Goal: Task Accomplishment & Management: Use online tool/utility

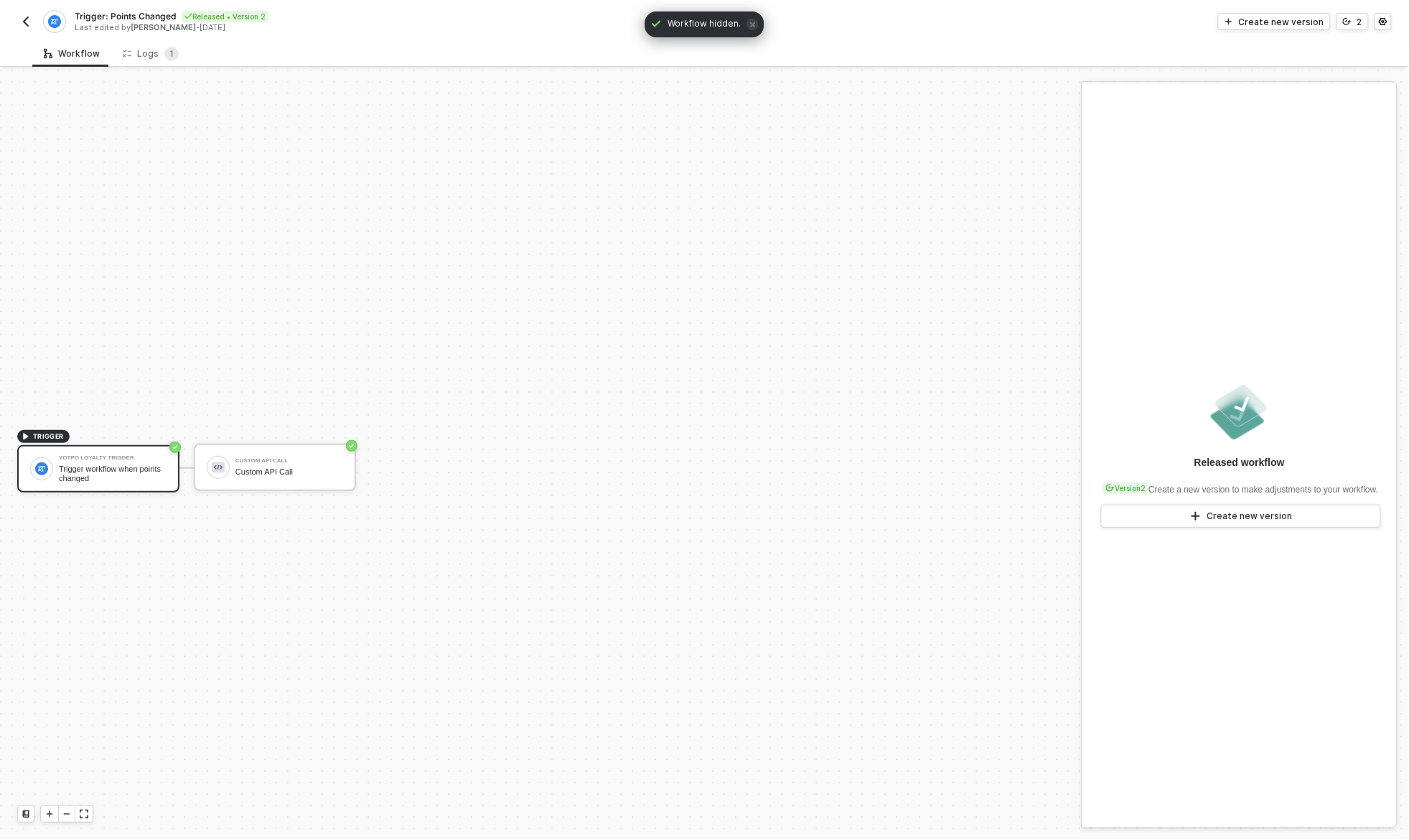
scroll to position [27, 0]
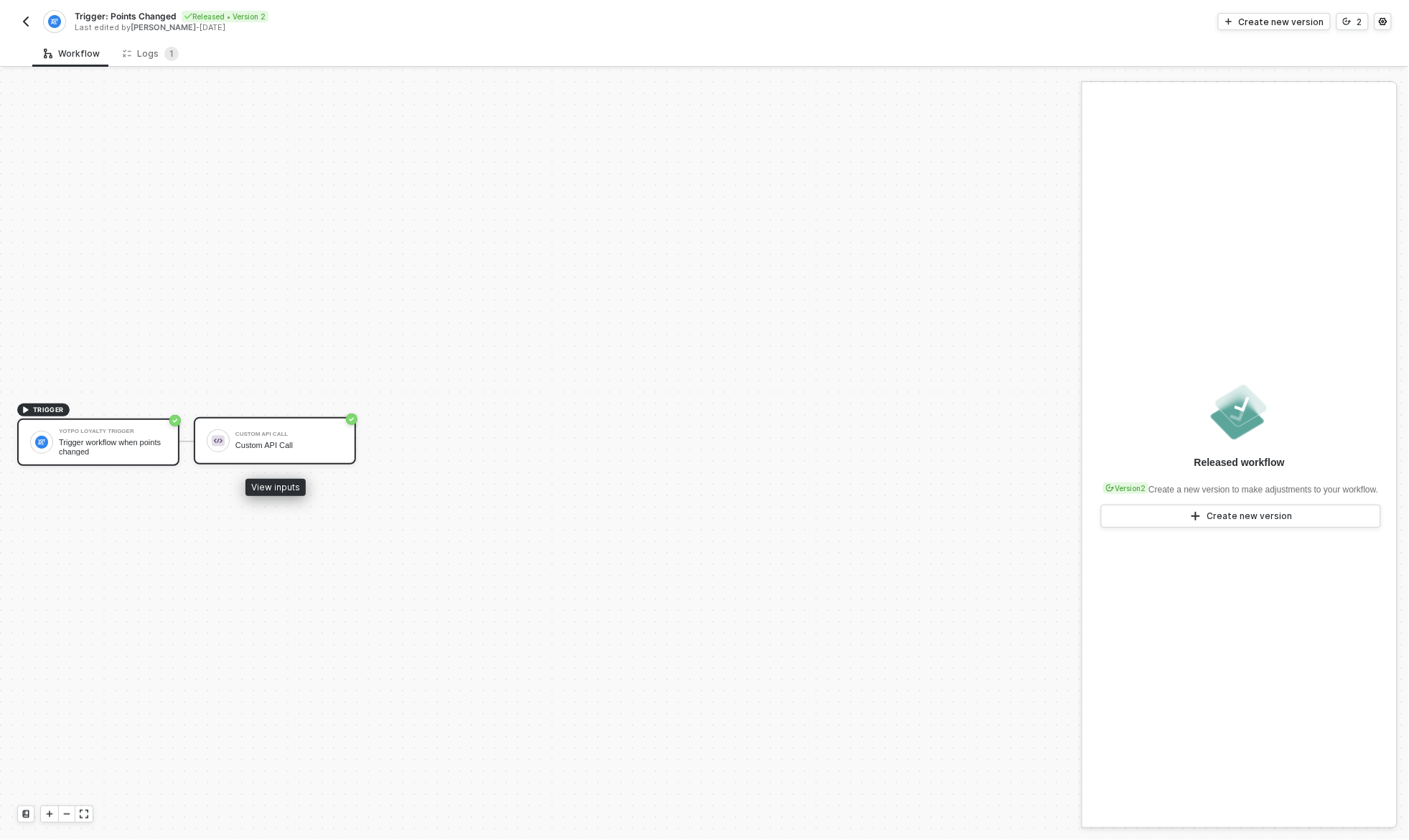
click at [297, 440] on div "Custom API Call" at bounding box center [289, 445] width 108 height 10
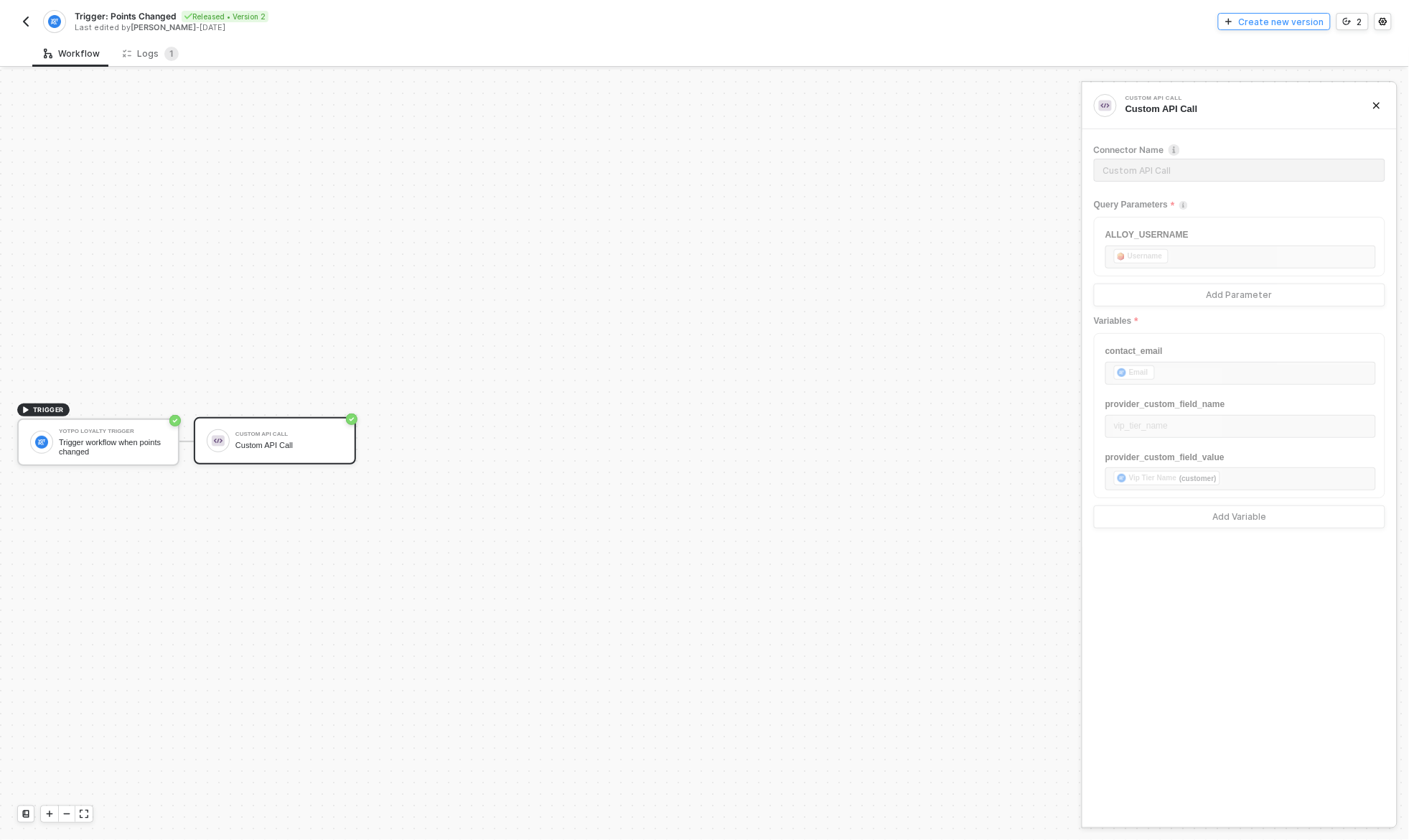
click at [1280, 23] on div "Create new version" at bounding box center [1282, 22] width 85 height 12
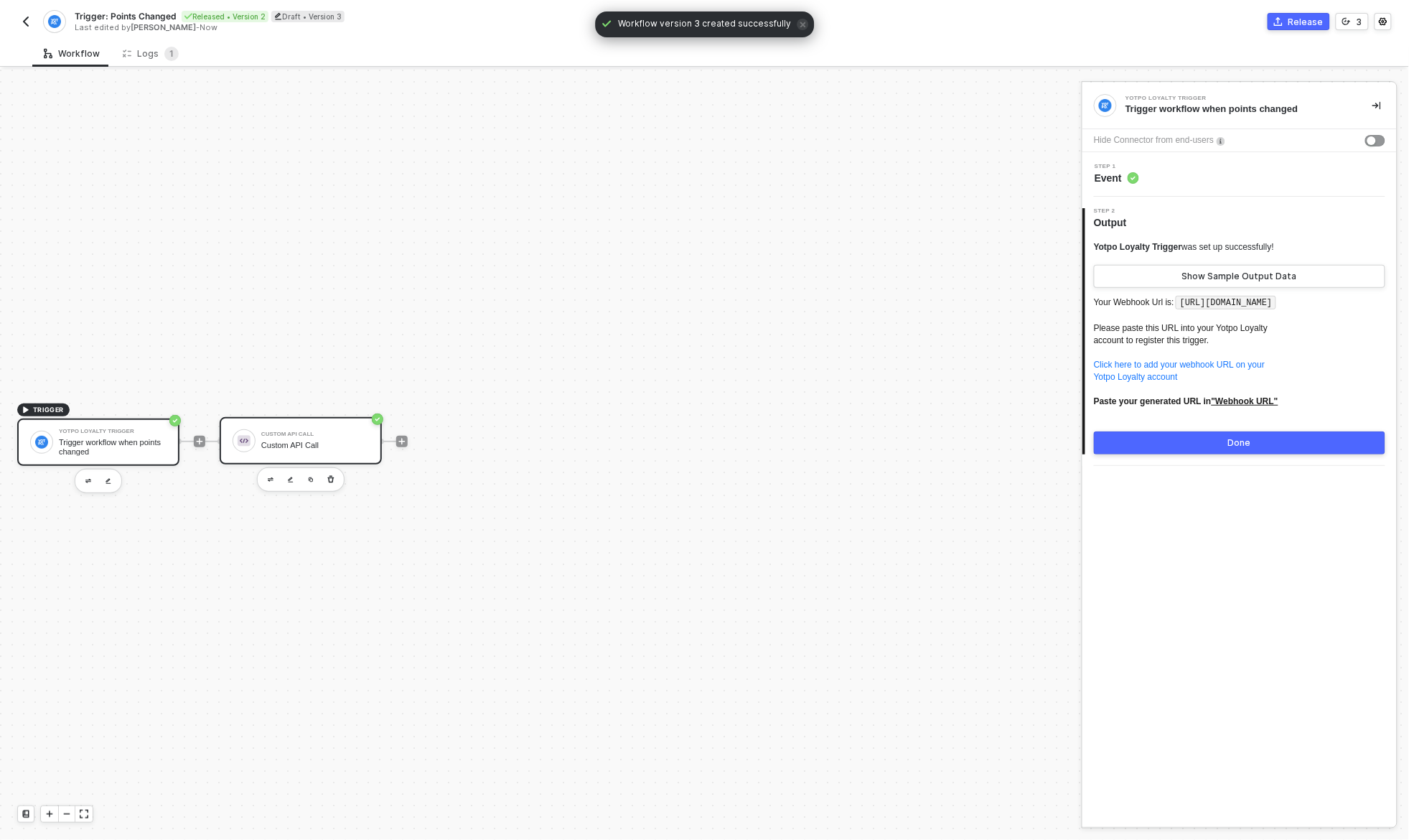
click at [330, 435] on div "Custom API Call" at bounding box center [315, 434] width 108 height 6
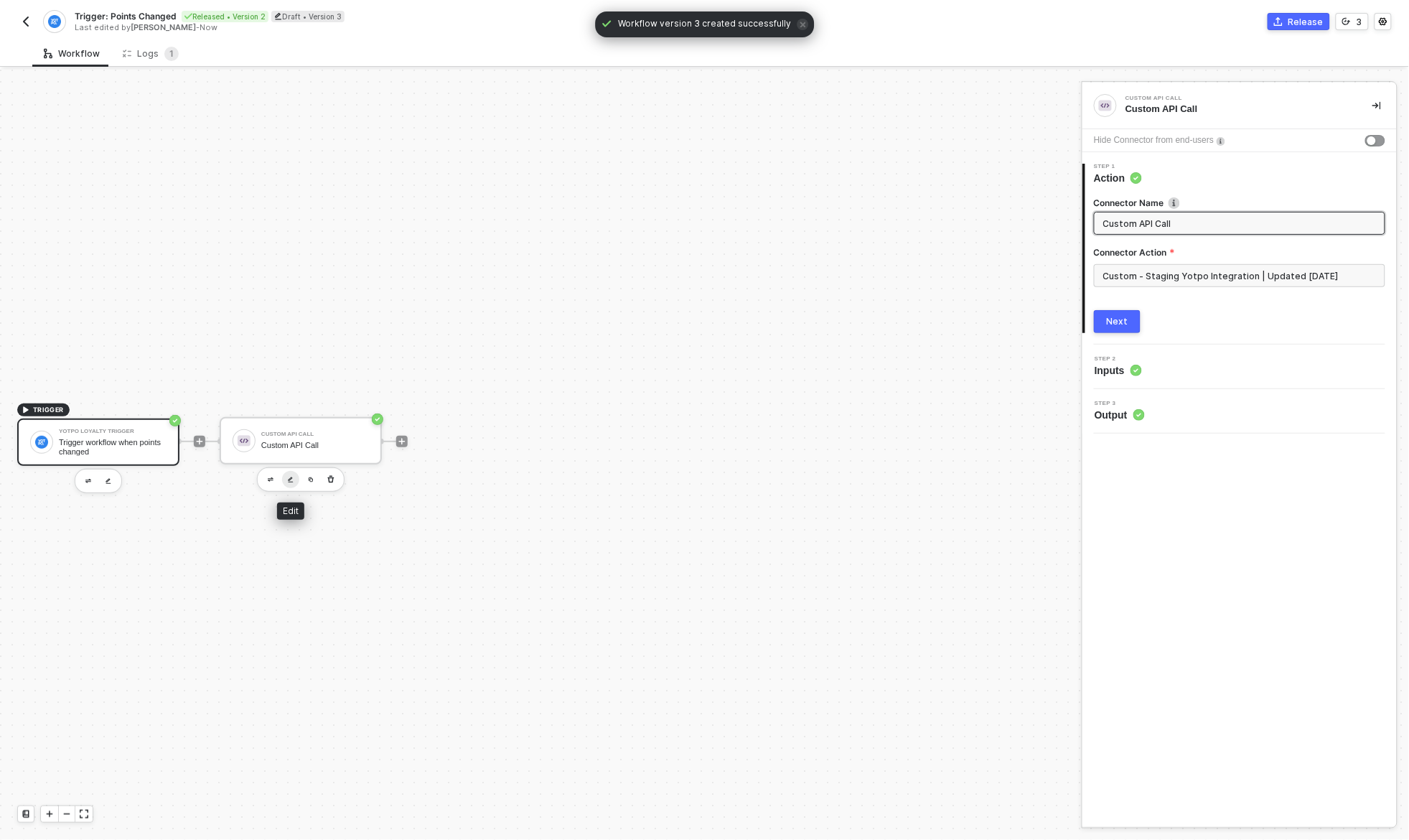
click at [288, 477] on img "button" at bounding box center [290, 480] width 6 height 6
click at [1120, 275] on input "Custom - Staging Yotpo Integration | Updated [DATE]" at bounding box center [1239, 276] width 292 height 23
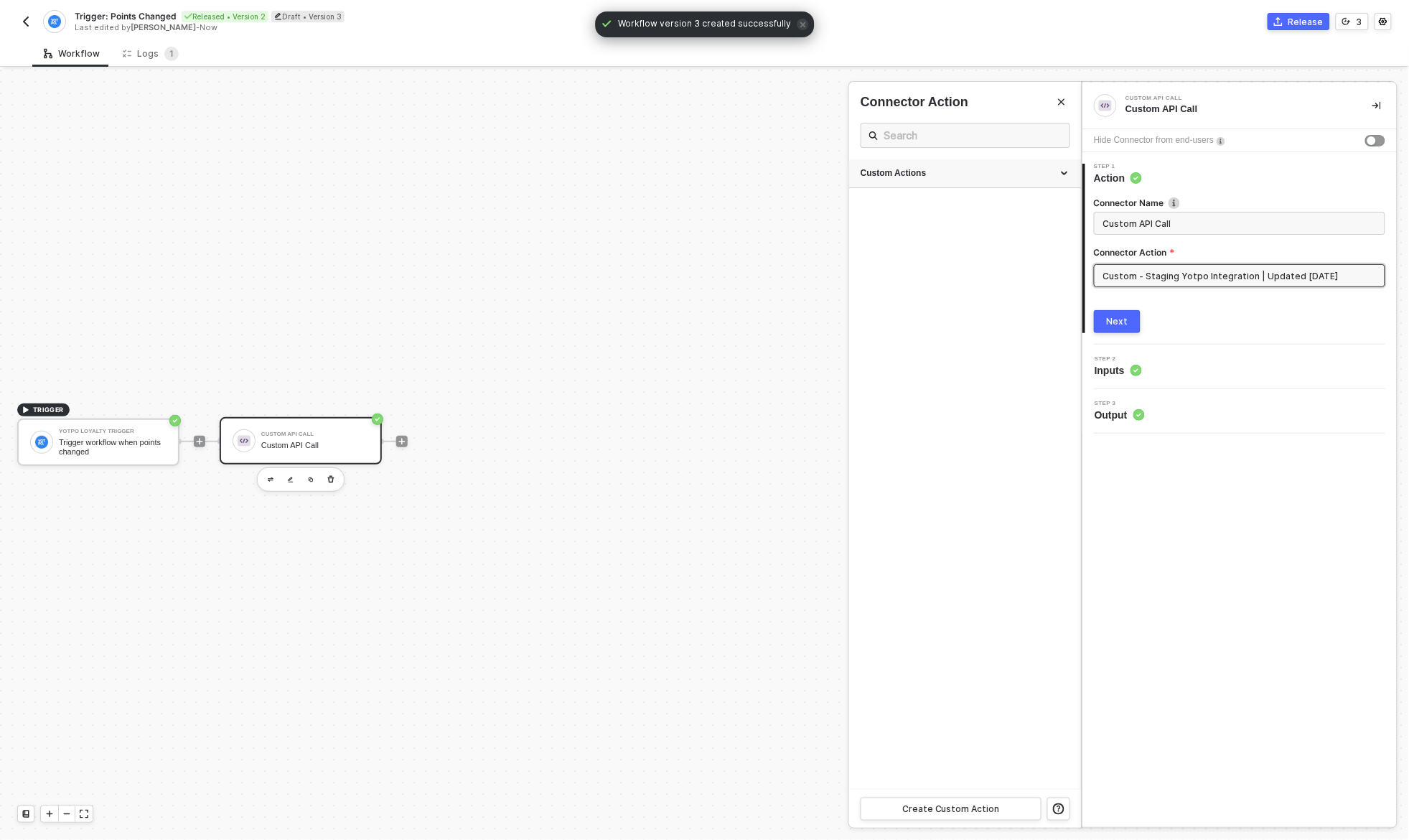
click at [950, 178] on div "Custom Actions" at bounding box center [965, 173] width 209 height 12
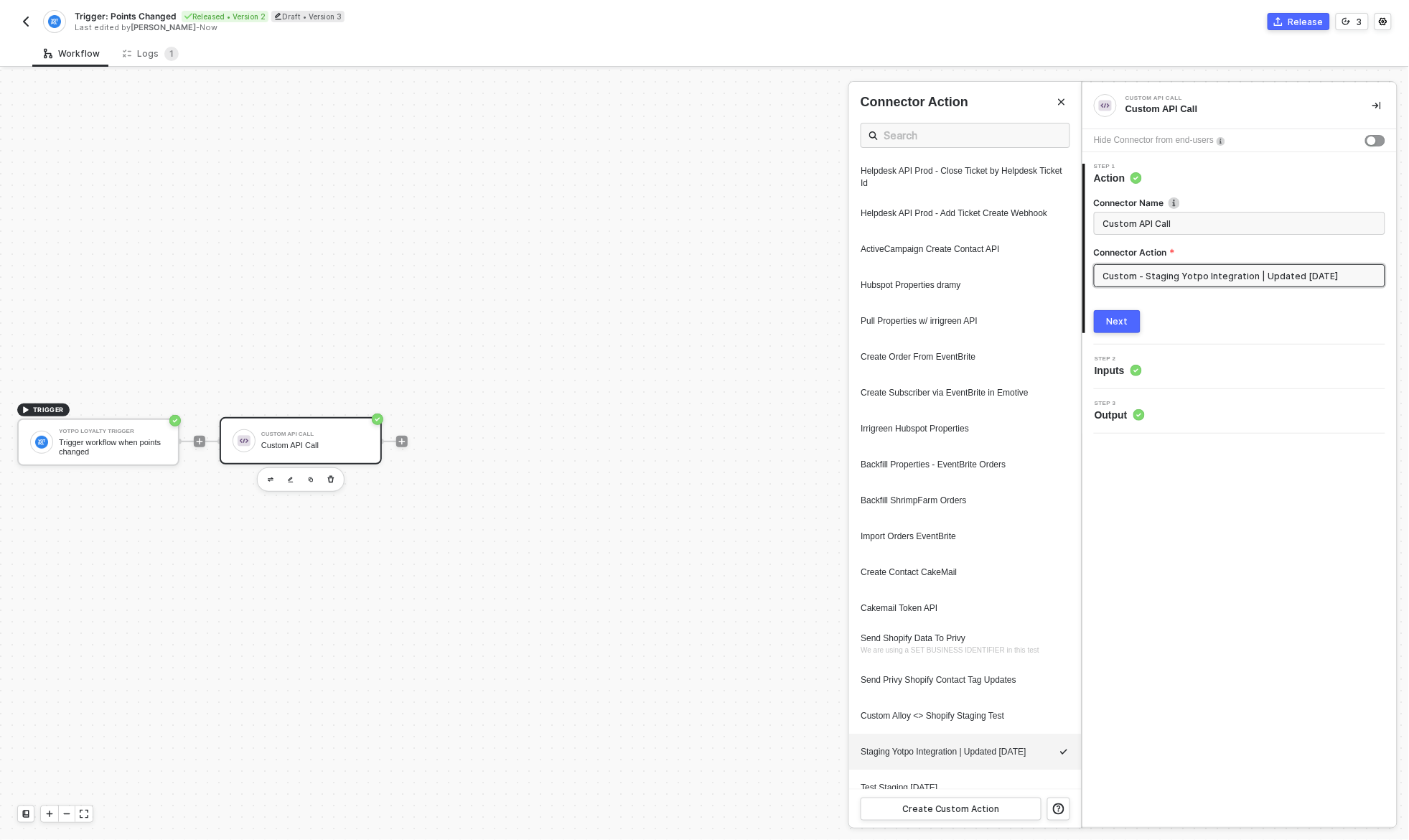
scroll to position [1420, 0]
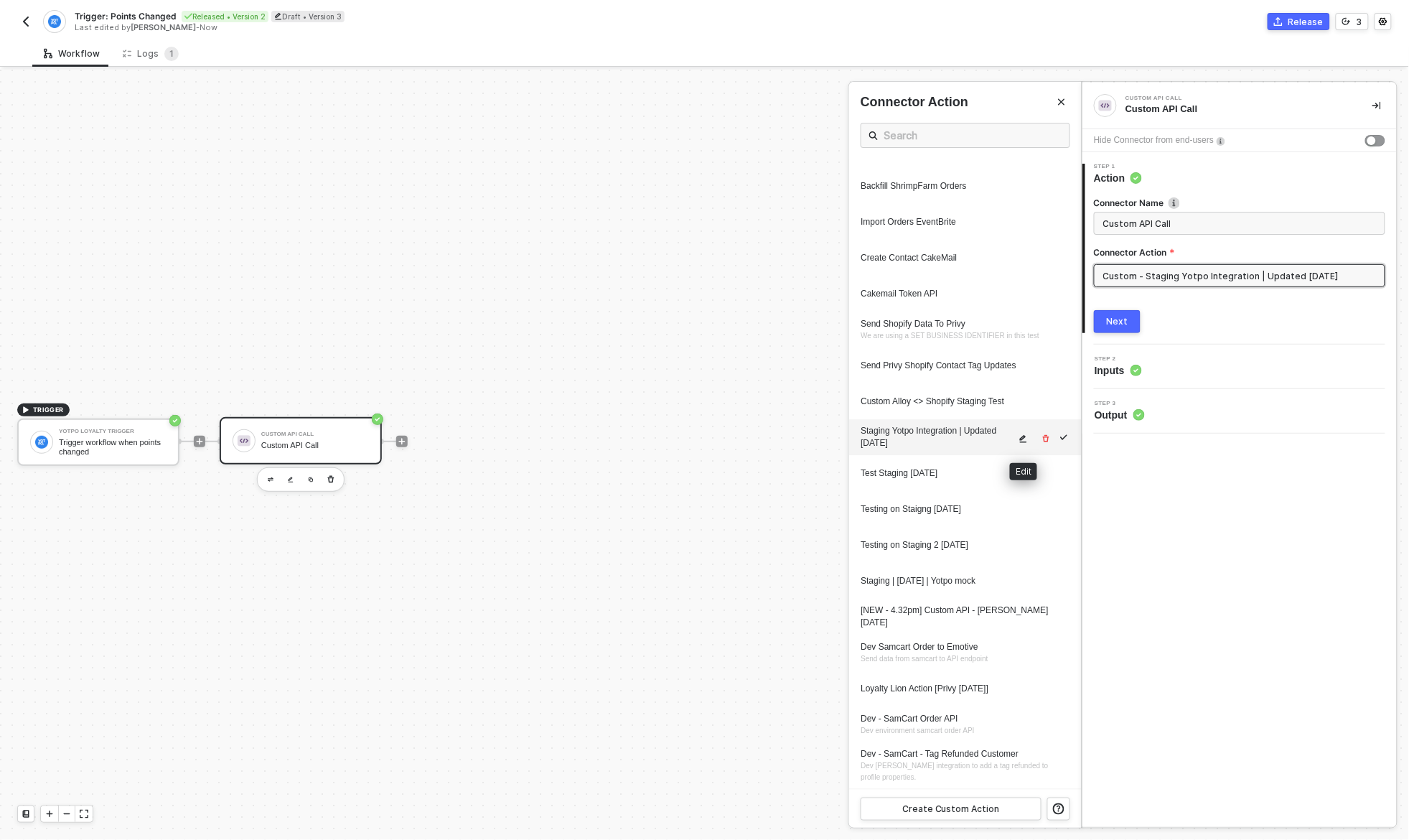
click at [1019, 437] on icon "icon-edit" at bounding box center [1022, 438] width 9 height 9
type textarea "HTTP/1.1 404 Not Found { "data": "{\"message\":\"Request failed with status cod…"
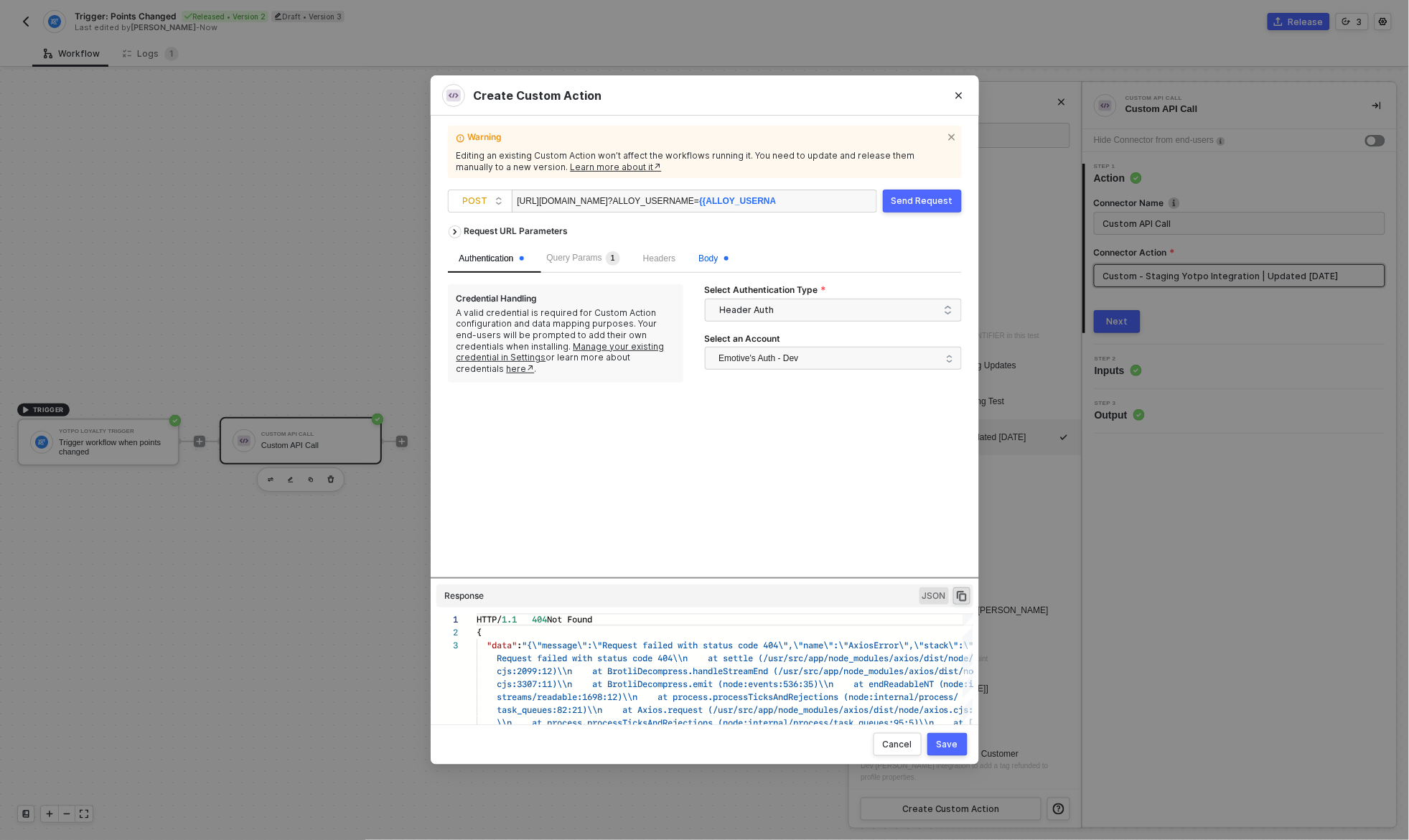
click at [720, 262] on span "Body" at bounding box center [713, 258] width 30 height 10
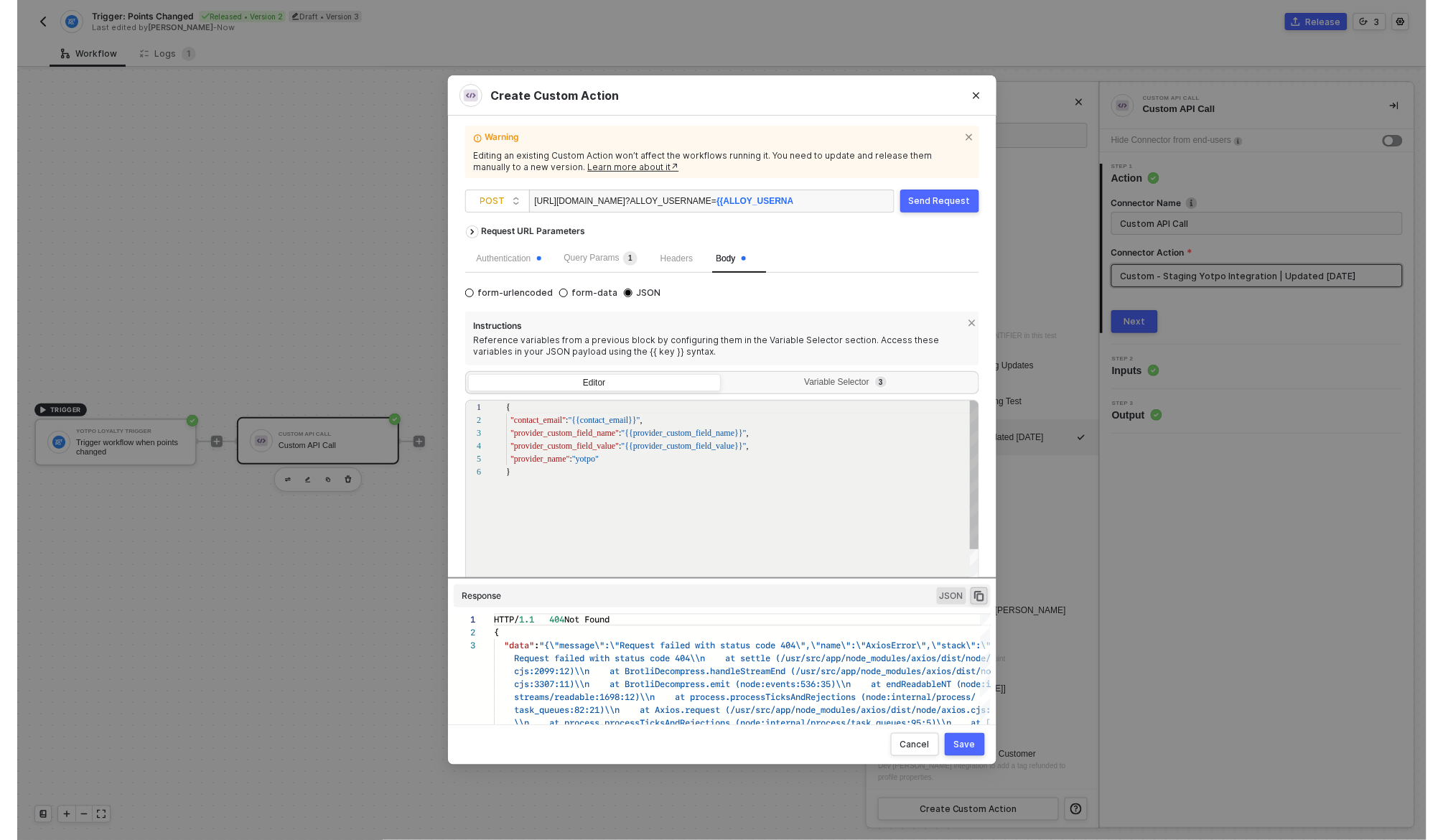
scroll to position [64, 0]
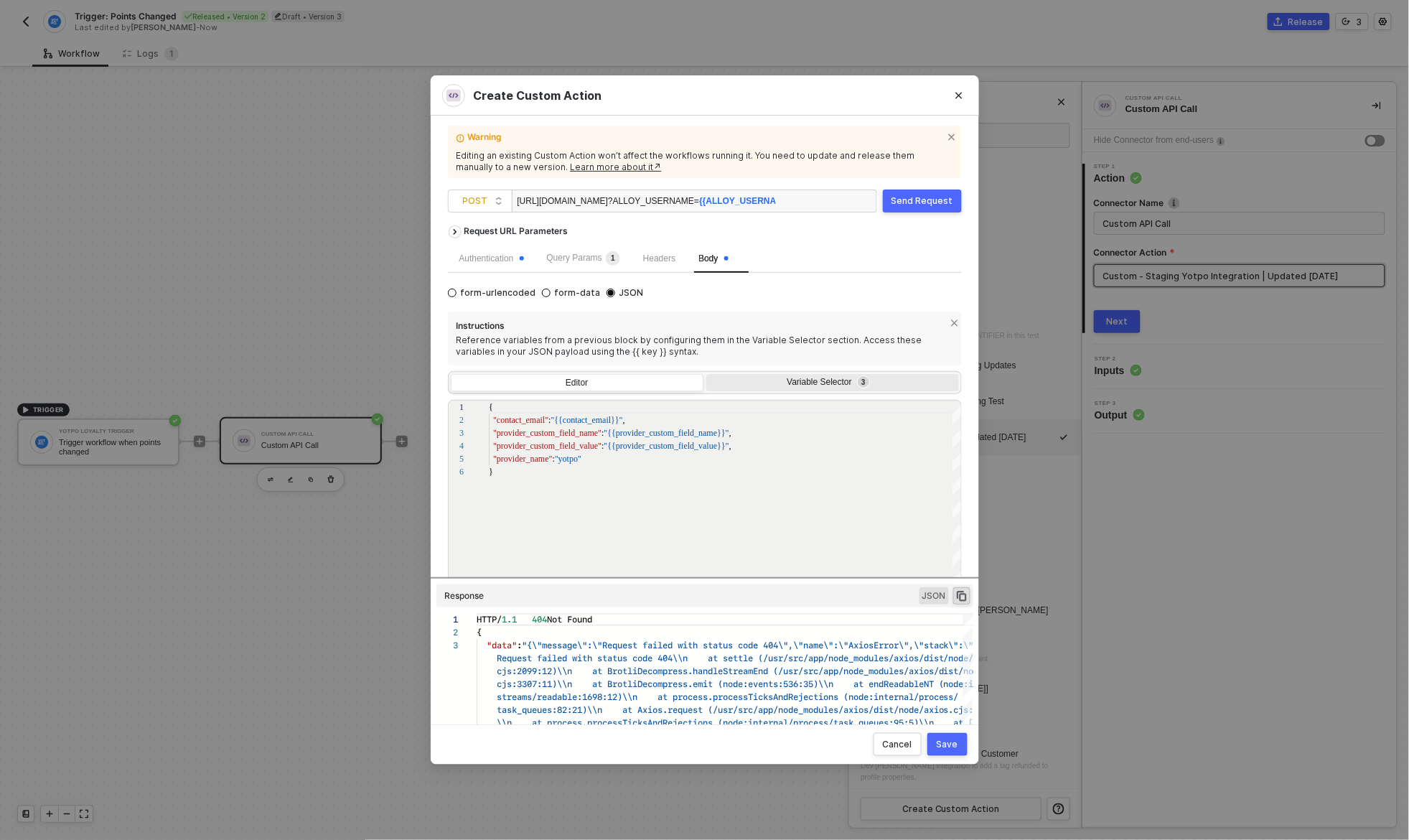
click at [788, 387] on div "Variable Selector 3" at bounding box center [831, 383] width 234 height 11
click at [707, 374] on input "Variable Selector 3" at bounding box center [707, 374] width 0 height 0
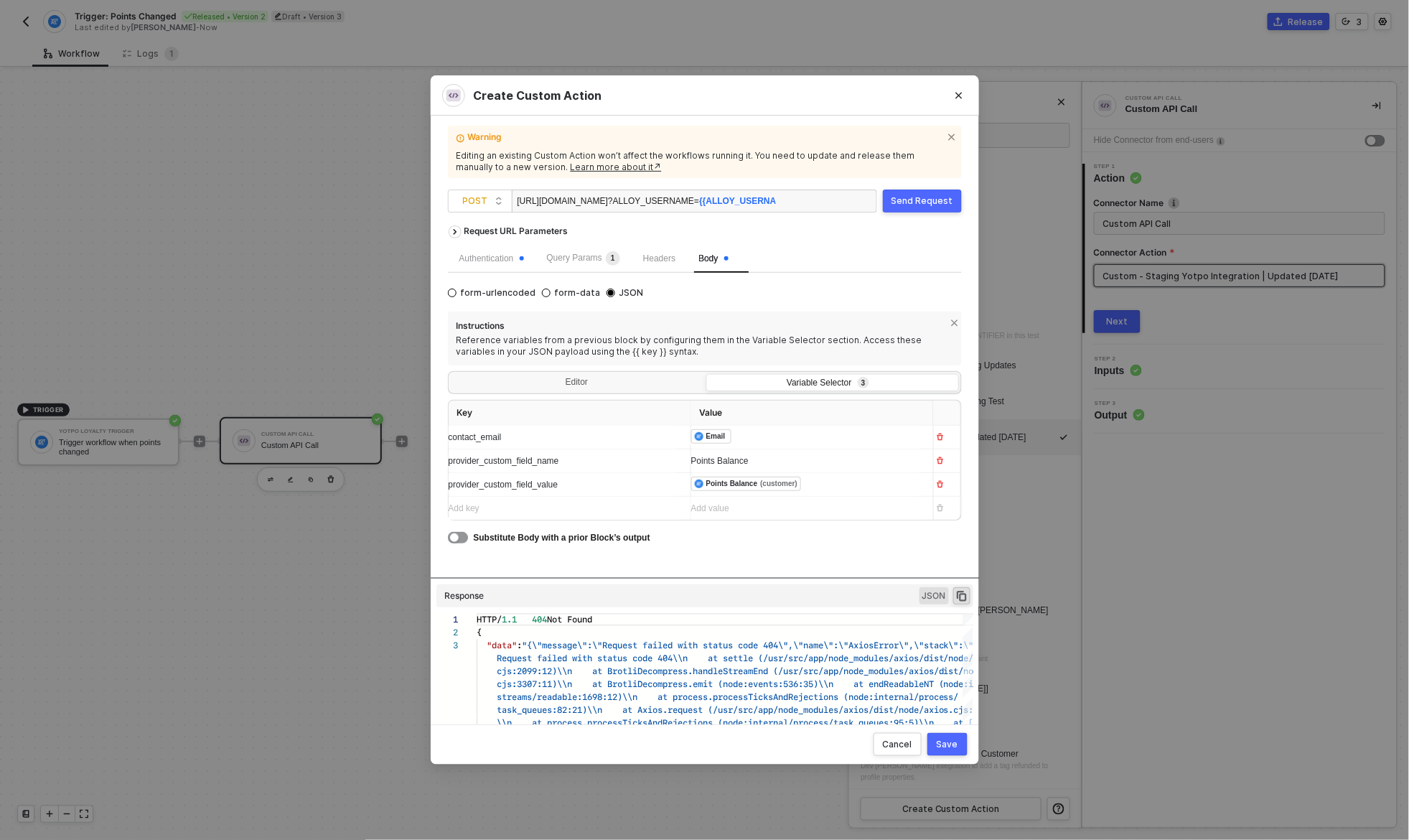
click at [943, 748] on div "Save" at bounding box center [948, 744] width 22 height 11
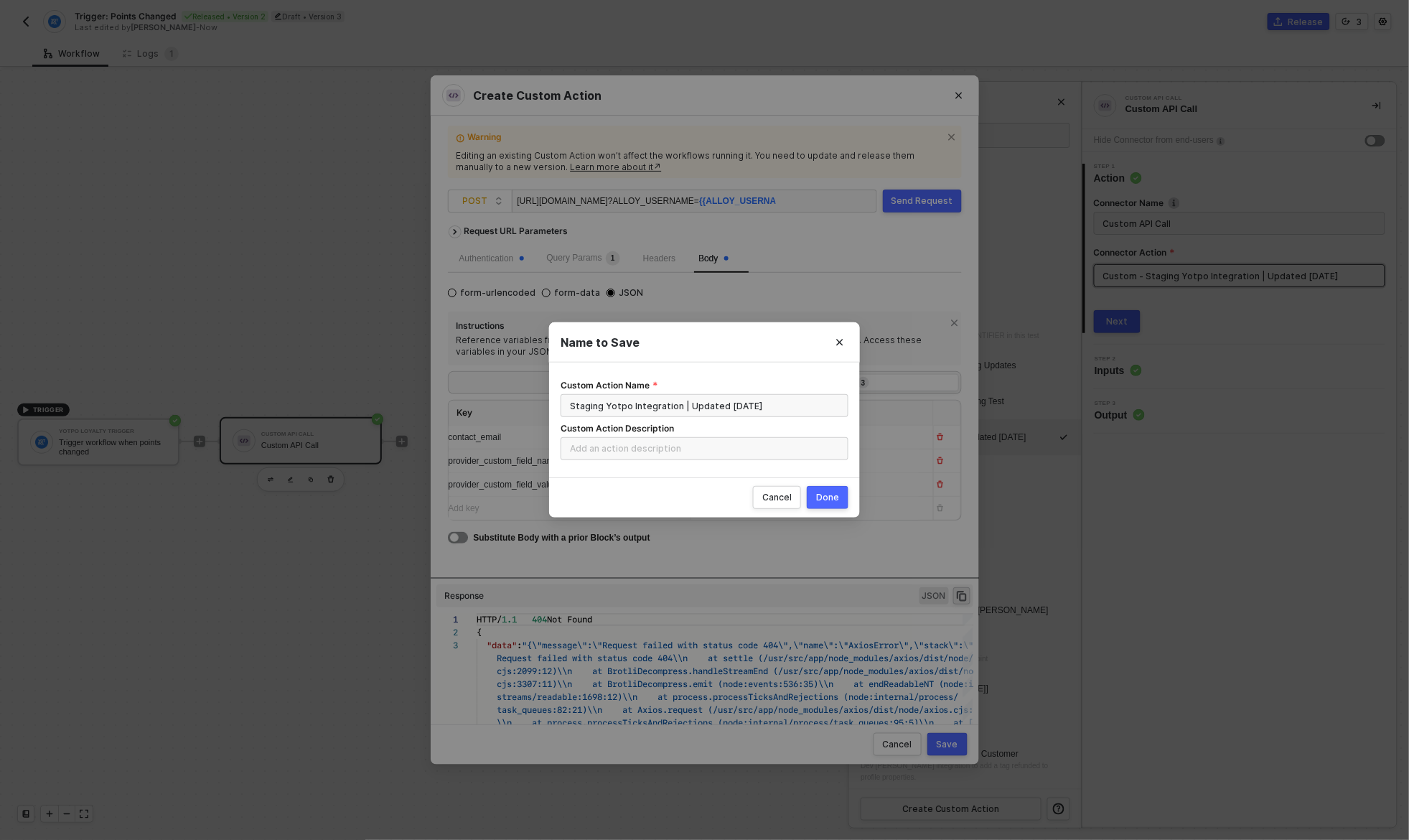
click at [833, 499] on div "Done" at bounding box center [827, 498] width 23 height 11
radio input "true"
radio input "false"
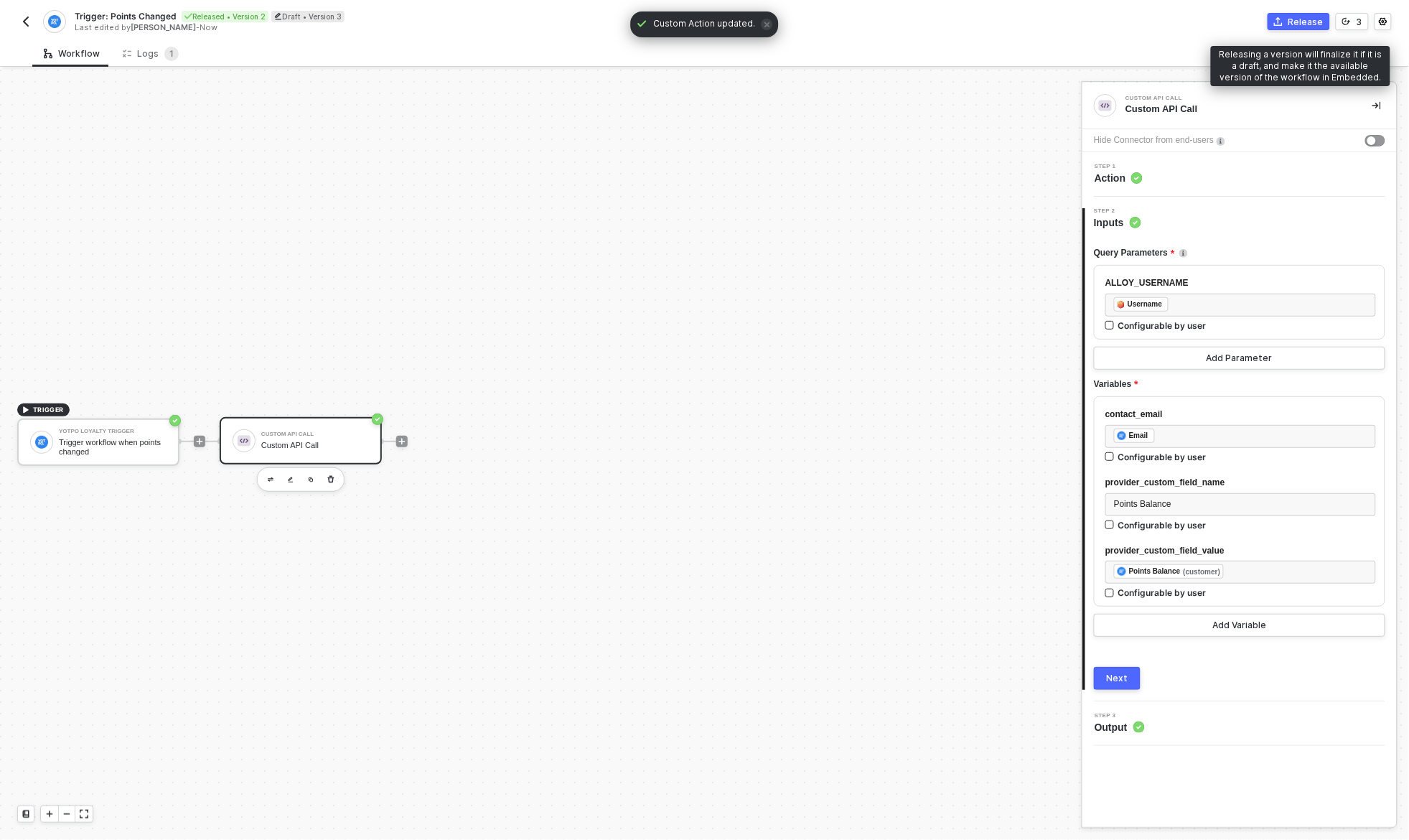
click at [1300, 20] on div "Release" at bounding box center [1306, 22] width 35 height 12
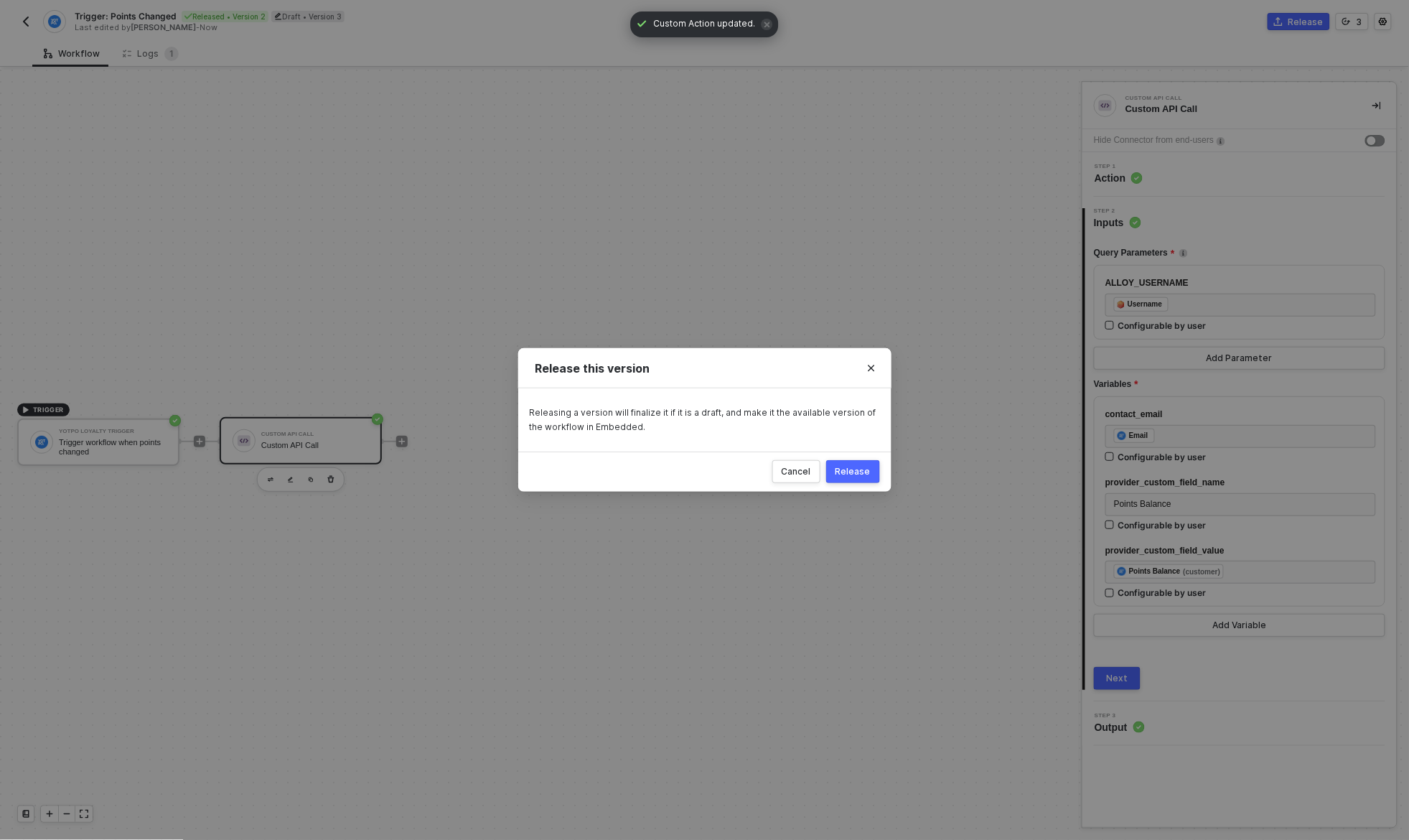
click at [853, 468] on div "Release" at bounding box center [854, 472] width 35 height 11
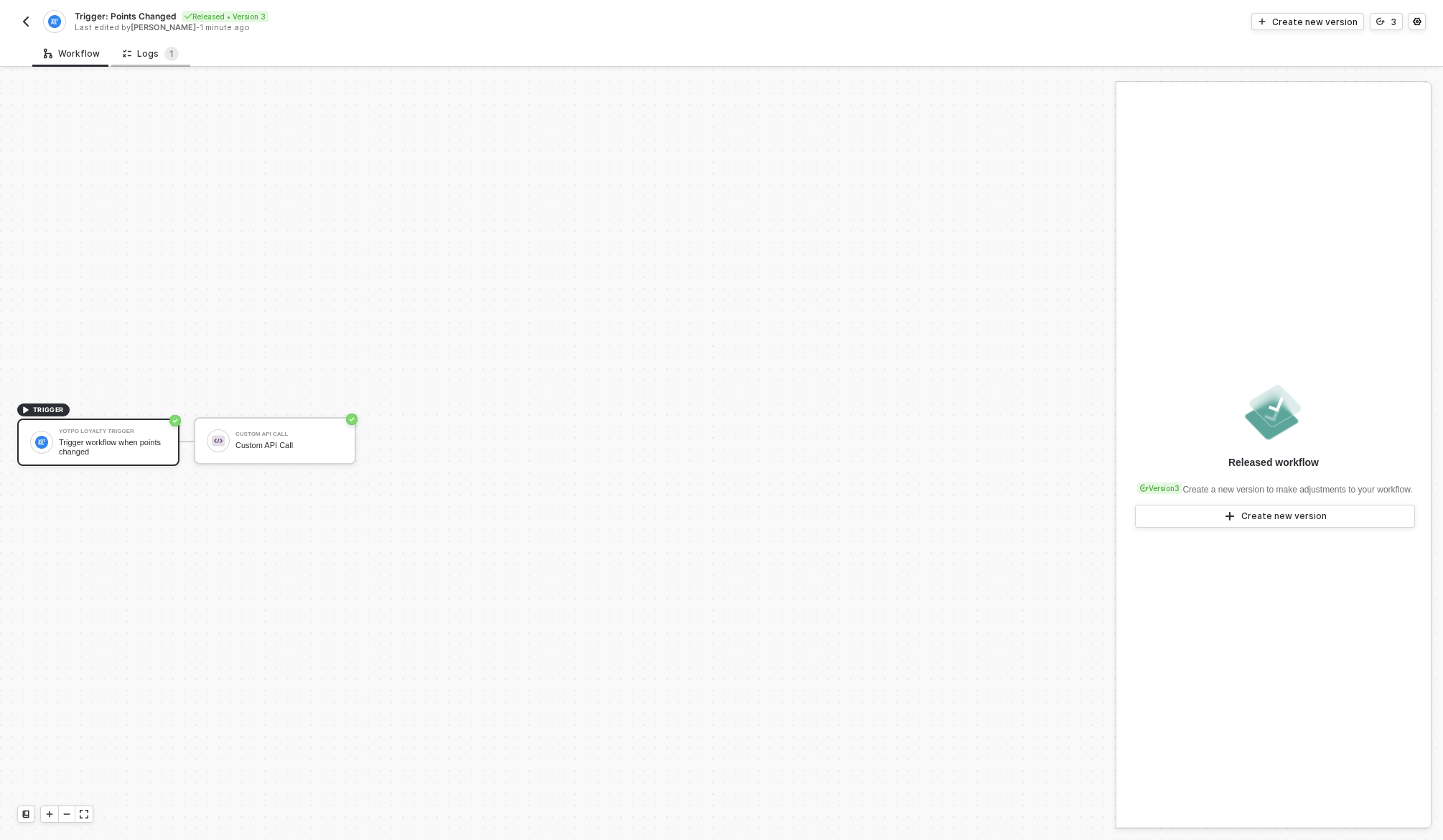
click at [158, 49] on div "Logs 1" at bounding box center [151, 54] width 56 height 14
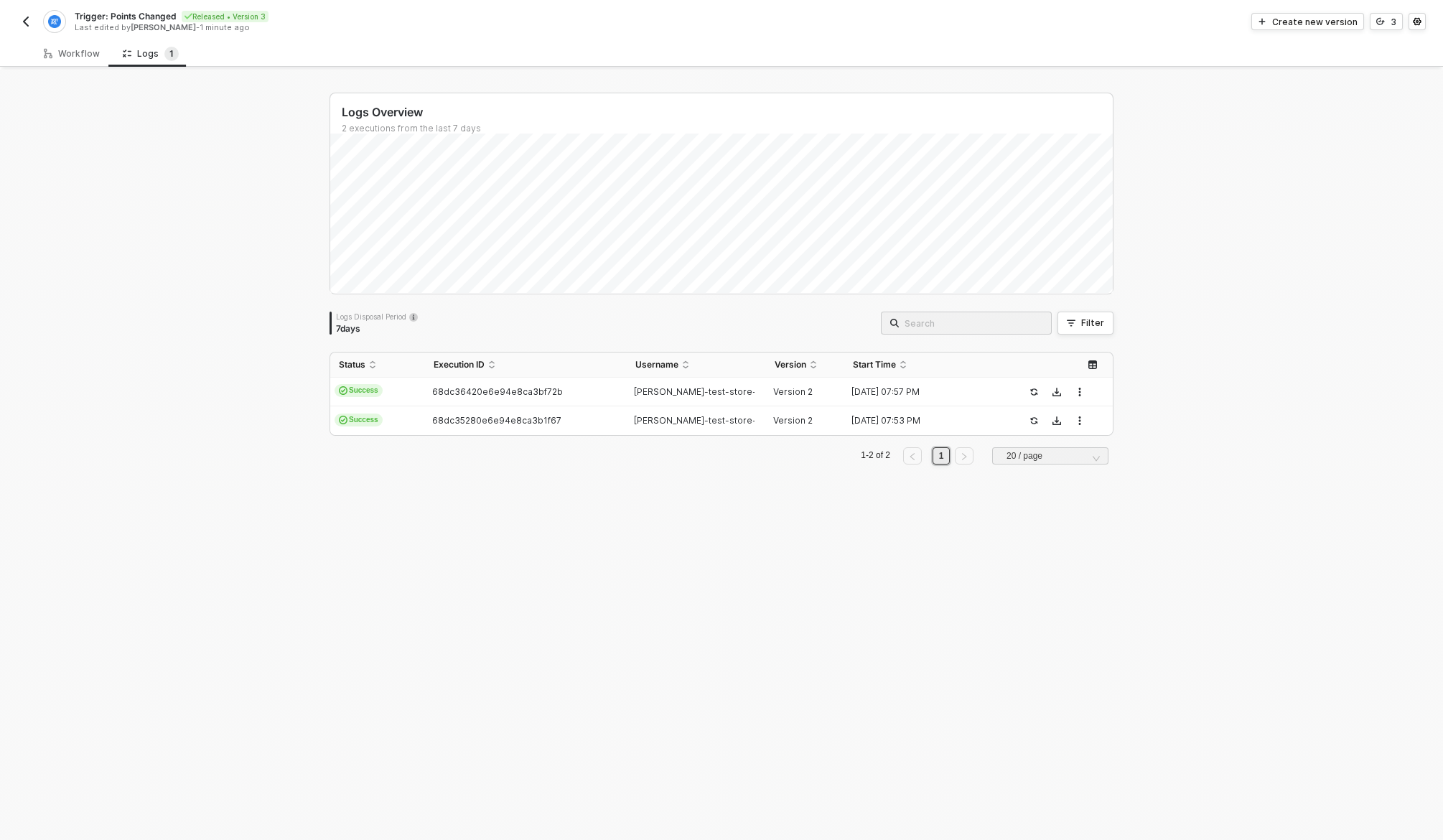
click at [154, 383] on div "Logs Overview 2 executions from the last 7 days Logs Disposal Period 7 days Fil…" at bounding box center [721, 455] width 1443 height 770
click at [193, 377] on div "Logs Overview 2 executions from the last 7 days Logs Disposal Period 7 days Fil…" at bounding box center [721, 455] width 1443 height 770
click at [128, 313] on div "Logs Overview 2 executions from the last 7 days Tue 23 Success 0 Failure 0 Logs…" at bounding box center [721, 455] width 1443 height 770
click at [205, 317] on div "Logs Overview 2 executions from the last 7 days Tue 23 Success 0 Failure 0 Logs…" at bounding box center [721, 455] width 1443 height 770
click at [779, 28] on span "Refresh" at bounding box center [779, 24] width 32 height 11
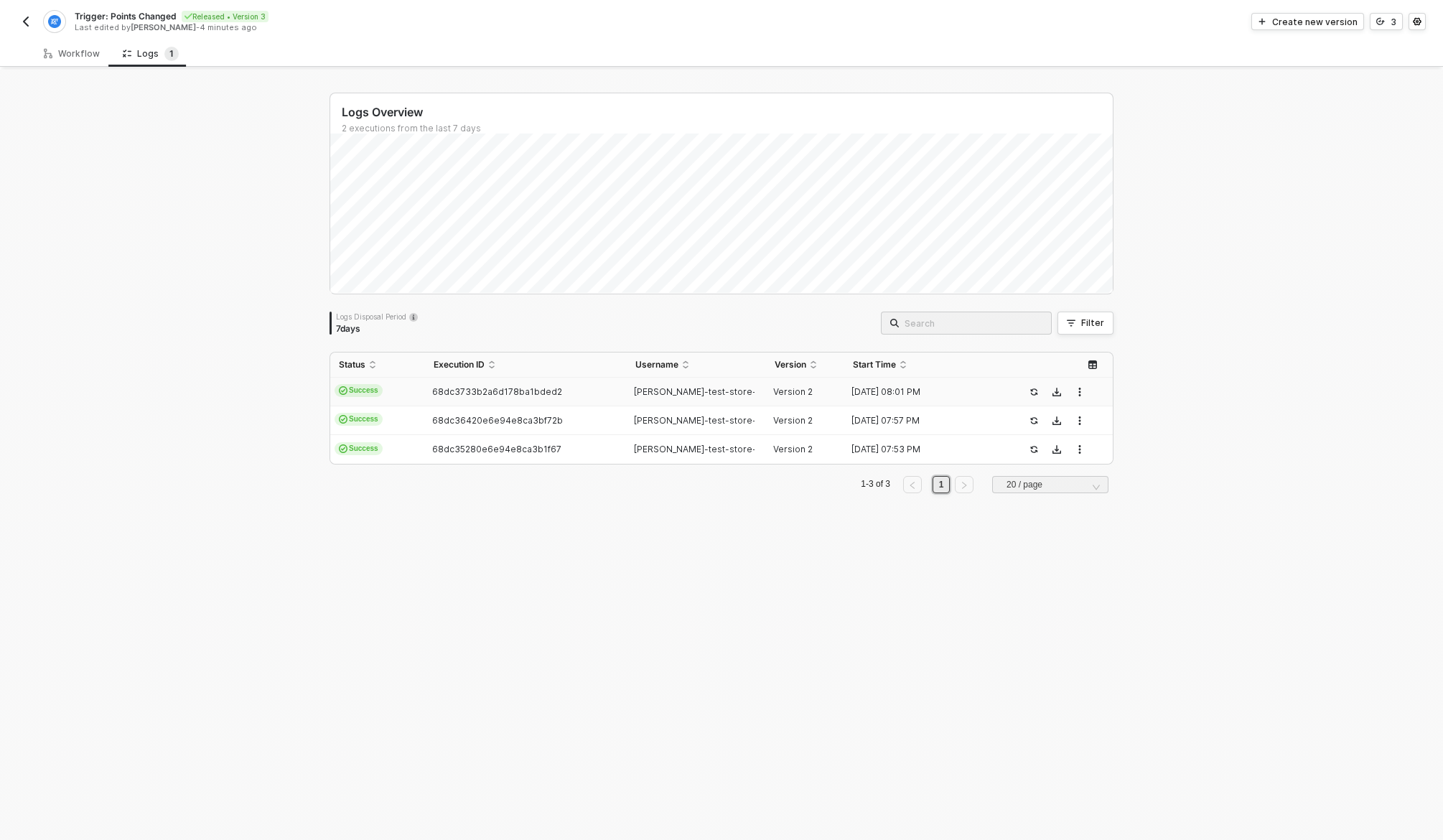
click at [588, 395] on div "68dc3733b2a6d178ba1bded2" at bounding box center [520, 391] width 190 height 11
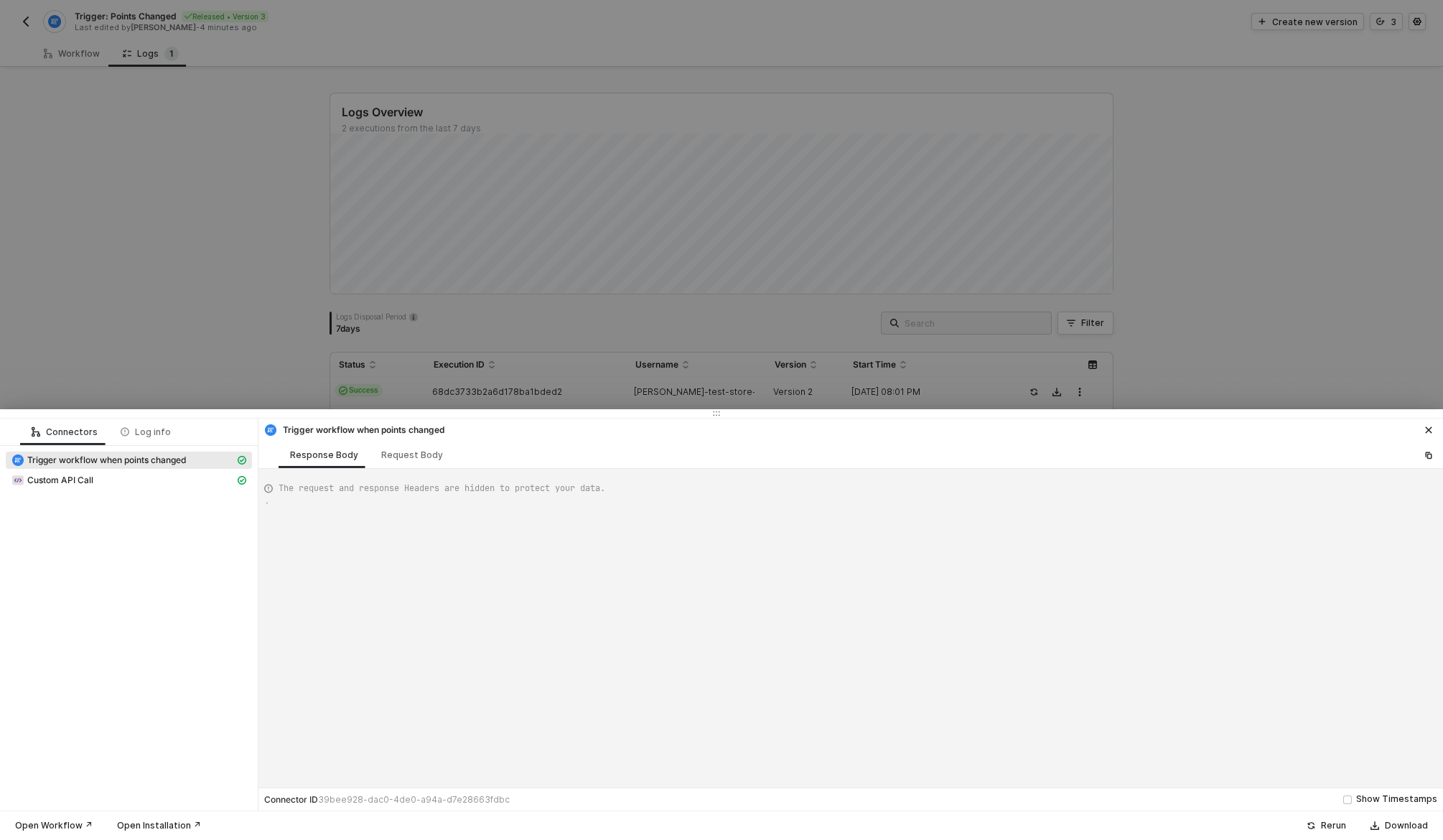
scroll to position [129, 0]
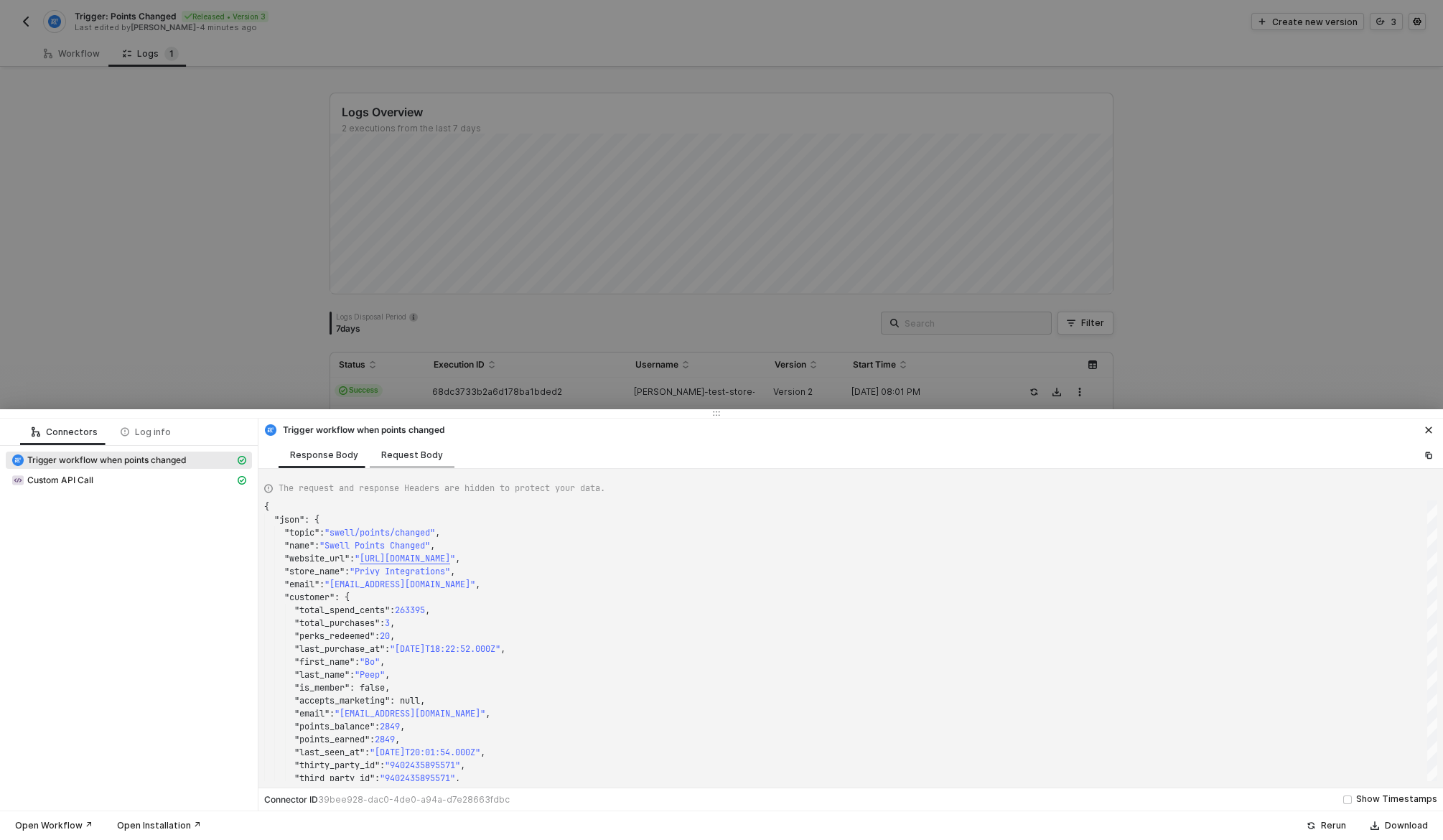
click at [396, 449] on div "Request Body" at bounding box center [412, 455] width 62 height 11
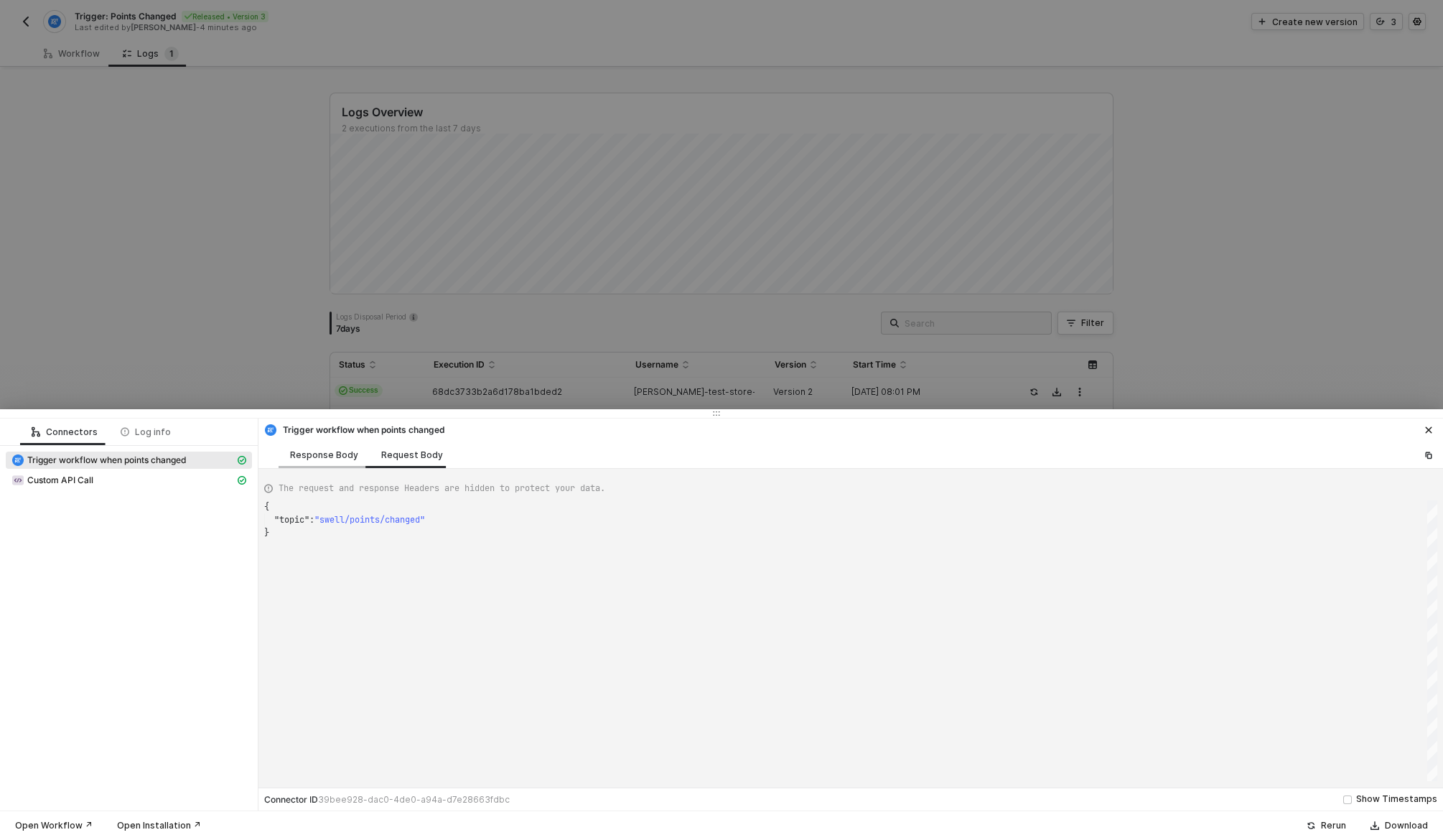
click at [323, 453] on div "Response Body" at bounding box center [324, 455] width 68 height 11
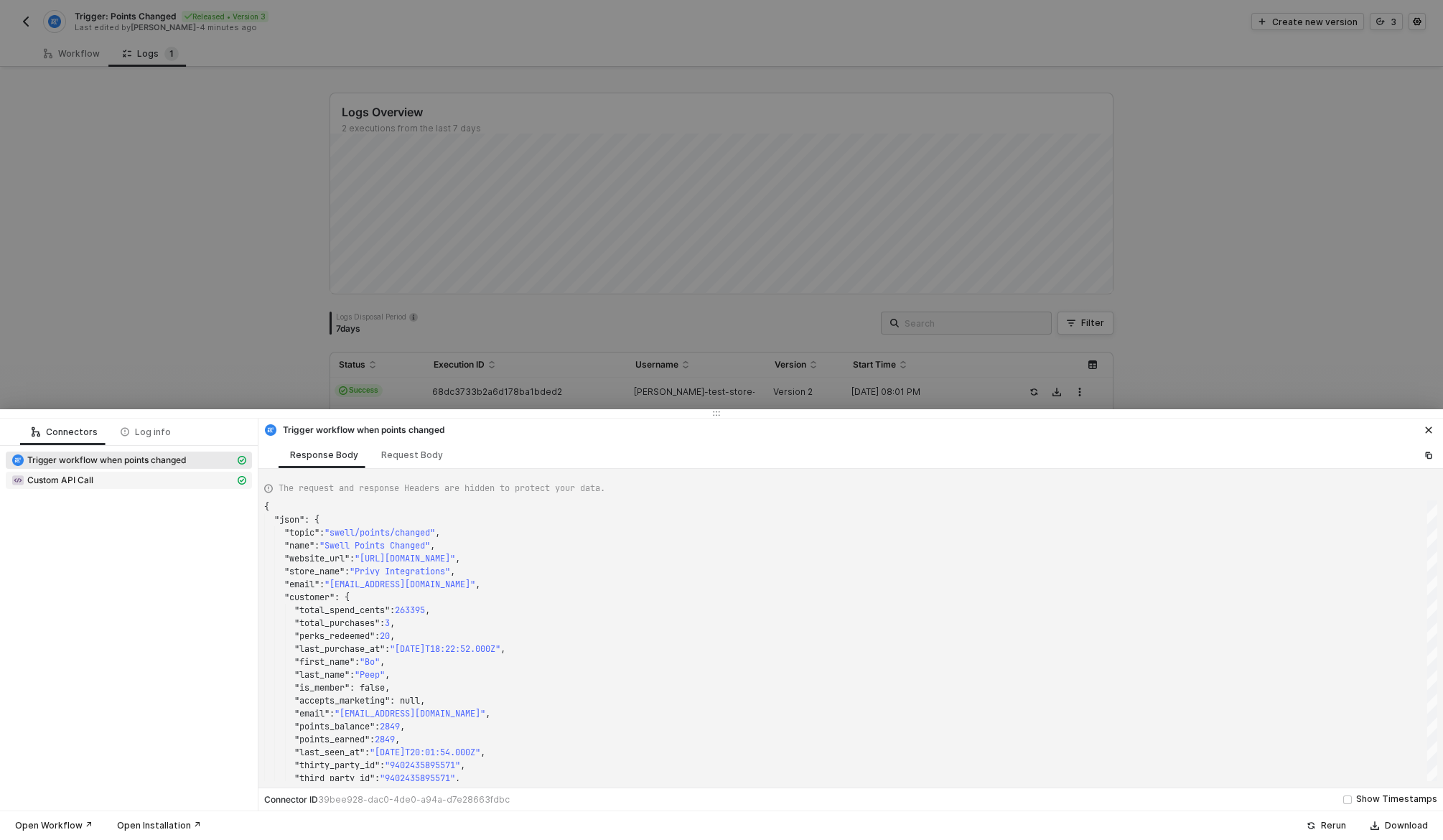
click at [154, 477] on div "Custom API Call" at bounding box center [123, 480] width 223 height 13
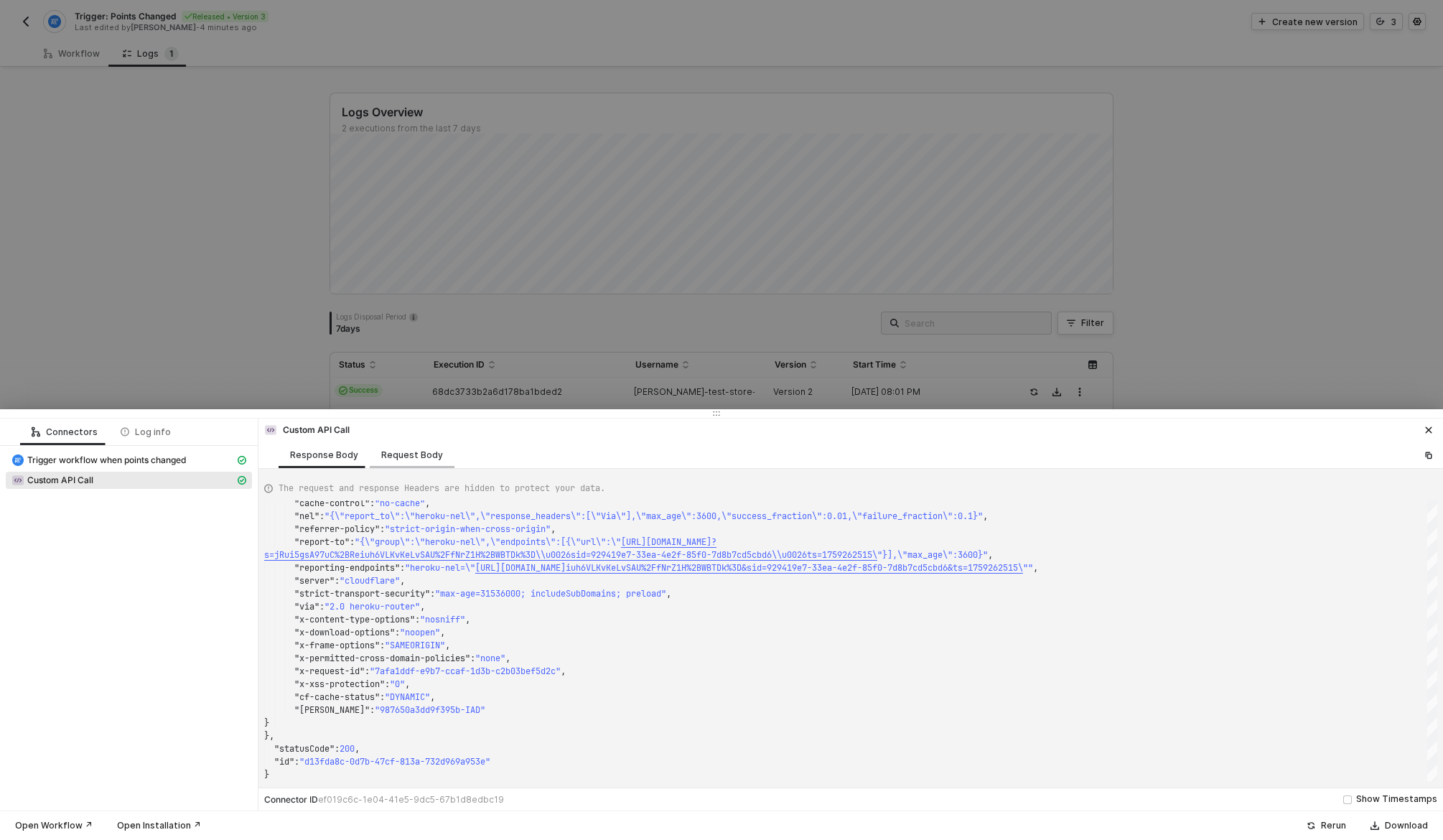
click at [417, 448] on div "Request Body" at bounding box center [412, 454] width 84 height 27
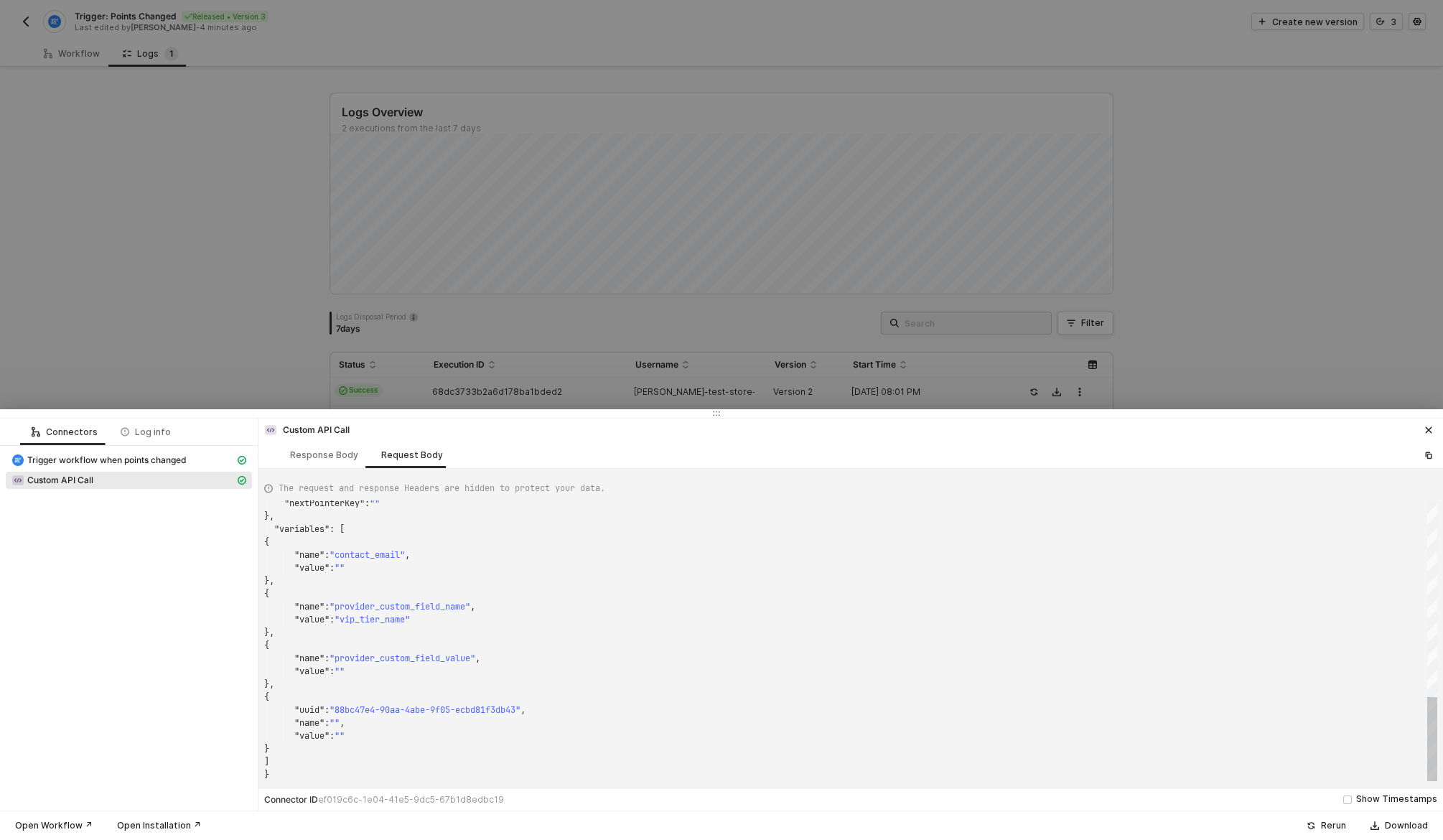
scroll to position [51, 31]
click at [424, 685] on div "}," at bounding box center [851, 684] width 1173 height 13
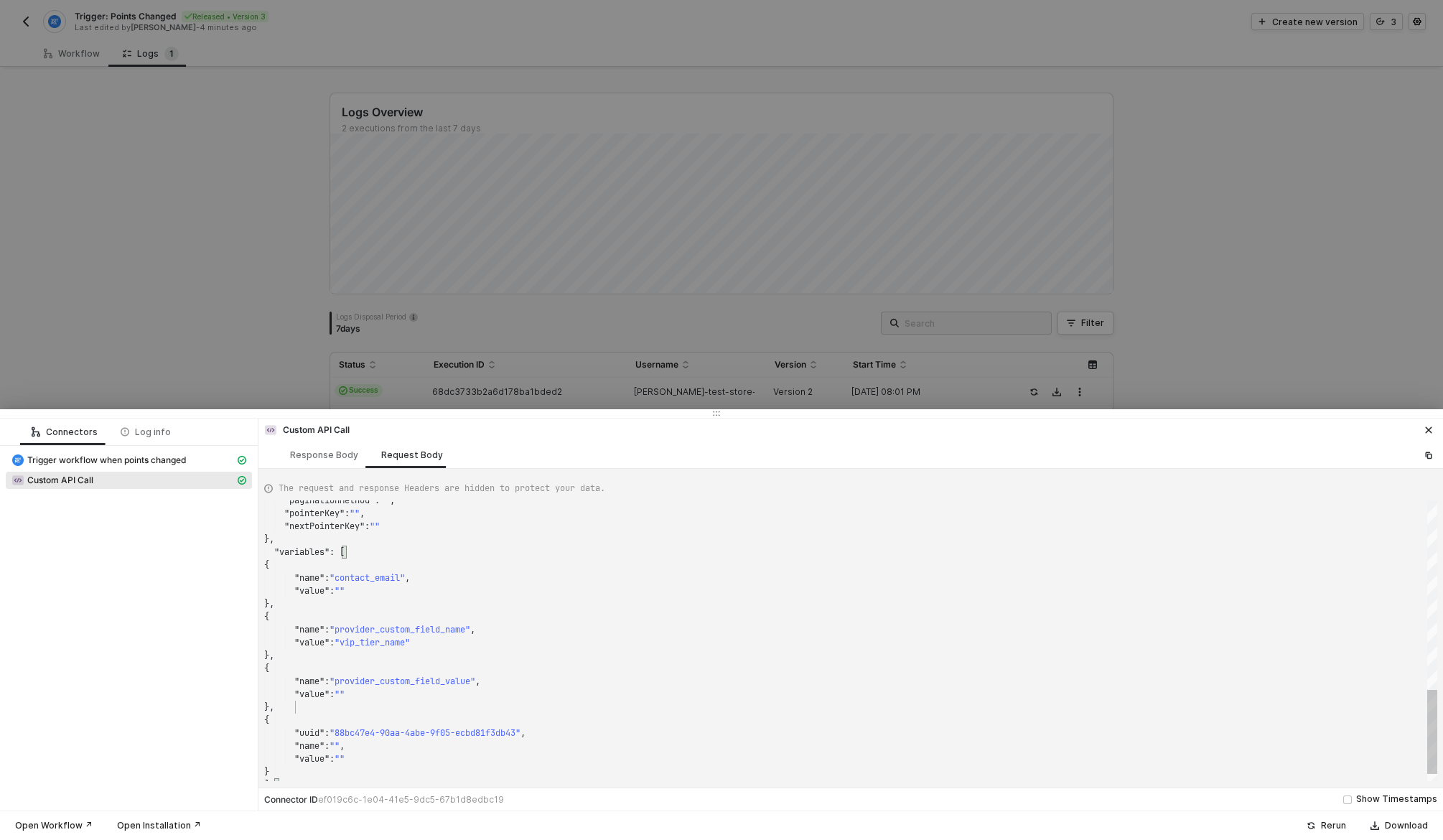
type textarea ""nextPointerKey": "" }, "variables": [ { "name": "contact_email", "value": "" }…"
click at [393, 642] on span ""vip_tier_name"" at bounding box center [372, 642] width 76 height 11
click at [1408, 430] on icon "icon-close" at bounding box center [1429, 430] width 9 height 9
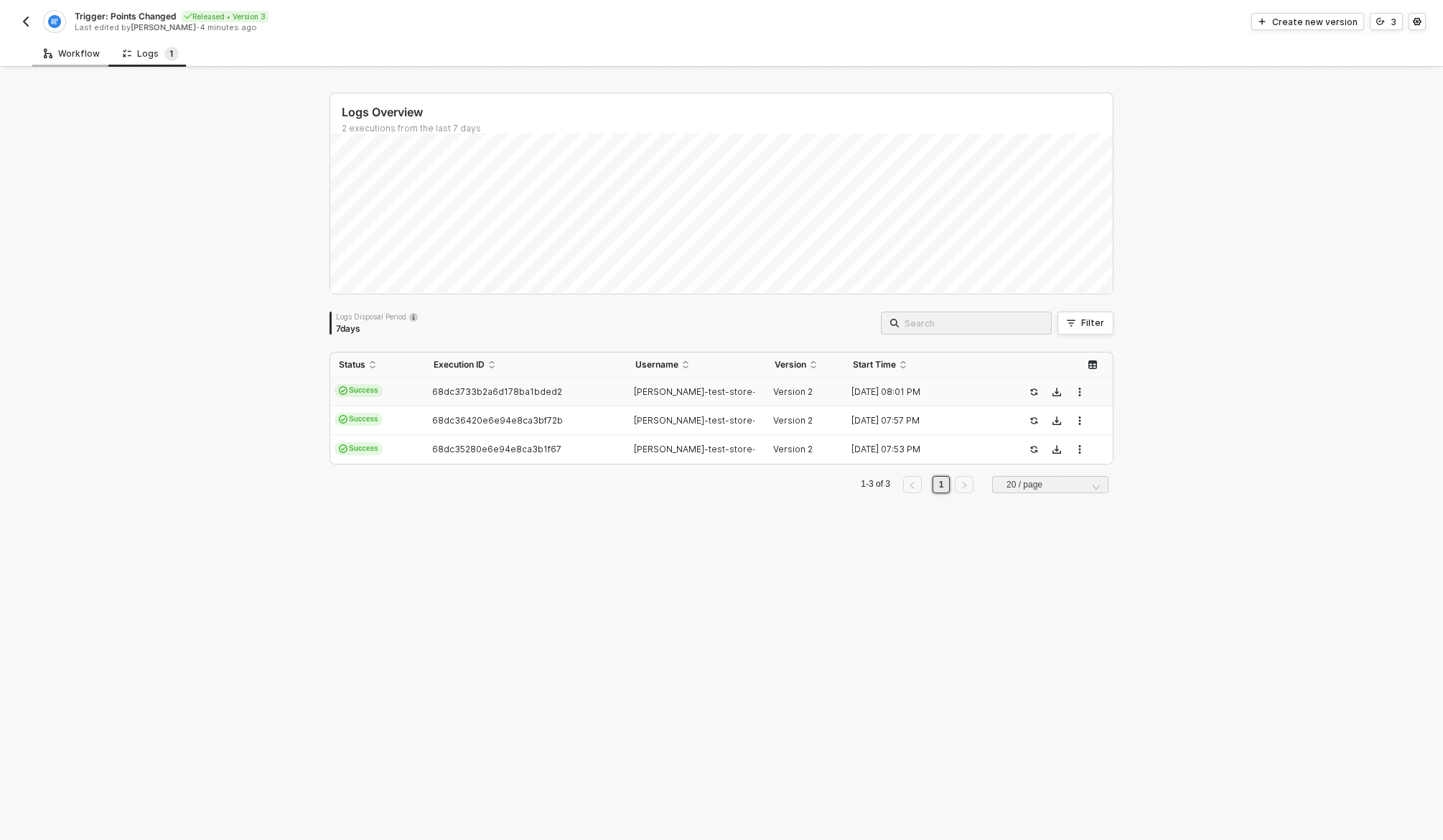
click at [84, 40] on div "Workflow" at bounding box center [72, 53] width 79 height 27
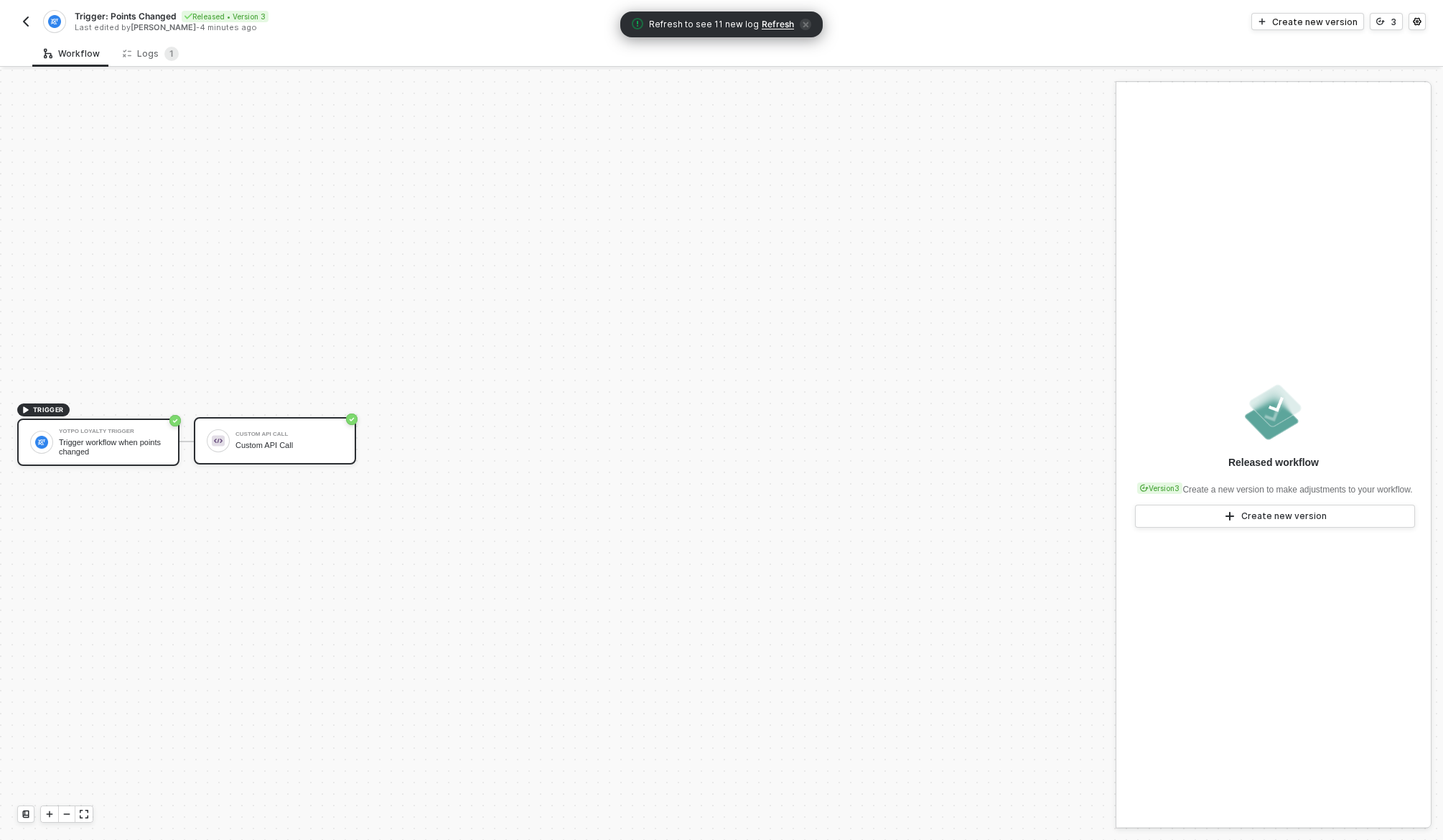
click at [305, 436] on div "Custom API Call" at bounding box center [289, 434] width 108 height 6
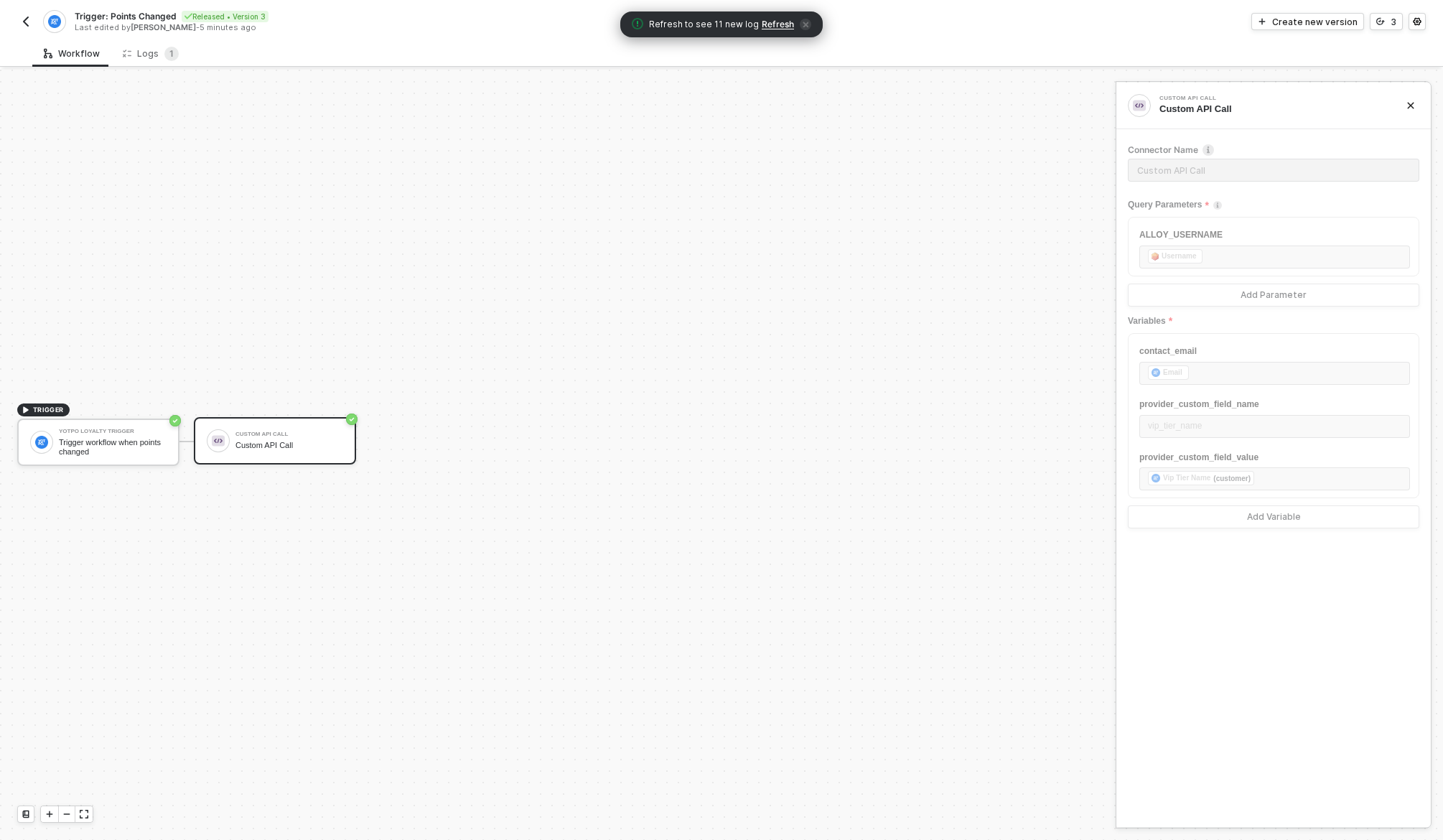
click at [779, 23] on span "Refresh" at bounding box center [778, 24] width 32 height 11
click at [305, 454] on div "Custom API Call Custom API Call" at bounding box center [275, 440] width 162 height 47
click at [1340, 24] on div "Create new version" at bounding box center [1315, 22] width 85 height 12
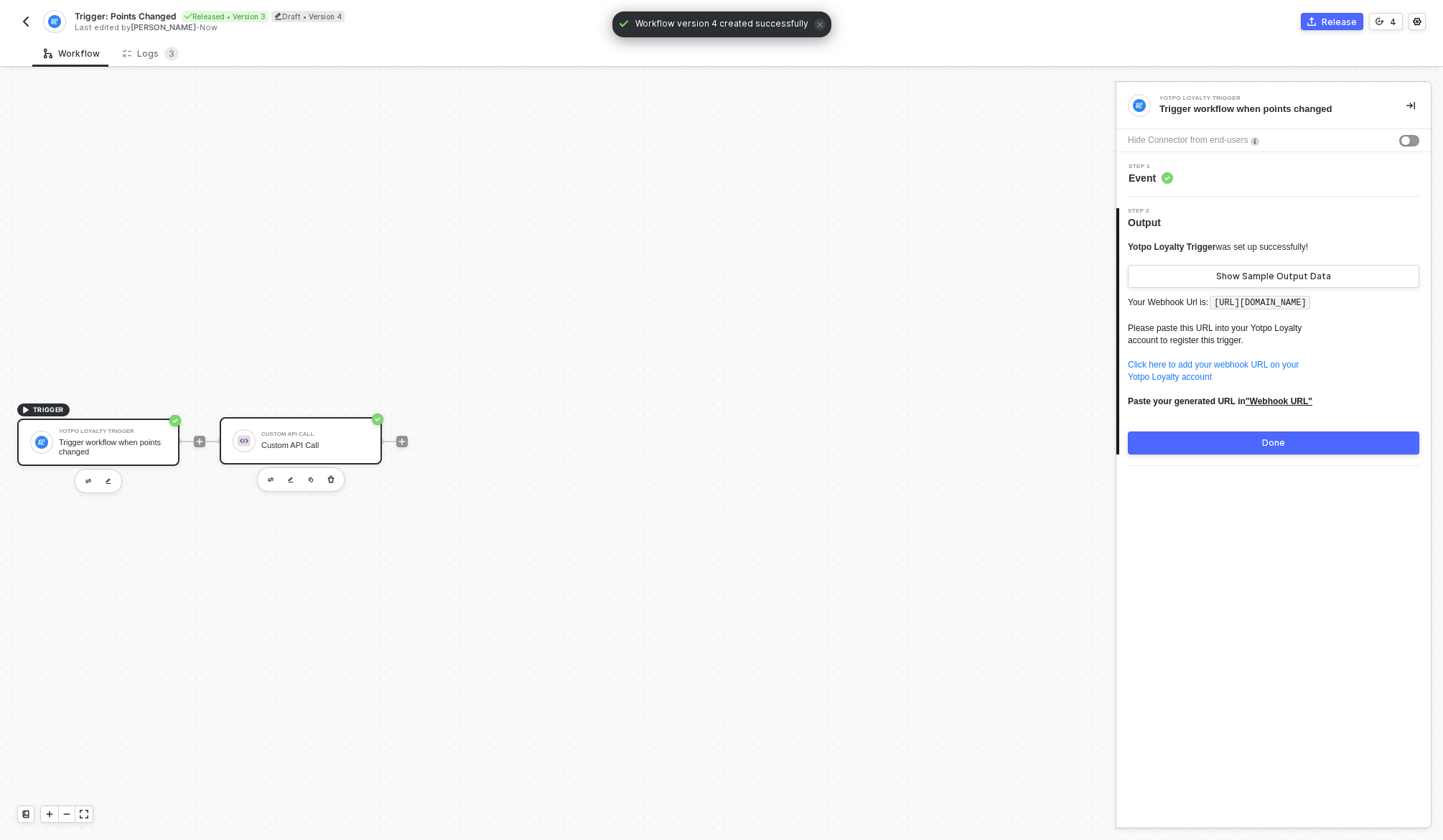
click at [294, 451] on div "Custom API Call Custom API Call" at bounding box center [315, 440] width 108 height 27
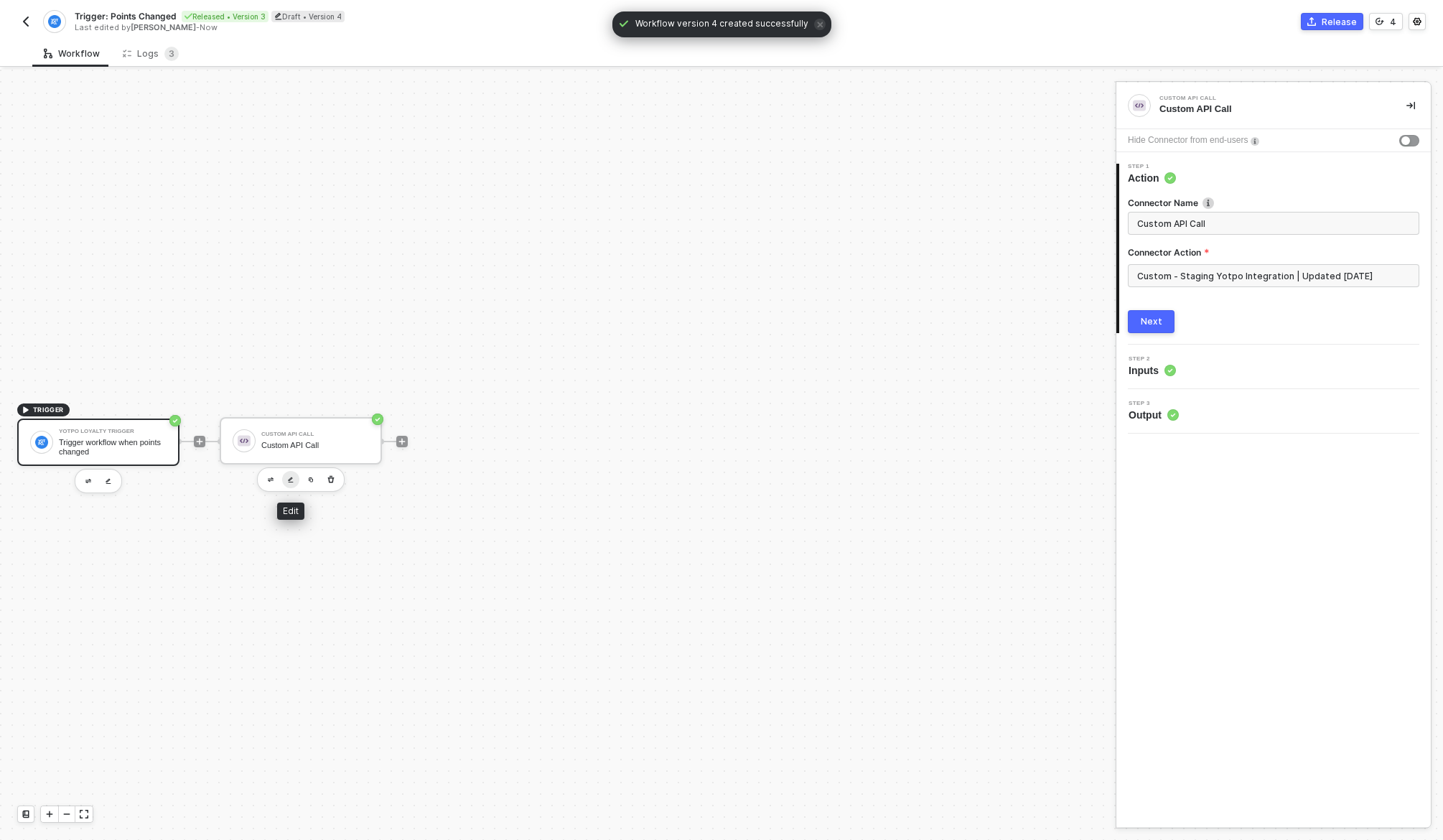
click at [292, 477] on img "button" at bounding box center [290, 480] width 6 height 6
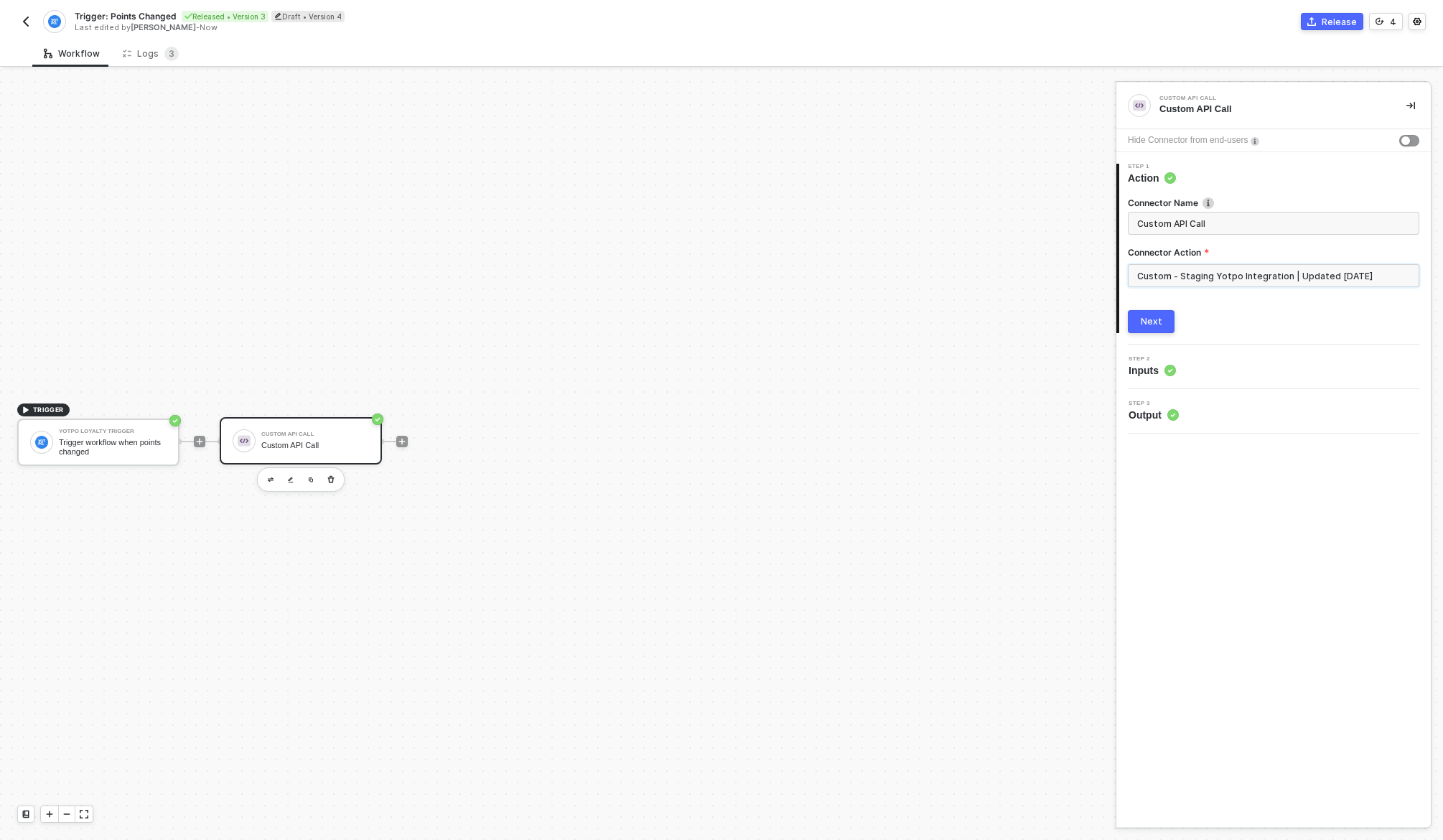
click at [1315, 274] on input "Custom - Staging Yotpo Integration | Updated [DATE]" at bounding box center [1273, 276] width 292 height 23
click at [987, 169] on div "Custom Actions" at bounding box center [999, 173] width 209 height 12
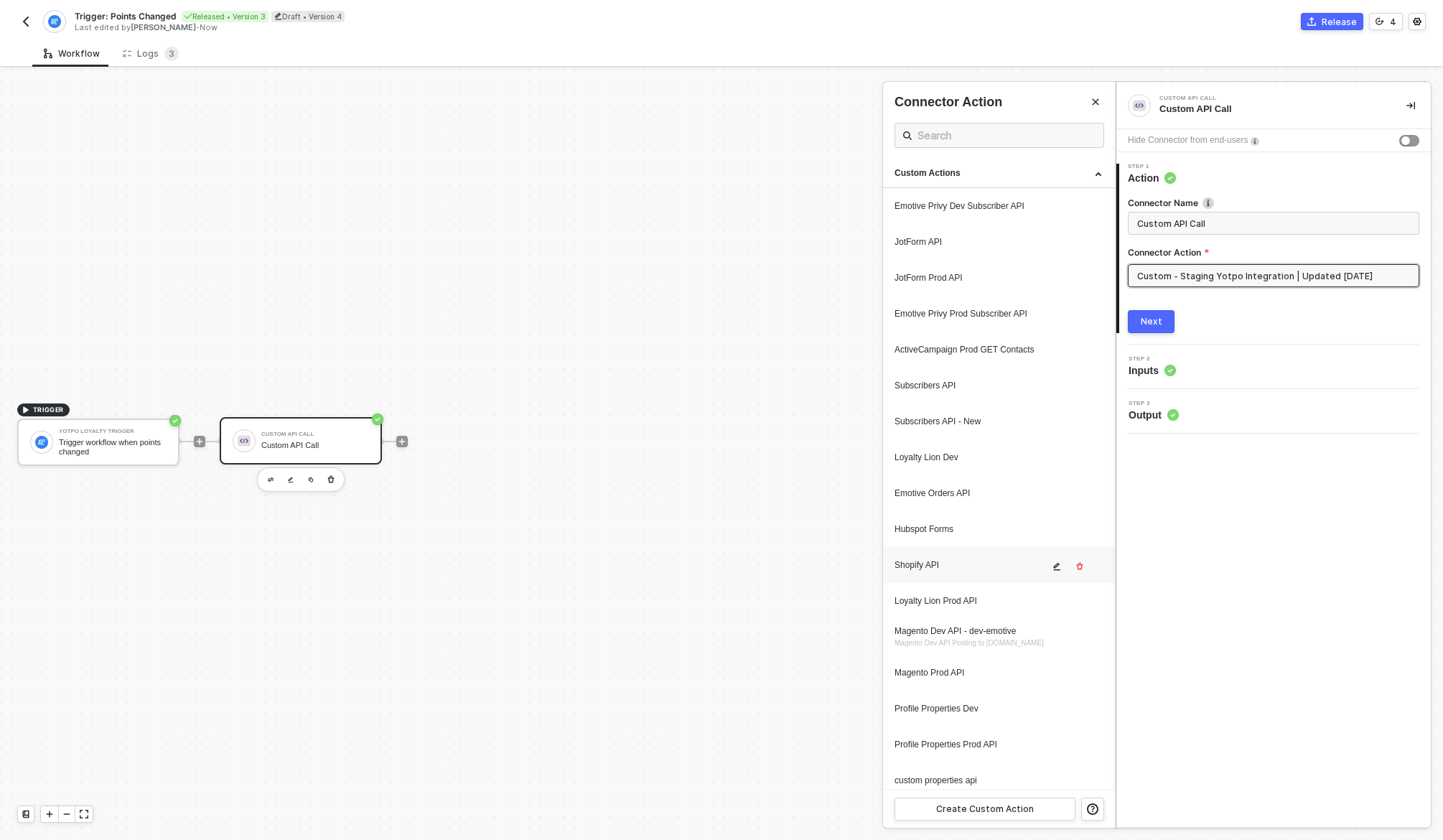
scroll to position [1420, 0]
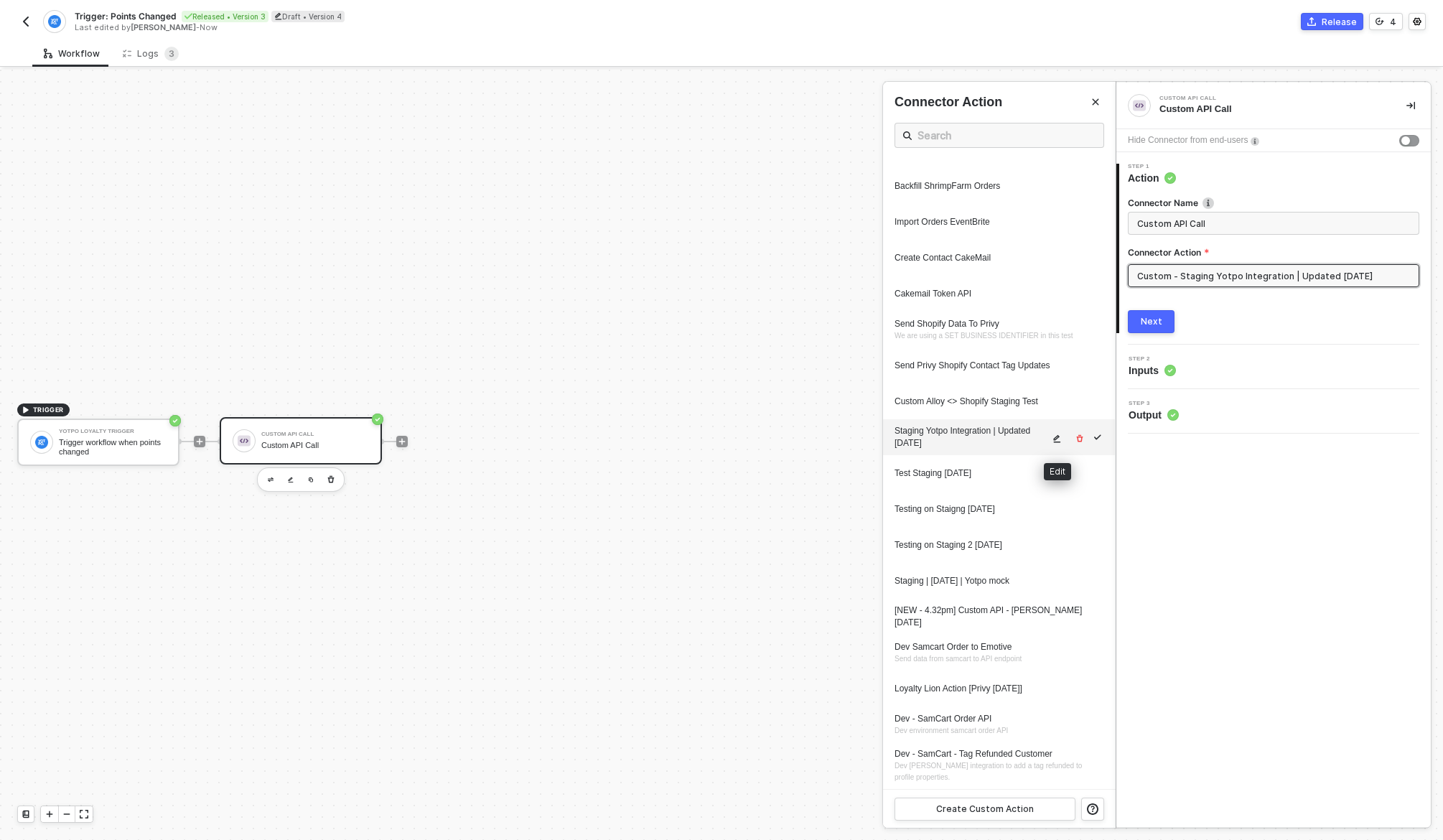
click at [1057, 437] on icon "icon-edit" at bounding box center [1056, 438] width 9 height 9
type textarea "HTTP/1.1 404 Not Found { "data": "{\"message\":\"Request failed with status cod…"
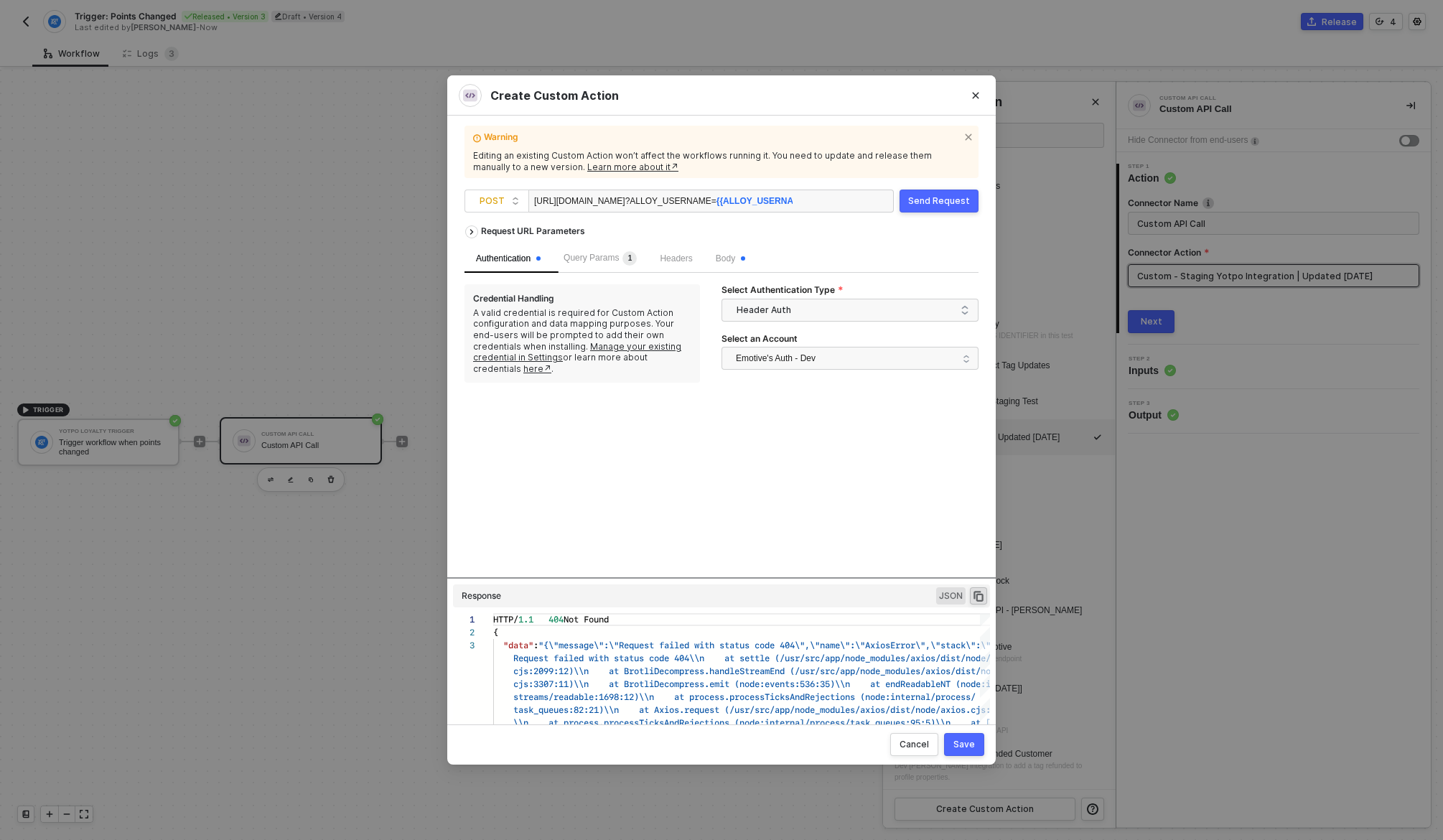
click at [747, 250] on div "Body" at bounding box center [730, 259] width 52 height 29
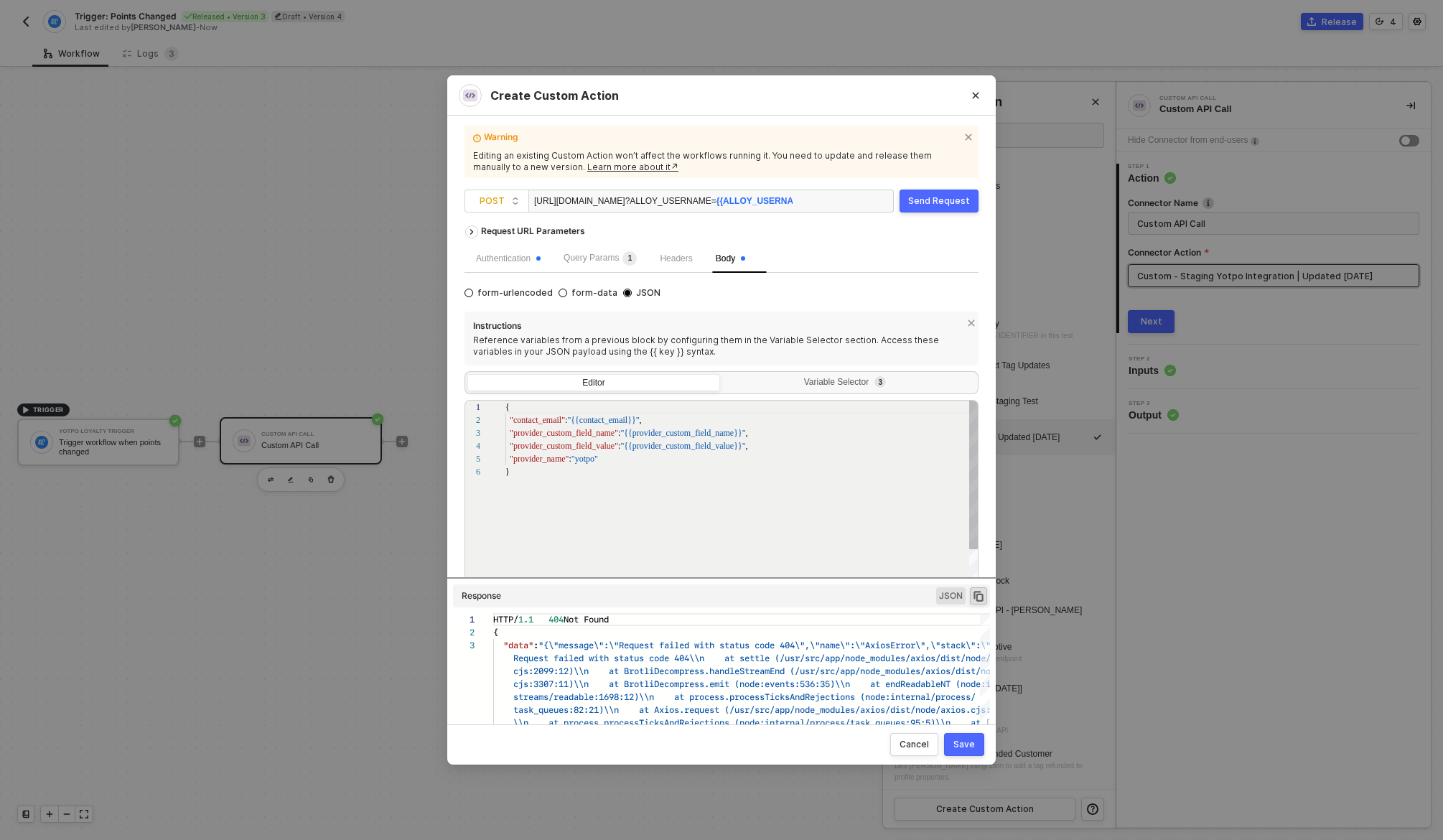
scroll to position [64, 0]
click at [792, 379] on div "Variable Selector 3" at bounding box center [847, 383] width 234 height 11
click at [723, 374] on input "Variable Selector 3" at bounding box center [723, 374] width 0 height 0
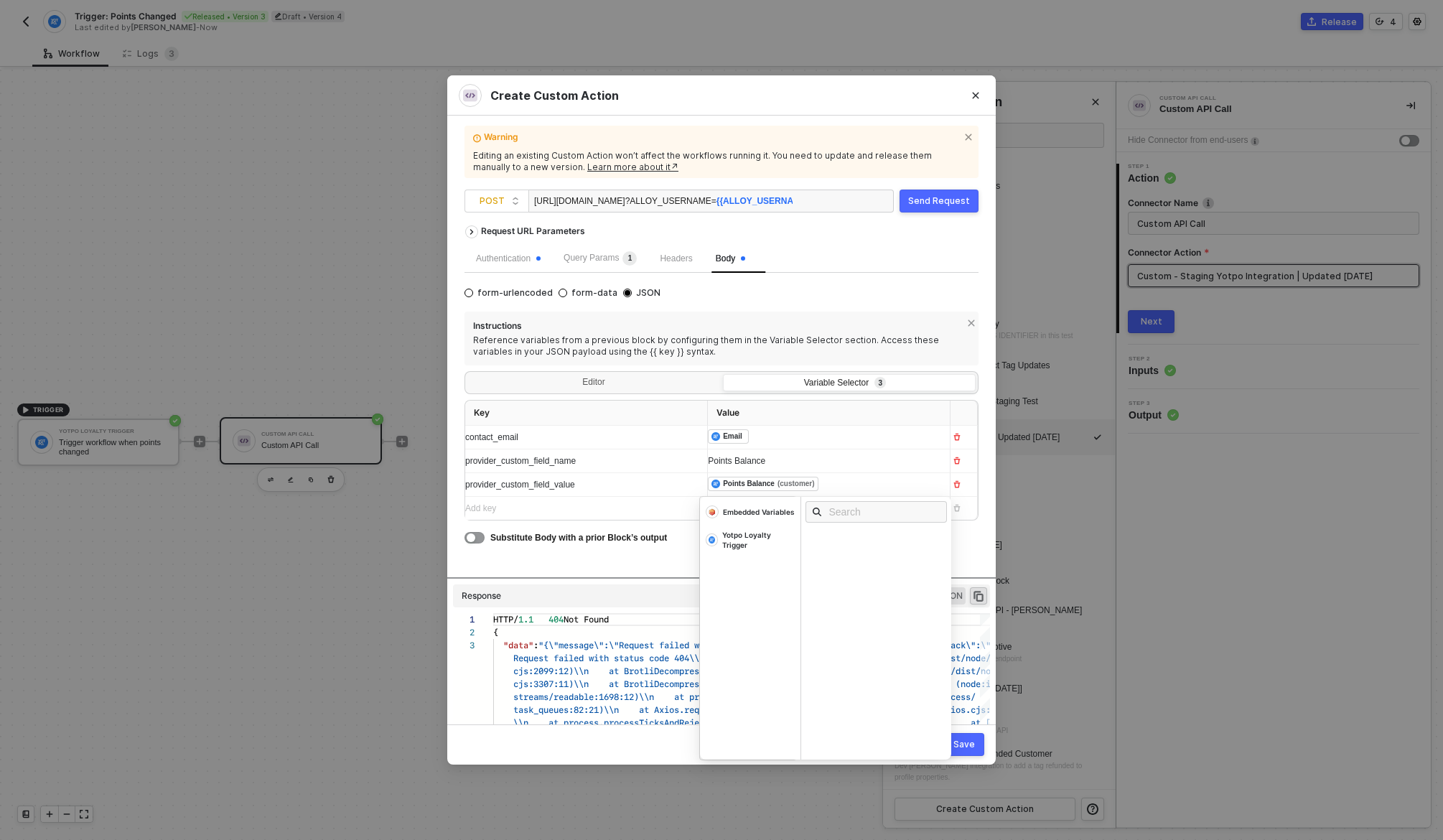
click at [853, 484] on div "﻿ ﻿ Points Balance (customer) ﻿" at bounding box center [816, 485] width 216 height 16
click at [755, 549] on div "Yotpo Loyalty Trigger" at bounding box center [758, 539] width 72 height 20
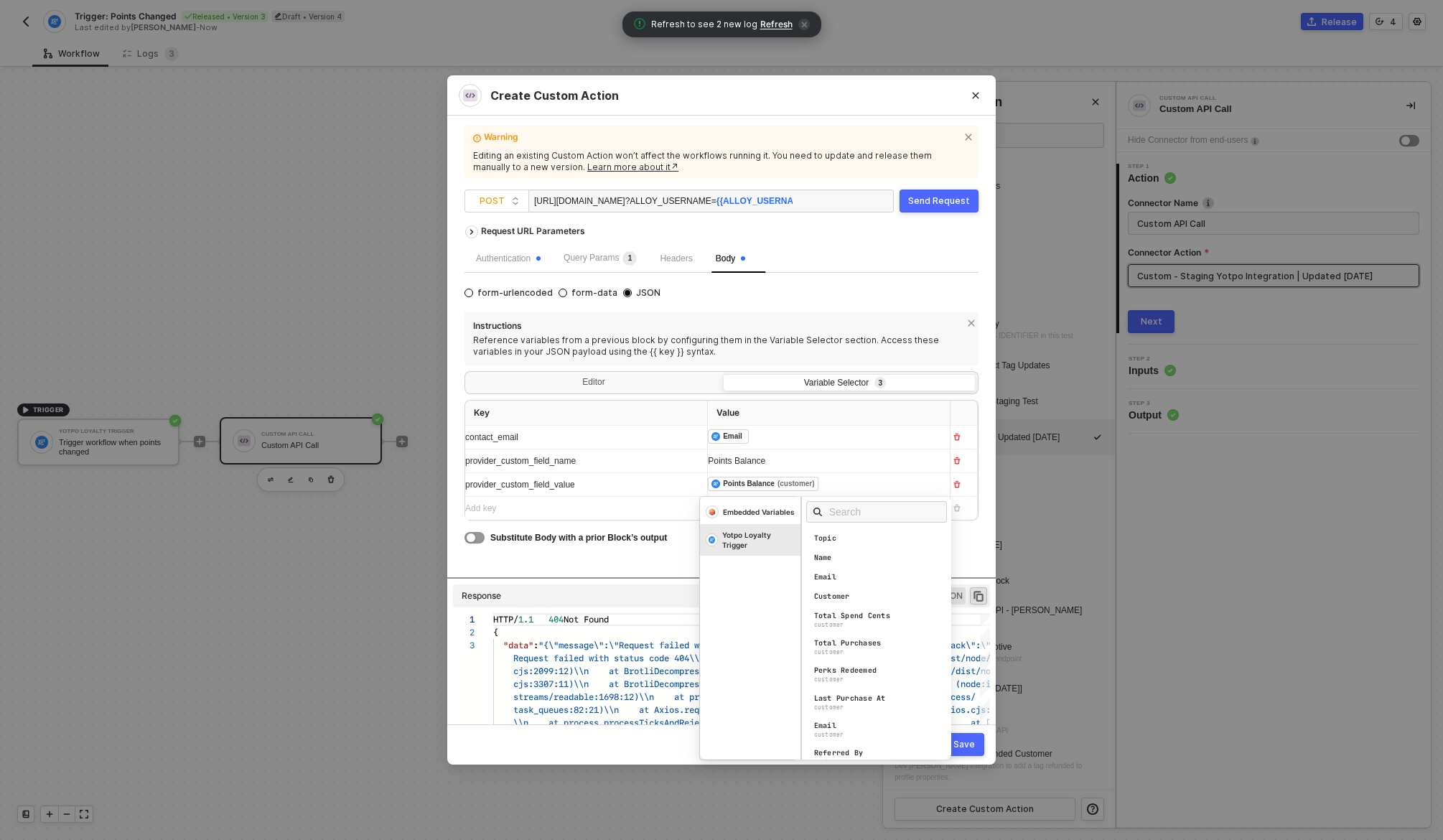
click at [859, 498] on div at bounding box center [877, 512] width 150 height 31
click at [852, 508] on input "text" at bounding box center [882, 512] width 105 height 16
type input "points"
click at [890, 544] on div "Points Earned customer" at bounding box center [880, 542] width 150 height 23
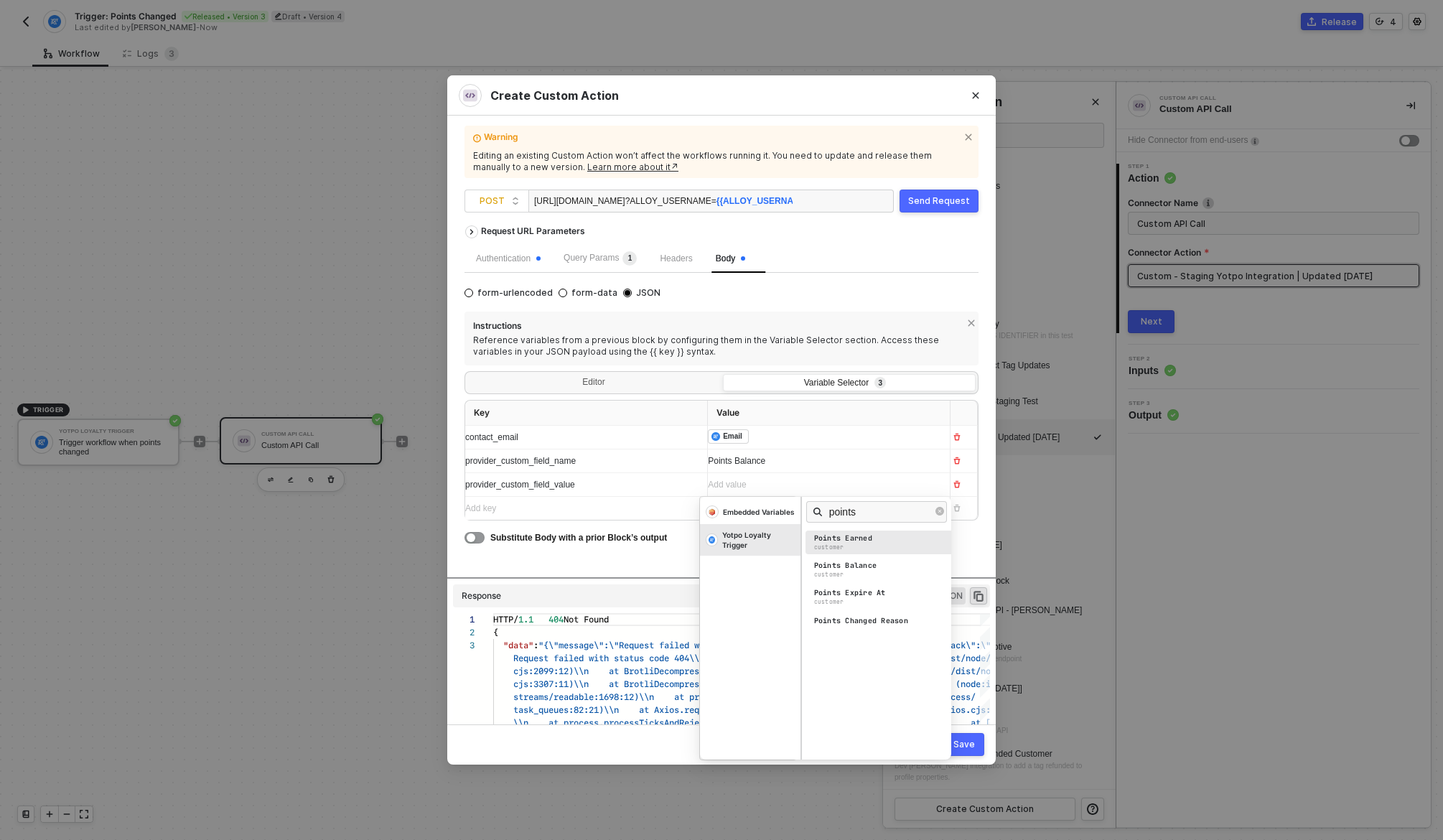
click at [866, 541] on div "Points Earned" at bounding box center [843, 539] width 58 height 10
click at [984, 552] on div "Warning Editing an existing Custom Action won’t affect the workflows running it…" at bounding box center [721, 420] width 548 height 608
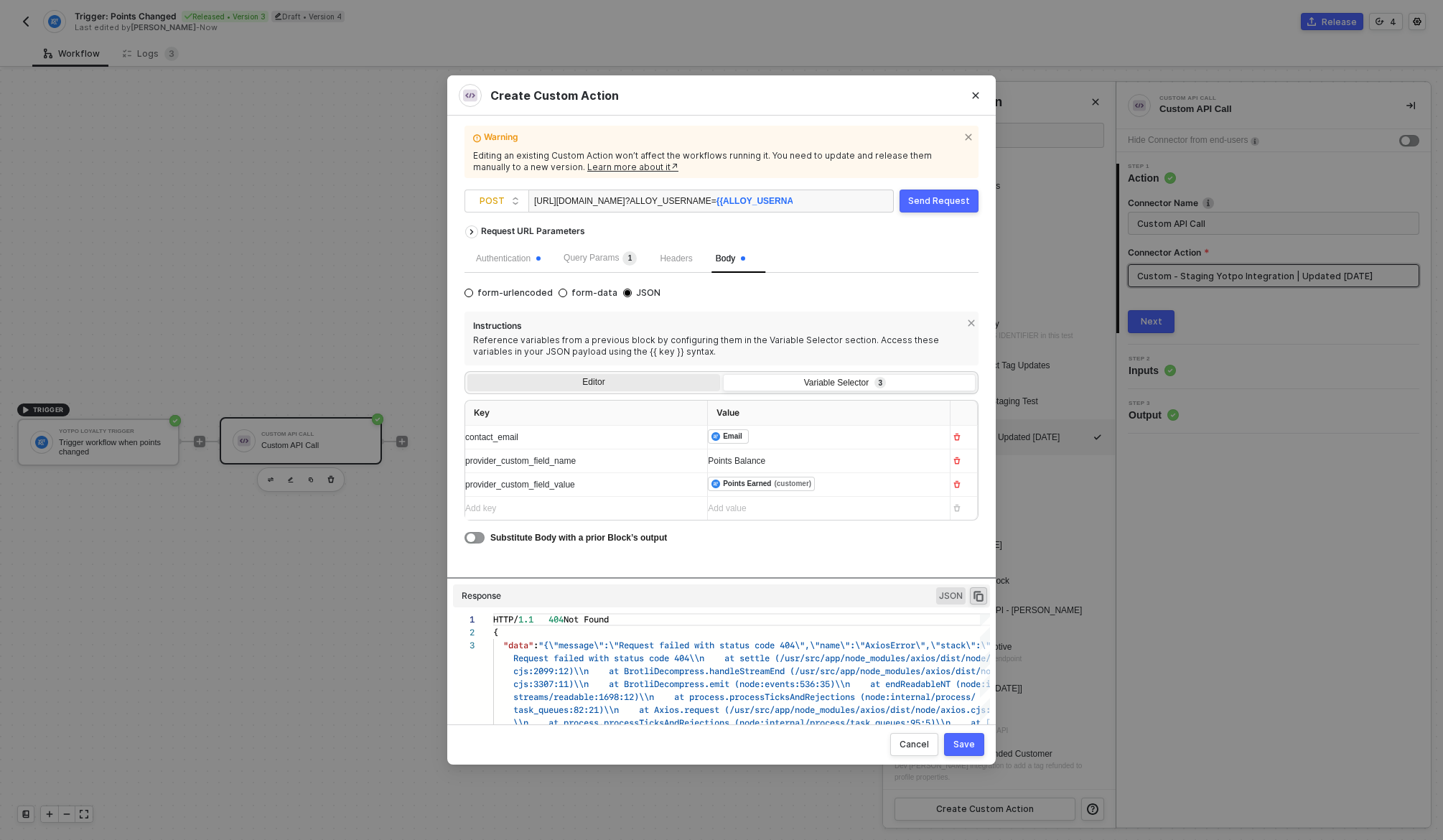
click at [629, 383] on div "Editor" at bounding box center [593, 383] width 252 height 20
click at [467, 374] on input "Editor" at bounding box center [467, 374] width 0 height 0
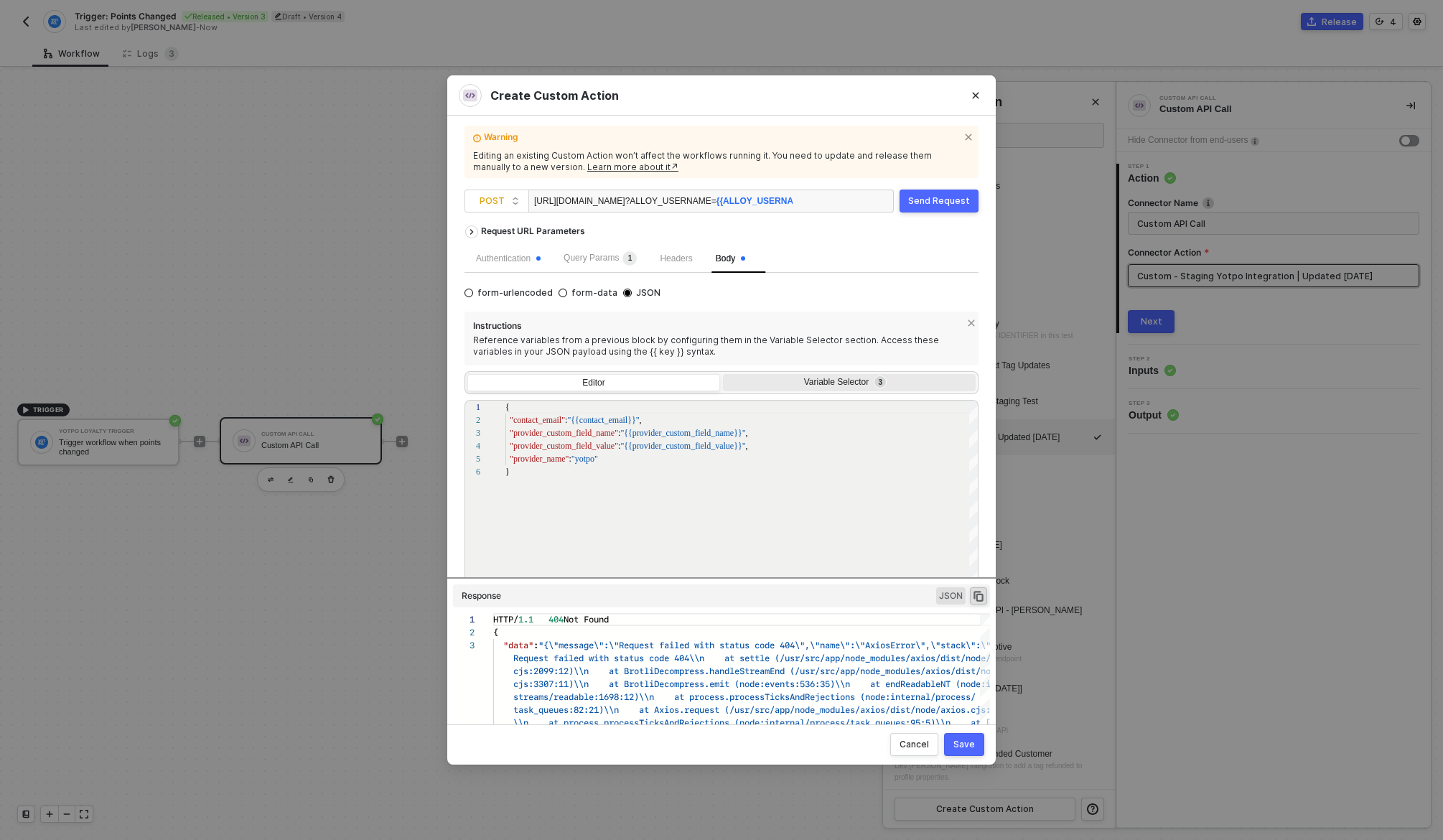
click at [820, 383] on div "Variable Selector 3" at bounding box center [847, 383] width 234 height 11
click at [723, 374] on input "Variable Selector 3" at bounding box center [723, 374] width 0 height 0
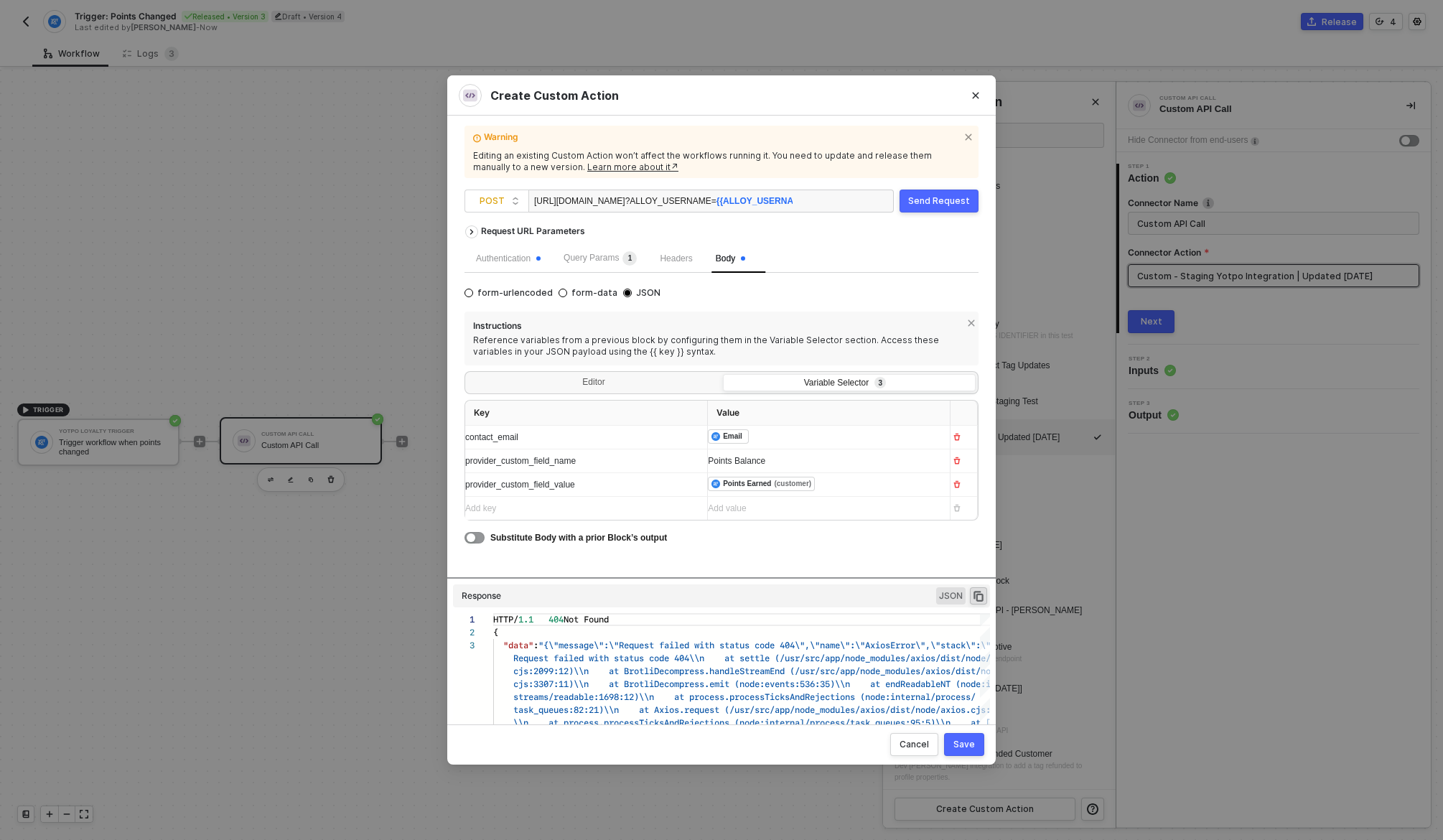
click at [969, 744] on div "Save" at bounding box center [964, 744] width 22 height 11
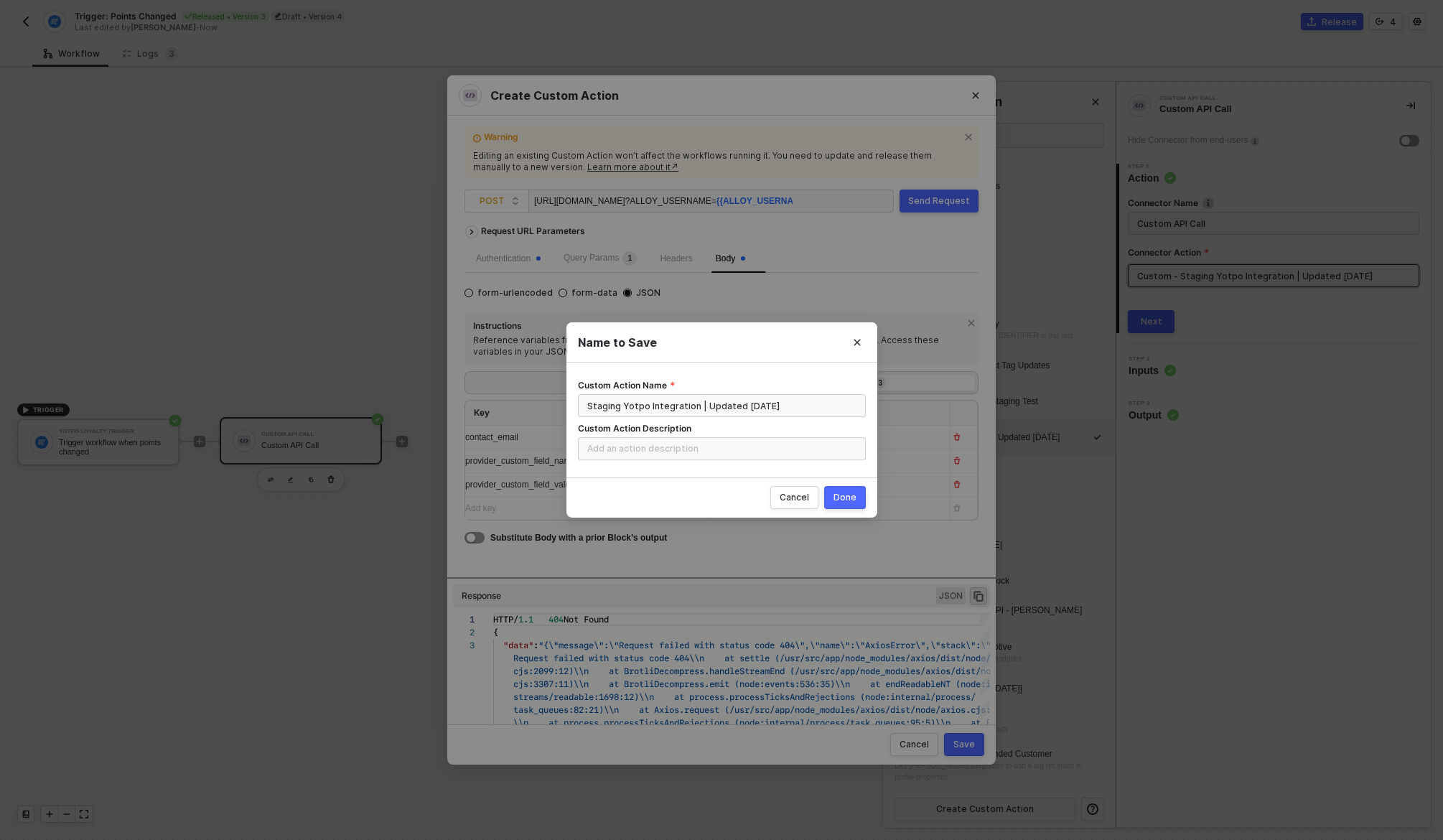
click at [838, 492] on div "Done" at bounding box center [845, 498] width 23 height 11
radio input "true"
radio input "false"
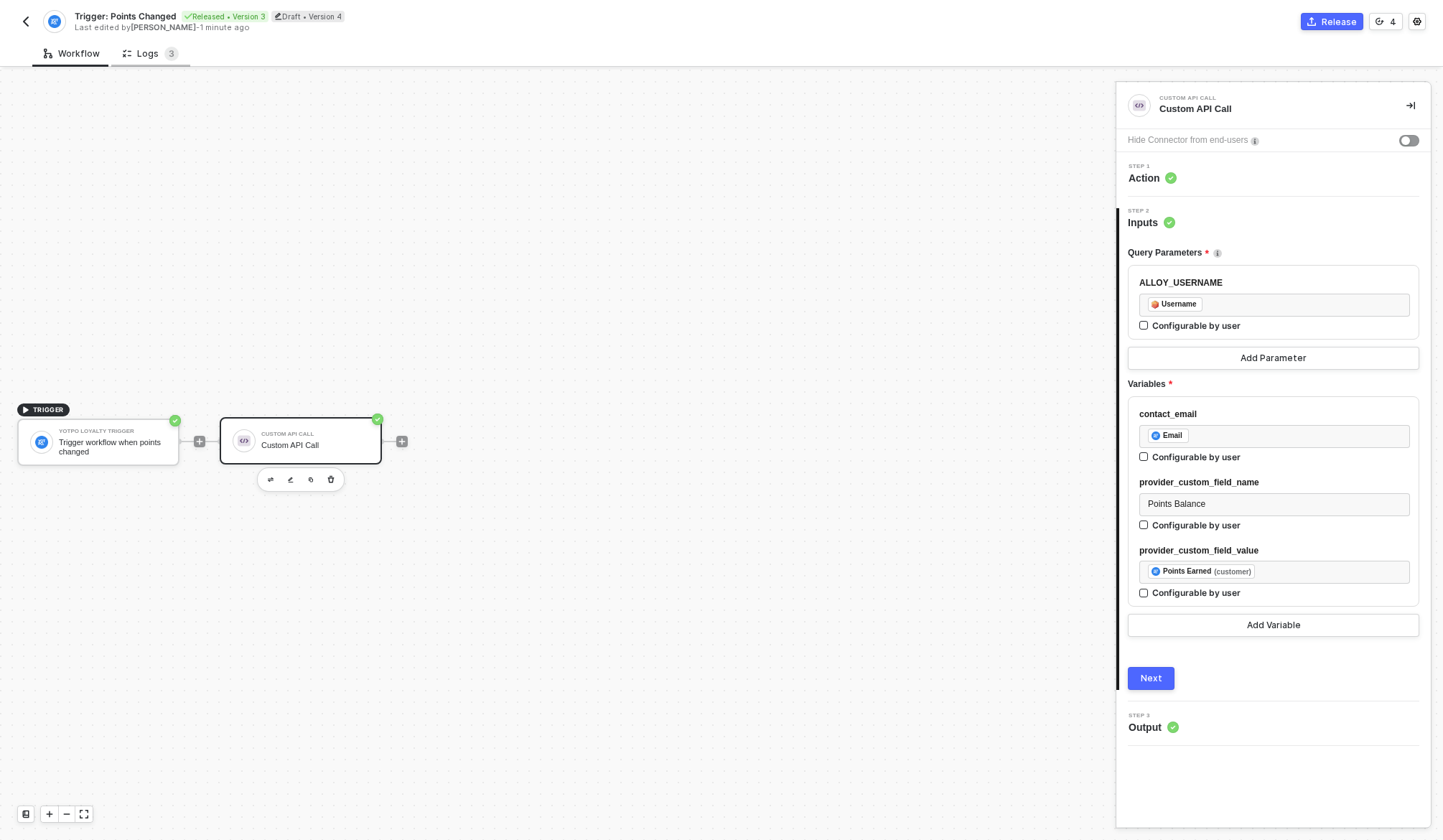
click at [148, 52] on div "Logs 3" at bounding box center [151, 54] width 56 height 14
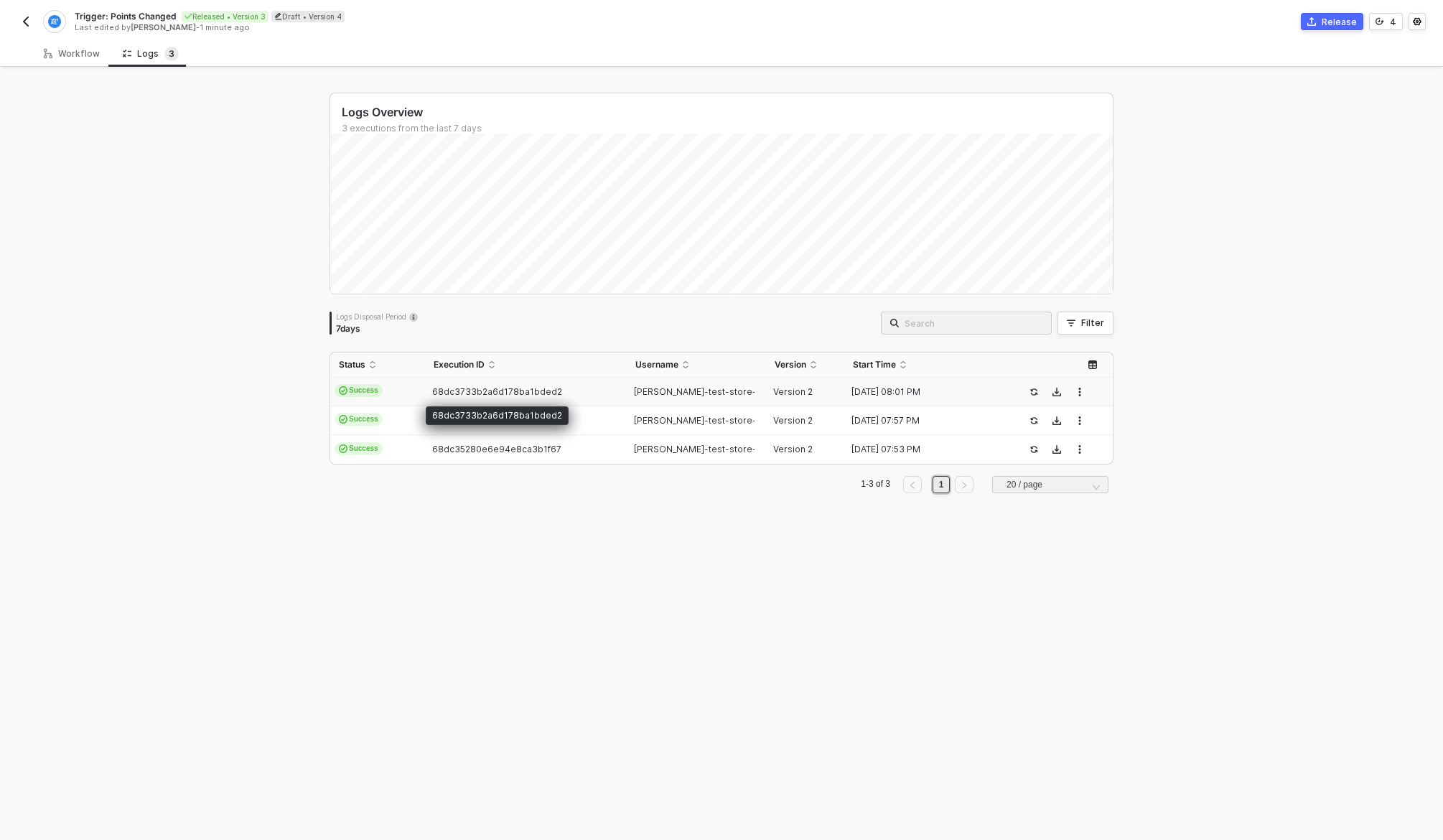
click at [494, 389] on span "68dc3733b2a6d178ba1bded2" at bounding box center [498, 391] width 130 height 10
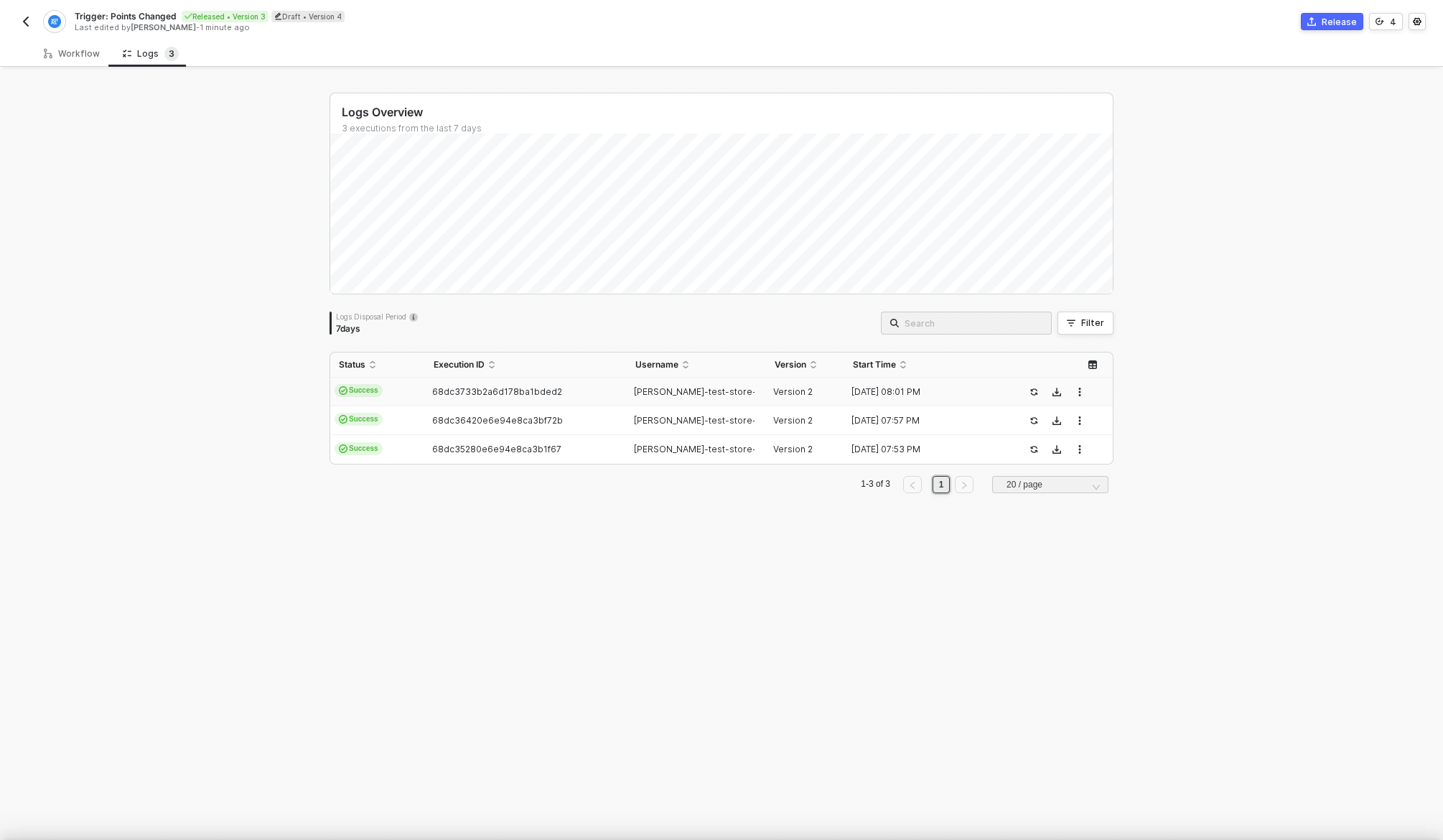
scroll to position [129, 0]
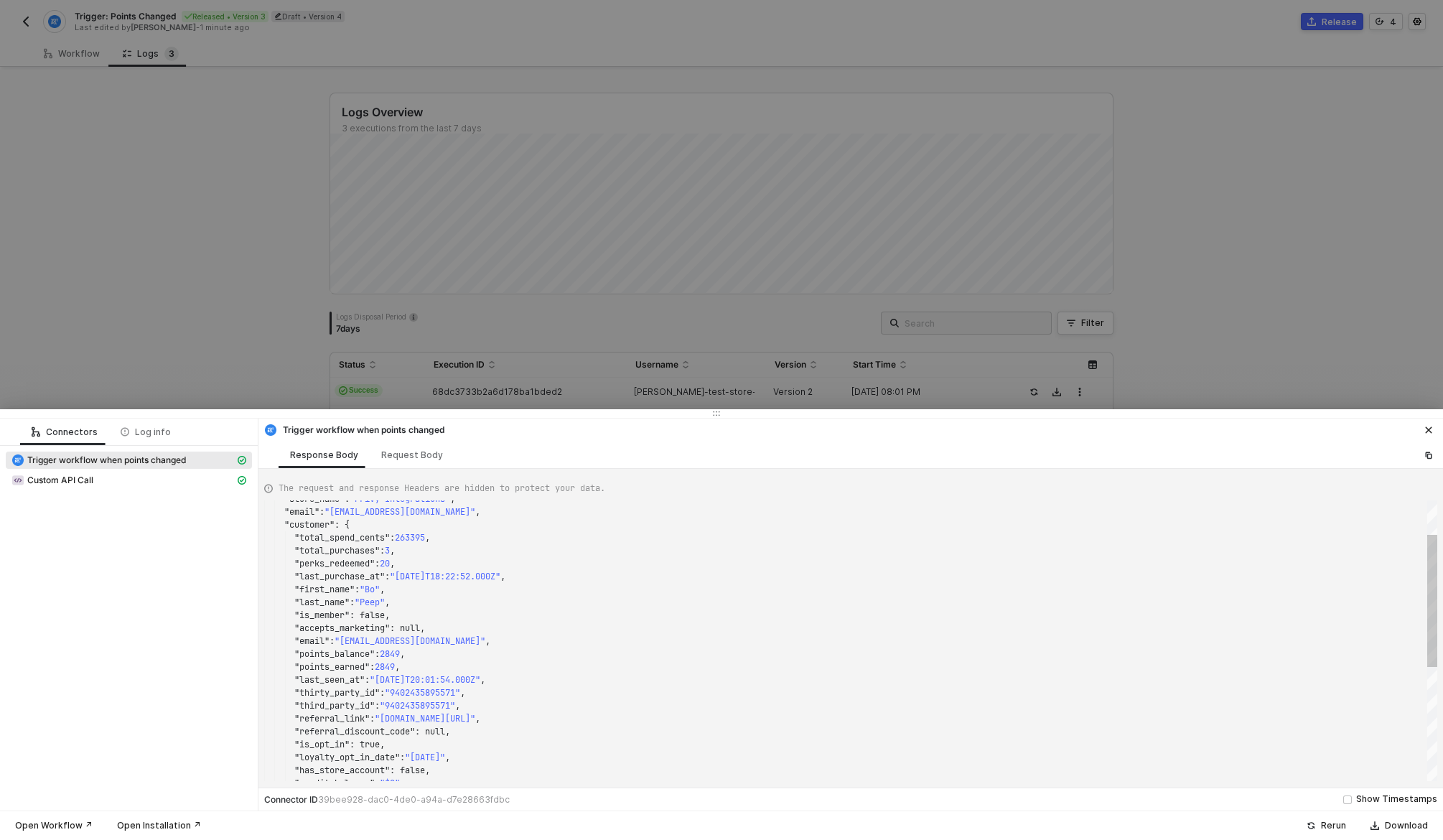
type textarea ""perks_redeemed": 20, "last_purchase_at": "[DATE]T18:22:52.000Z", "first_name":…"
click at [486, 619] on div ""is_member" : false," at bounding box center [851, 615] width 1173 height 13
type textarea "balance"
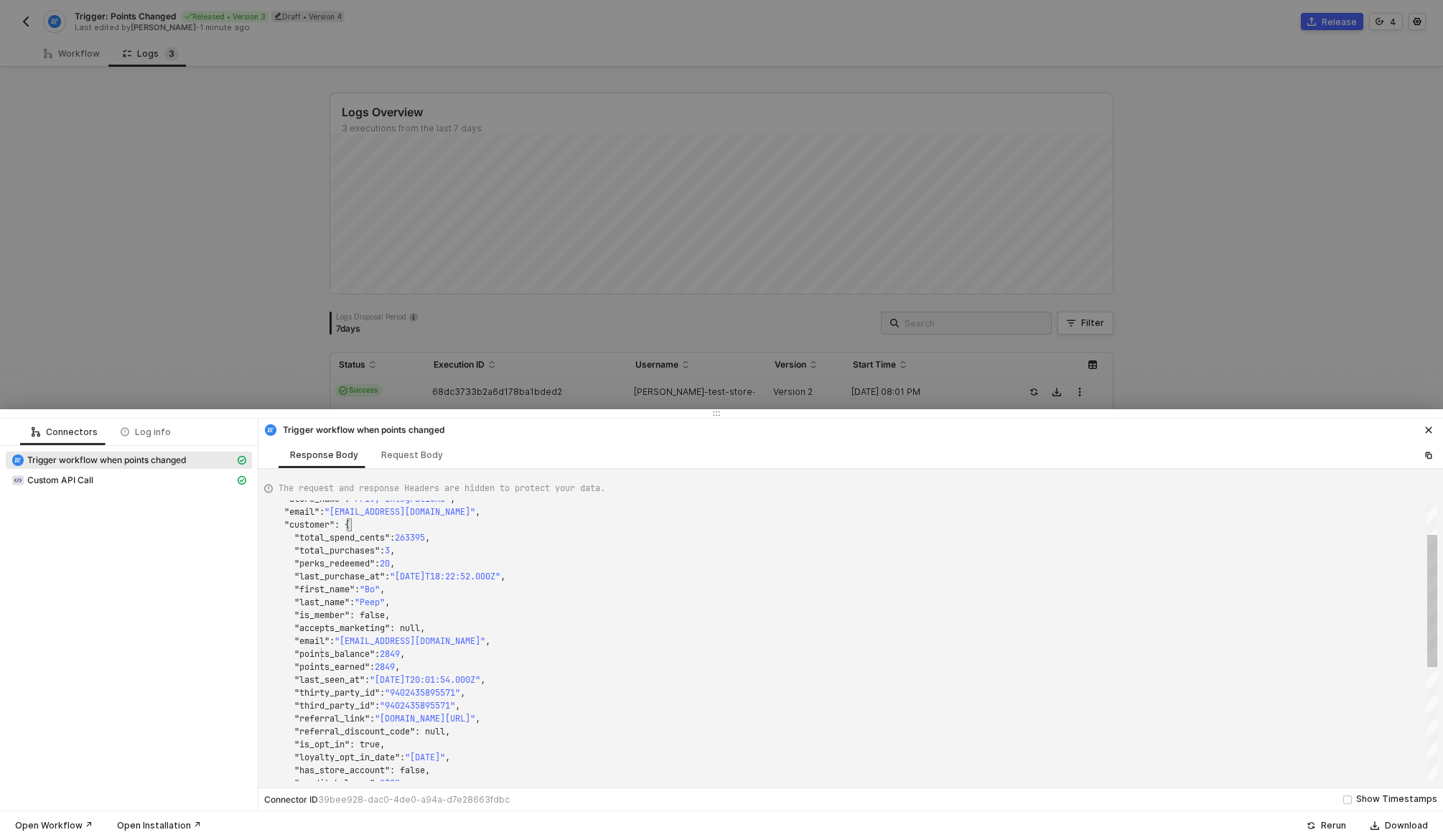
click at [320, 649] on div ""store_name" : "Privy Integrations" , "email" : "[EMAIL_ADDRESS][DOMAIN_NAME]" …" at bounding box center [851, 640] width 1173 height 281
click at [135, 478] on div "Custom API Call" at bounding box center [123, 480] width 223 height 13
type textarea "{ "json": { "data": null, "headers": { "date": "[DATE] 20:01:55 GMT", "content-…"
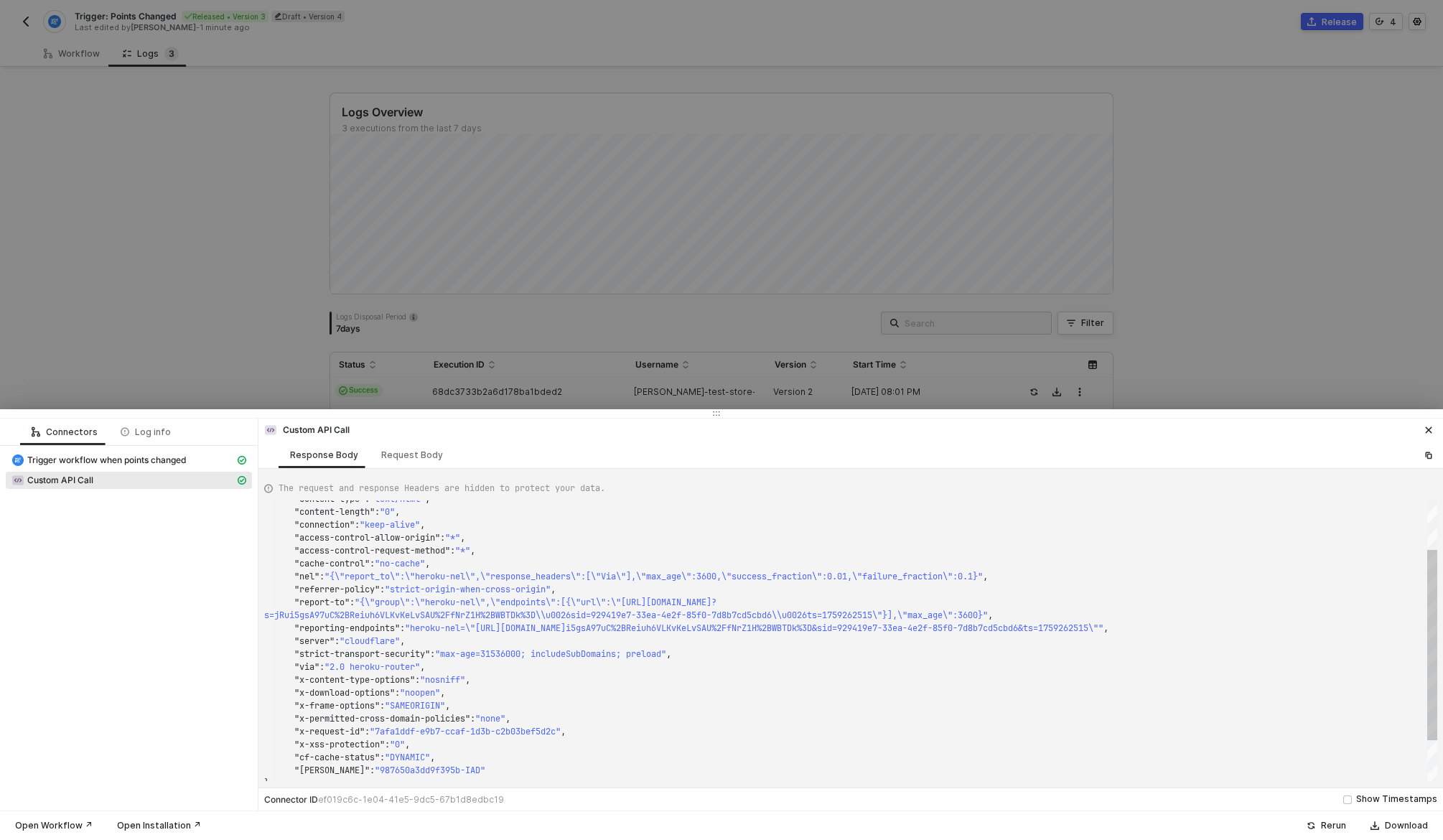
click at [293, 360] on div at bounding box center [721, 420] width 1443 height 840
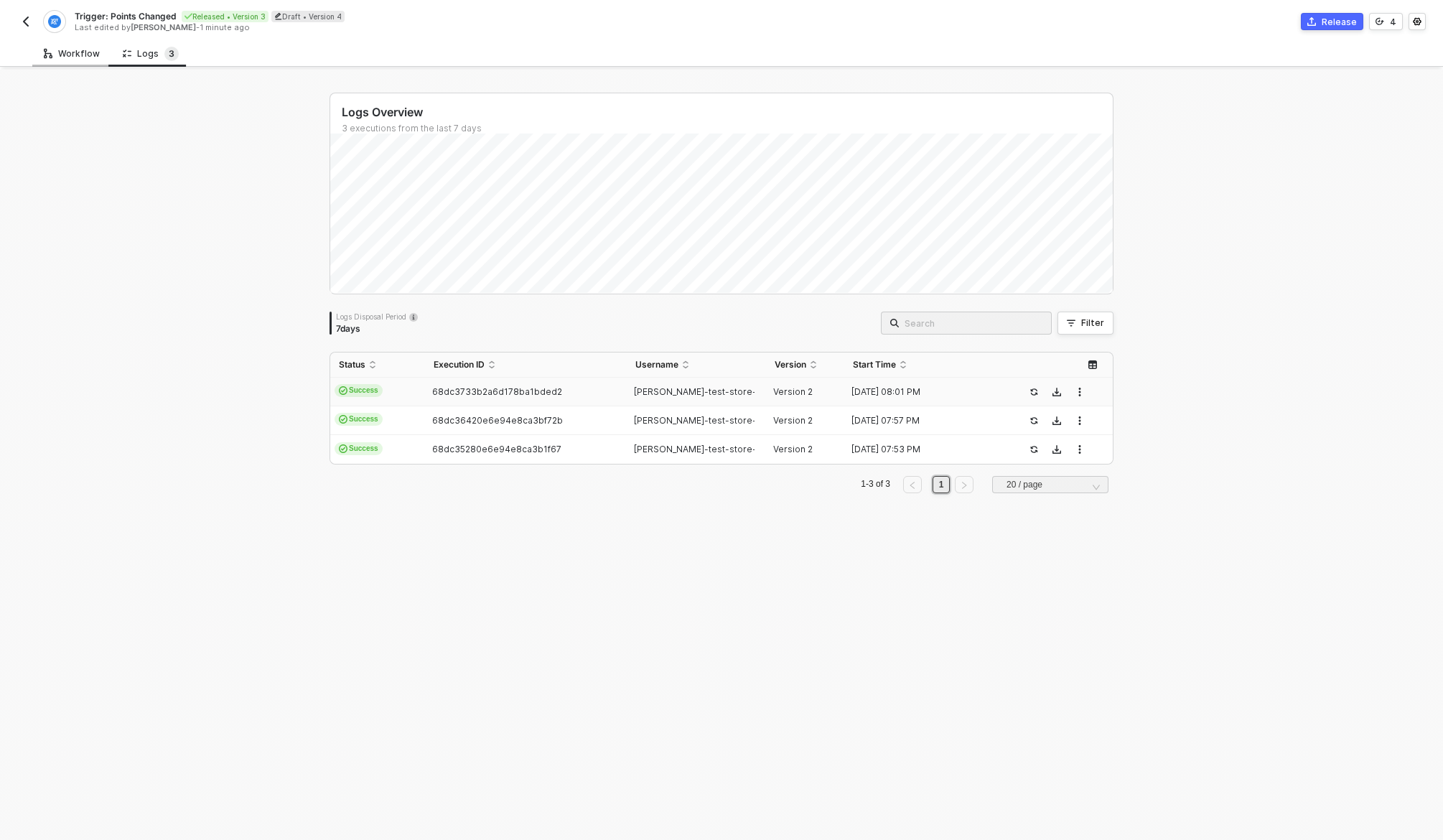
click at [77, 47] on div "Workflow" at bounding box center [72, 53] width 79 height 27
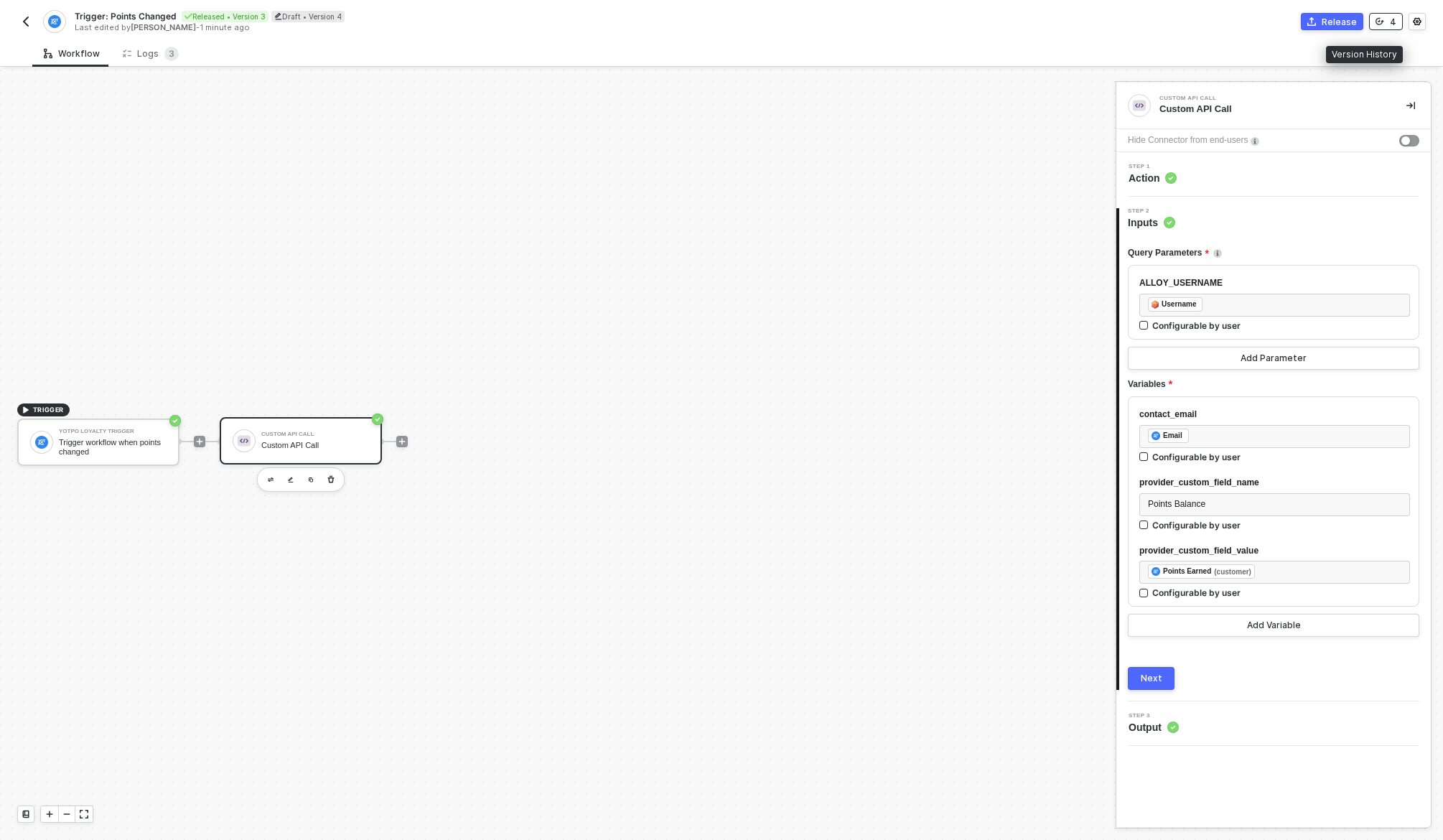
click at [1390, 16] on div "4" at bounding box center [1393, 22] width 6 height 12
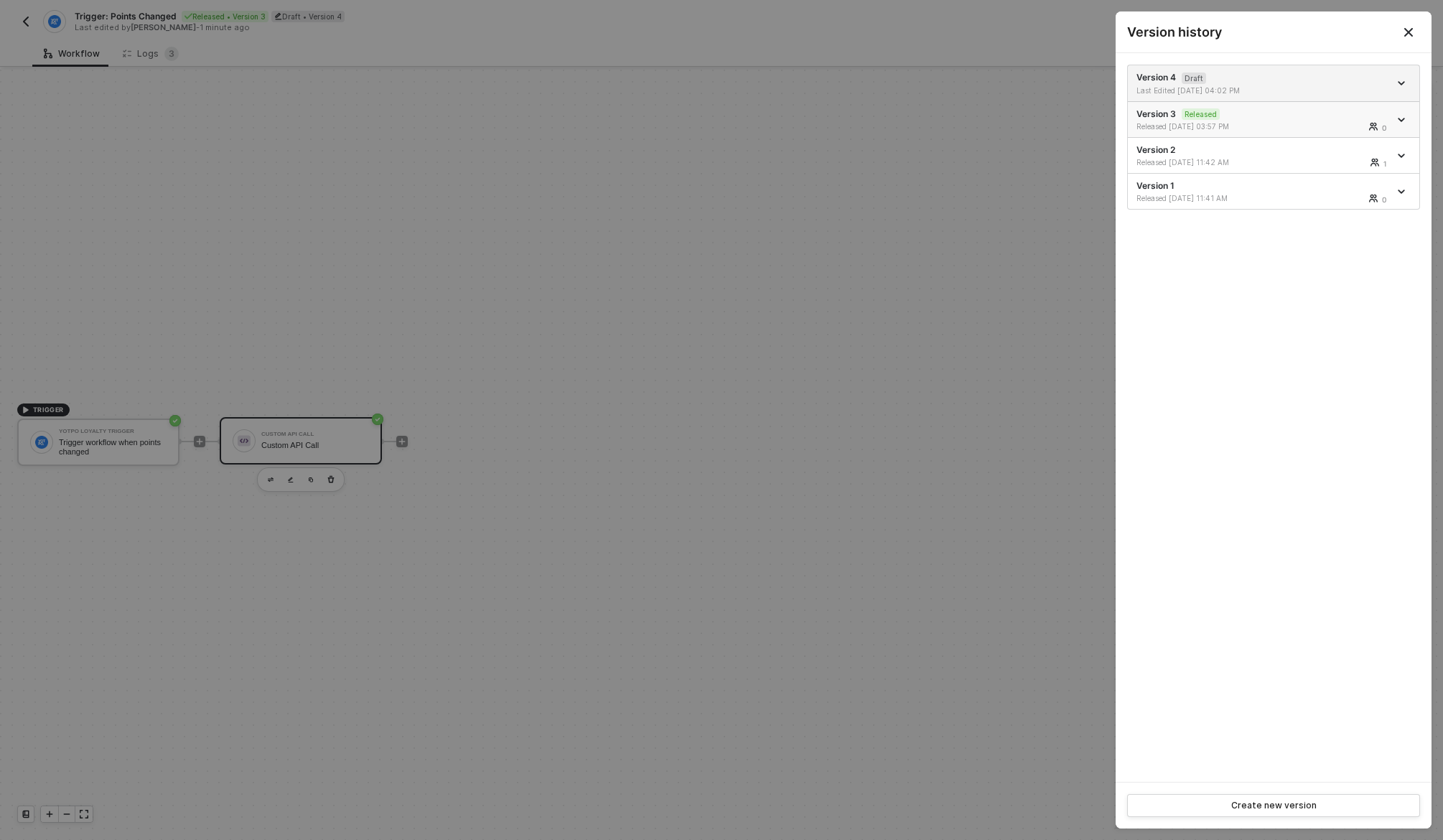
click at [1303, 133] on li "Version 3 Released Released [DATE] 03:57 PM 0" at bounding box center [1273, 121] width 292 height 37
click at [1306, 112] on div "Version 3 Released Released [DATE] 03:57 PM 0" at bounding box center [1263, 120] width 252 height 24
click at [1399, 118] on icon "icon-arrow-down" at bounding box center [1401, 120] width 6 height 3
click at [1155, 117] on div "Version 3 Released Released [DATE] 03:57 PM 0" at bounding box center [1263, 120] width 252 height 24
click at [1155, 117] on div "Version 3 Released Released [DATE] 03:57 PM 0" at bounding box center [1263, 120] width 252 height 24
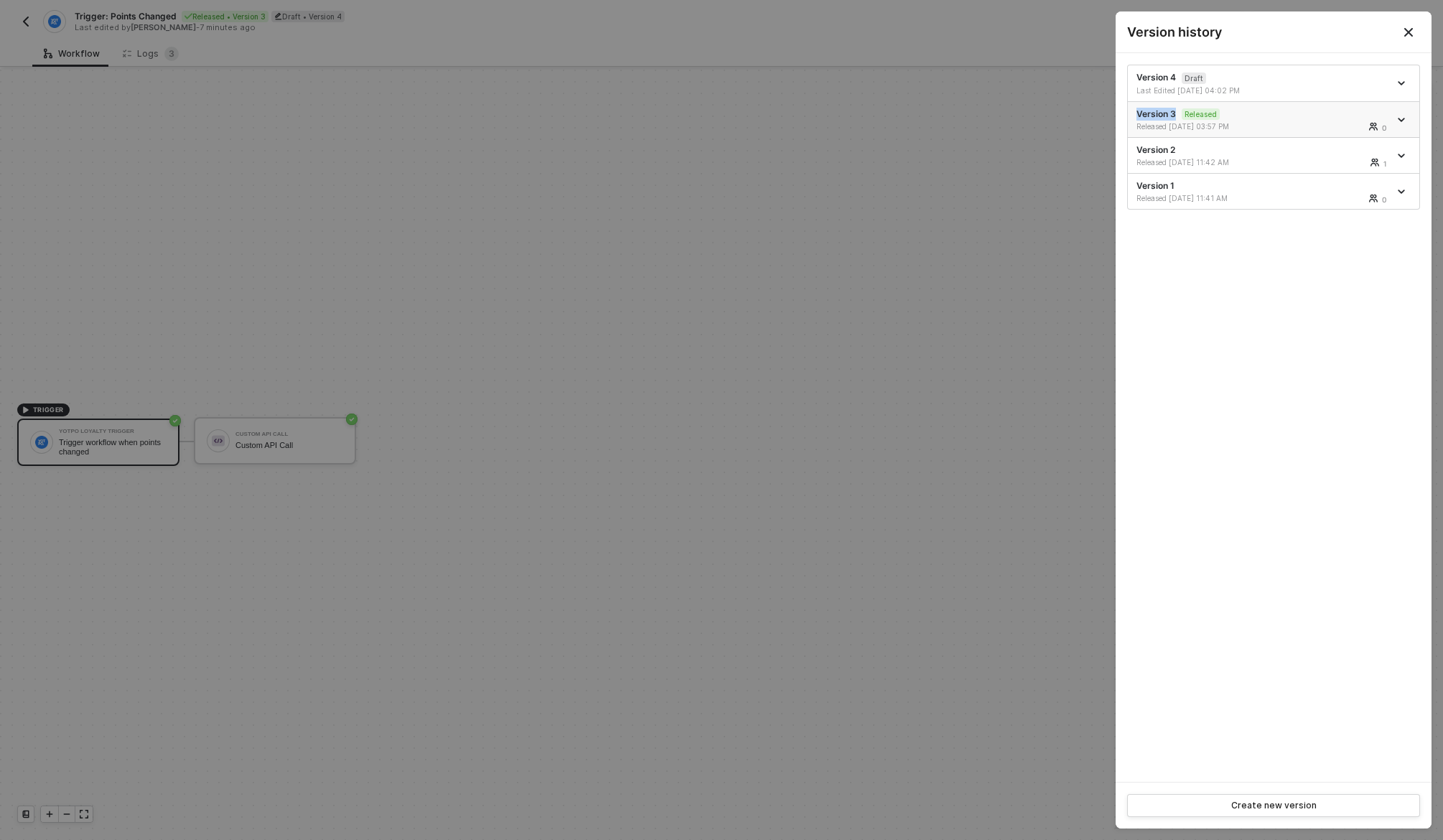
click at [1155, 117] on div "Version 3 Released Released [DATE] 03:57 PM 0" at bounding box center [1263, 120] width 252 height 24
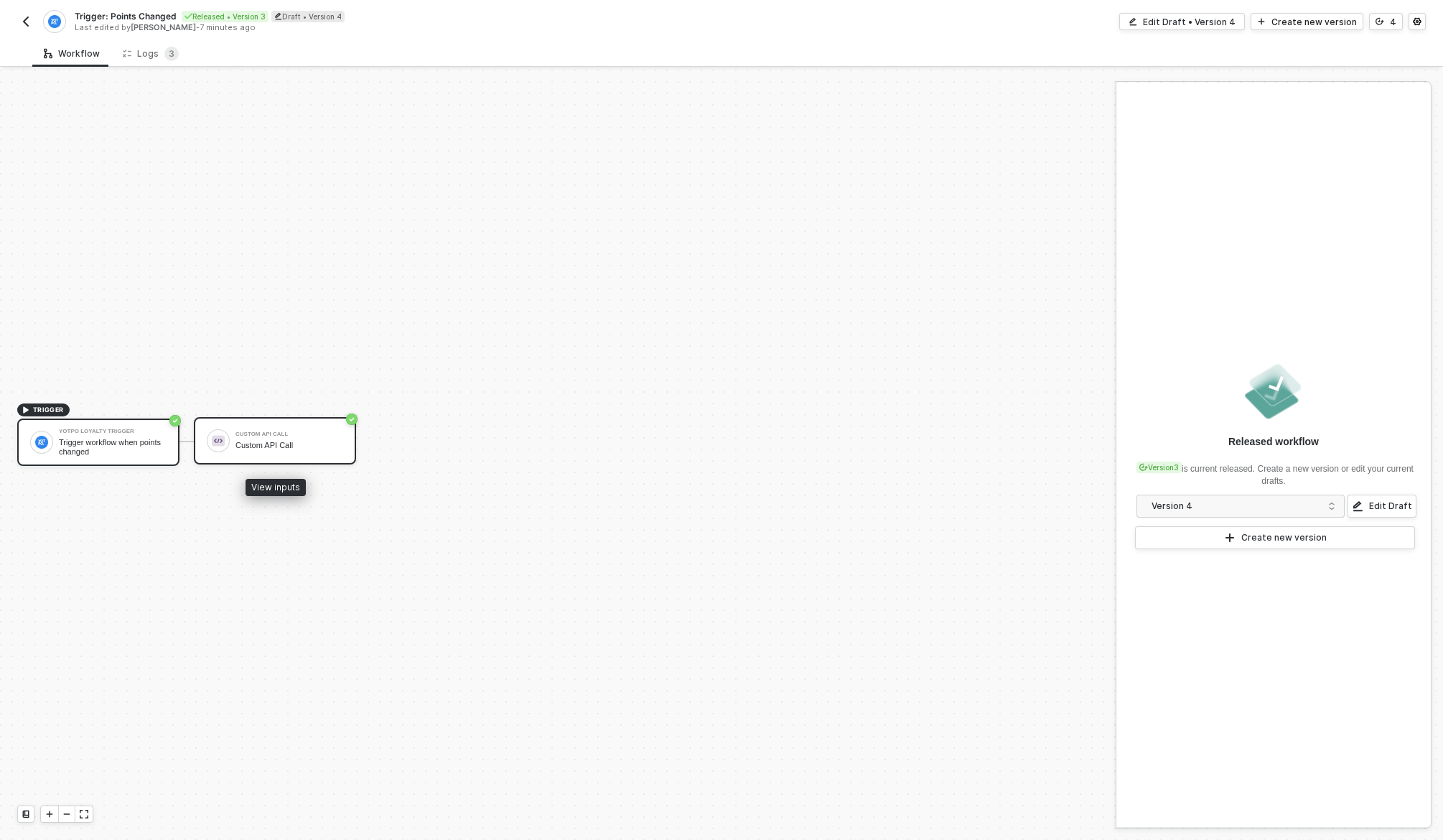
click at [322, 447] on div "Custom API Call" at bounding box center [289, 445] width 108 height 10
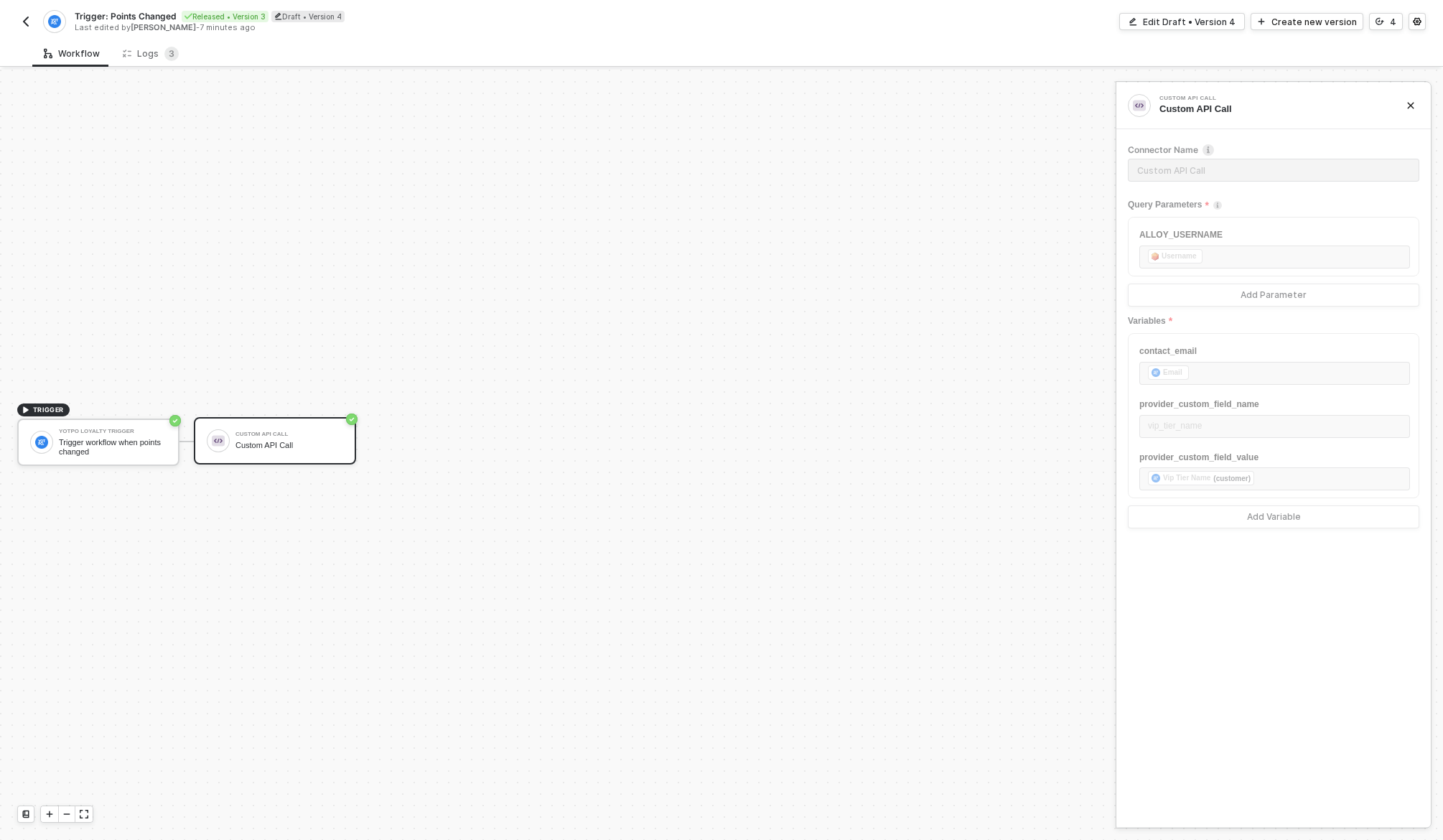
click at [1260, 629] on div "Custom API Call Custom API Call Connector Name Custom API Call Query Parameters…" at bounding box center [1273, 455] width 314 height 744
click at [1184, 17] on div "Edit Draft • Version 4" at bounding box center [1189, 22] width 92 height 12
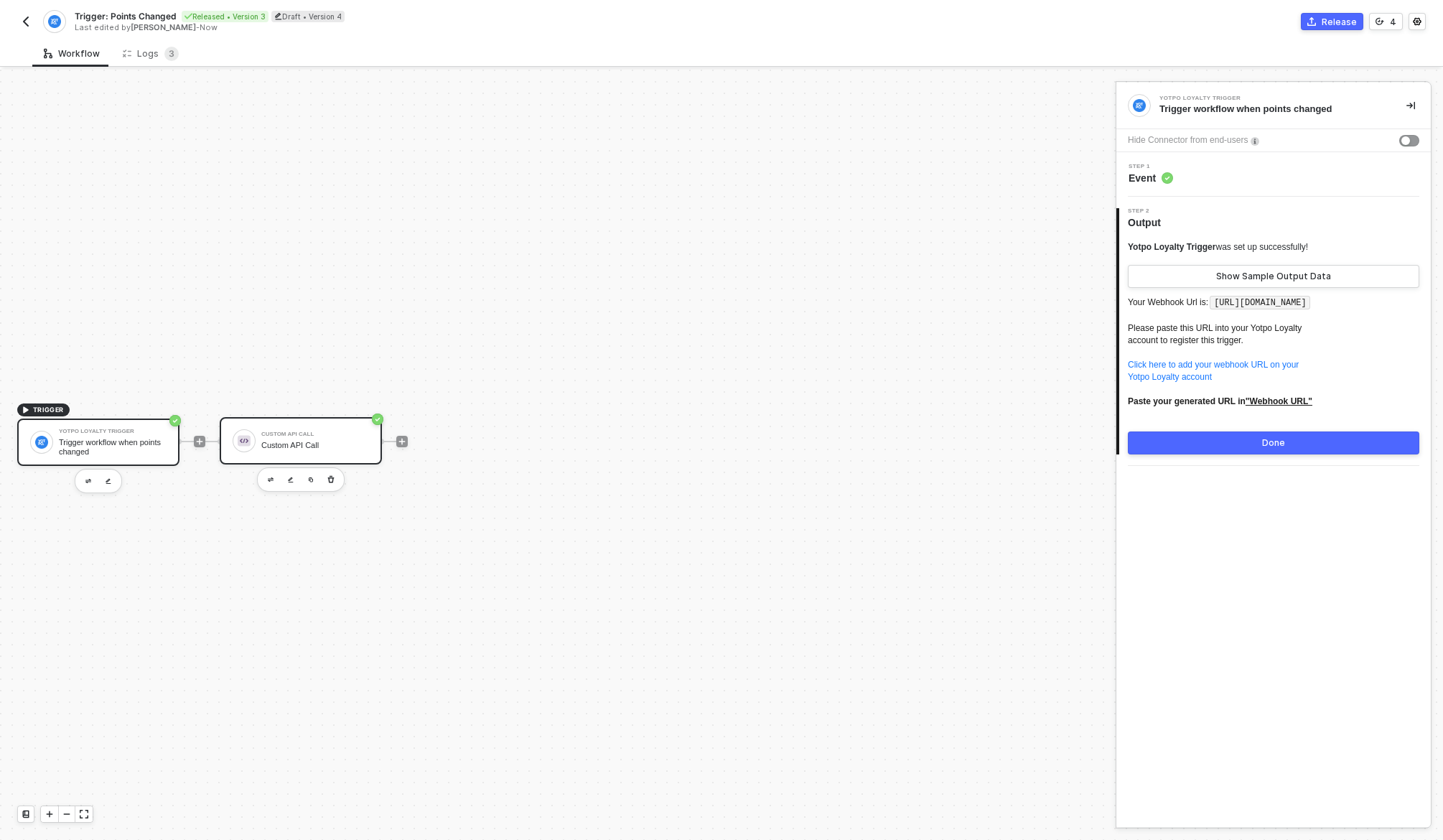
click at [305, 446] on div "Custom API Call" at bounding box center [315, 445] width 108 height 10
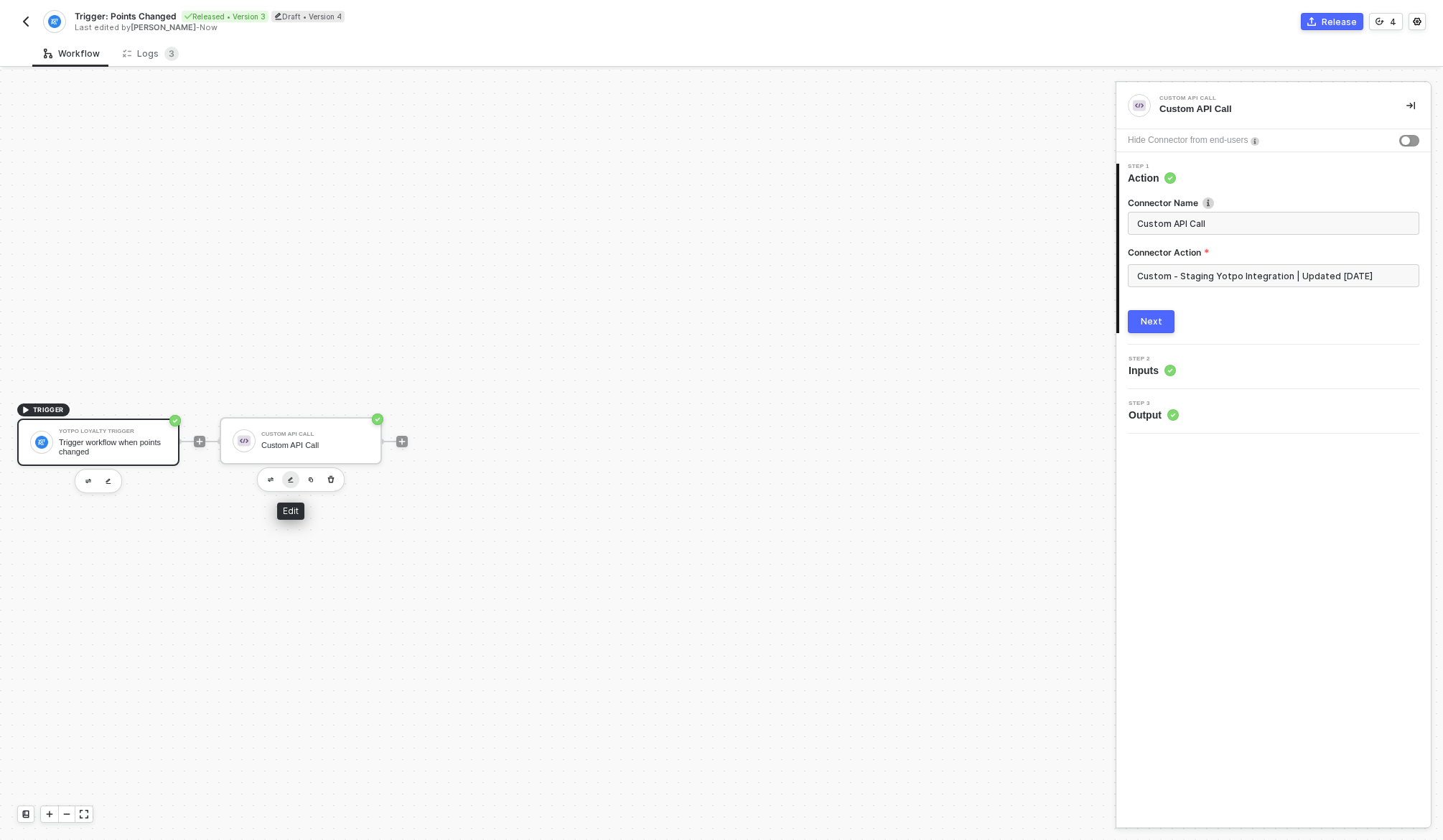
click at [291, 477] on img "button" at bounding box center [290, 480] width 6 height 6
click at [1245, 305] on div "Connector Name Custom API Call Connector Action Custom - Staging Yotpo Integrat…" at bounding box center [1273, 259] width 292 height 148
click at [1161, 323] on button "Next" at bounding box center [1151, 322] width 47 height 23
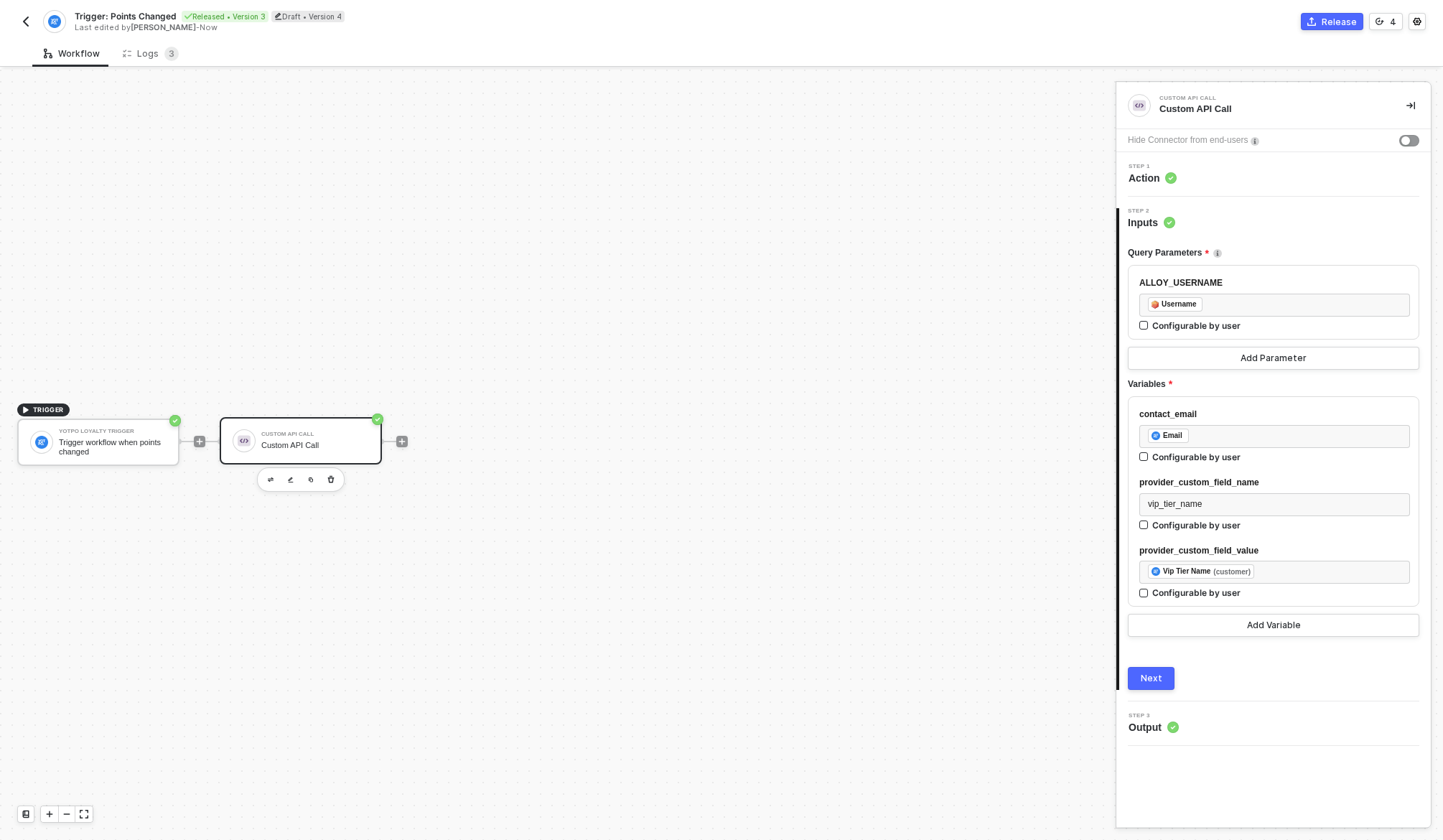
click at [1186, 208] on div "Step 2 Inputs" at bounding box center [1275, 219] width 312 height 22
click at [288, 479] on img "button" at bounding box center [290, 480] width 6 height 6
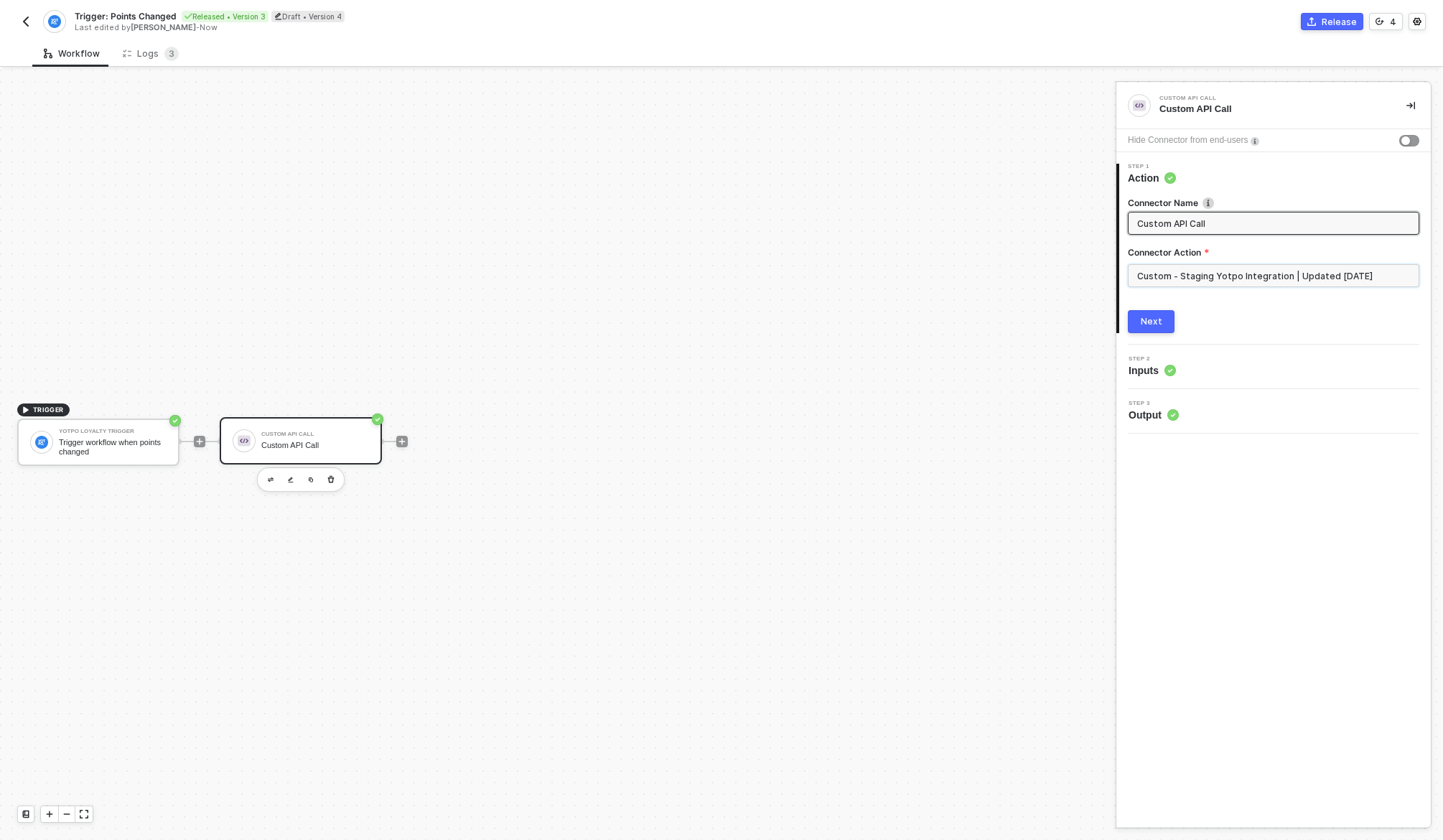
click at [1261, 268] on input "Custom - Staging Yotpo Integration | Updated [DATE]" at bounding box center [1273, 276] width 292 height 23
click at [1017, 175] on div "Custom Actions" at bounding box center [999, 173] width 209 height 12
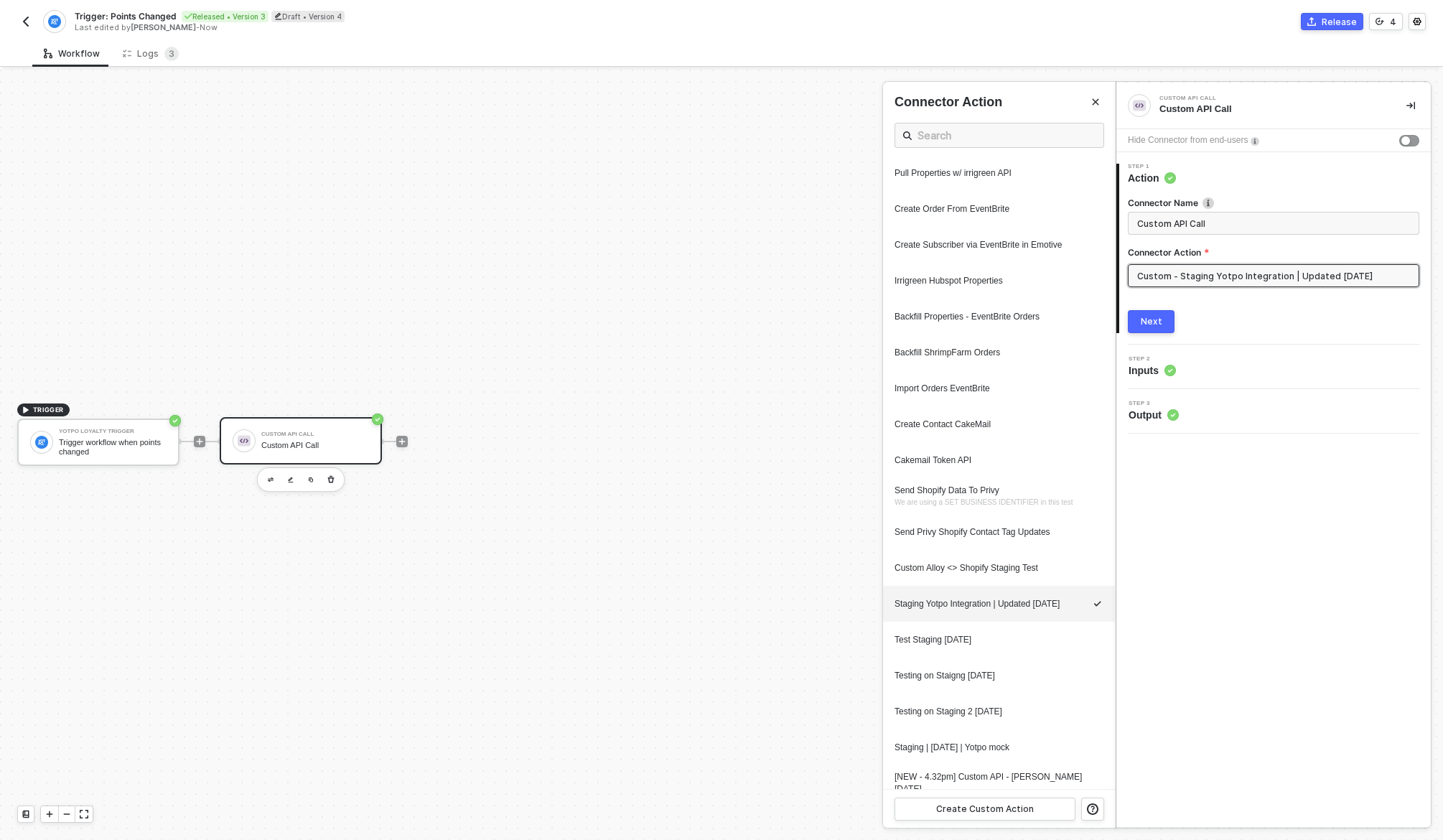
scroll to position [1420, 0]
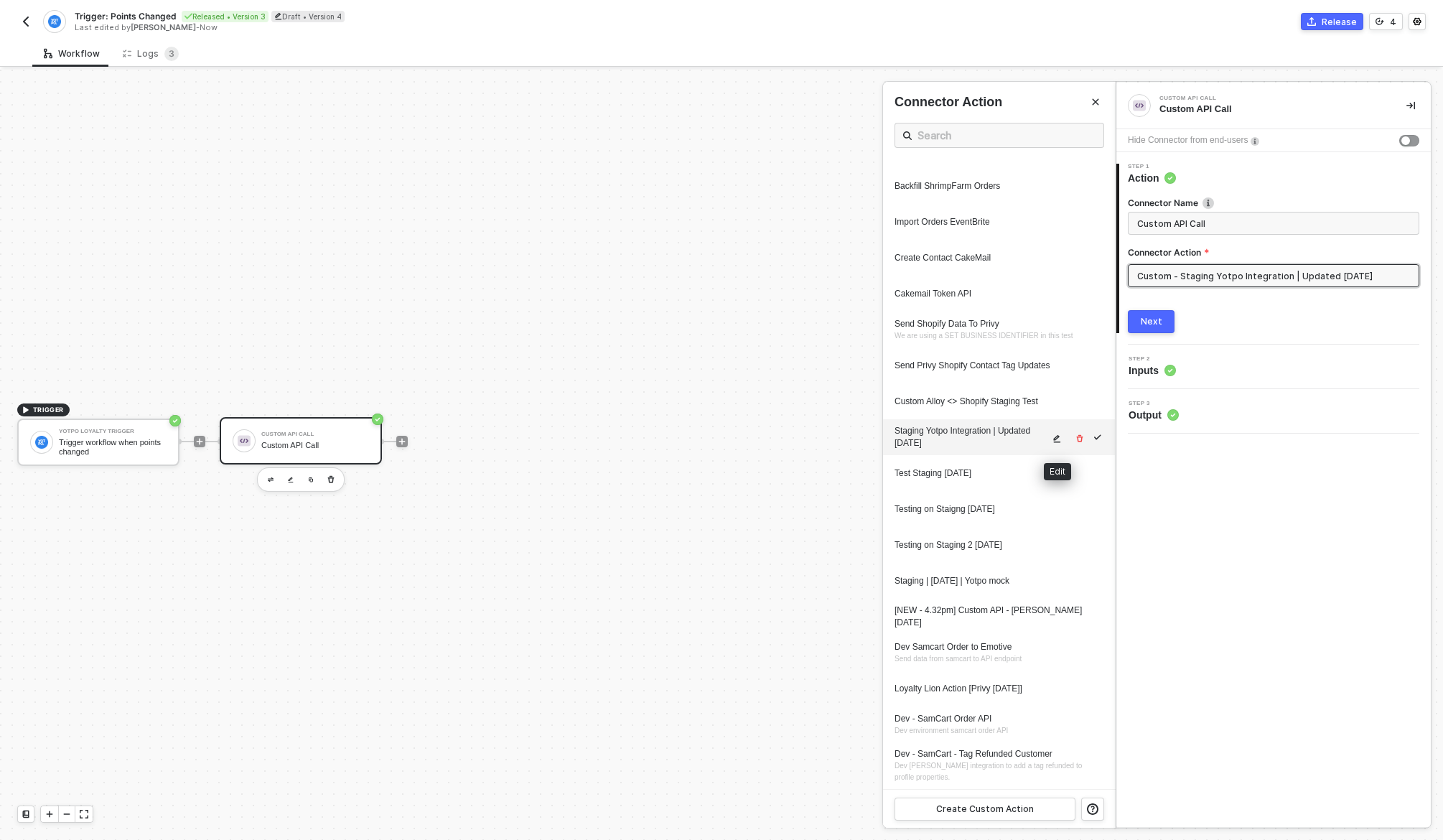
click at [1057, 439] on icon "icon-edit" at bounding box center [1056, 438] width 9 height 9
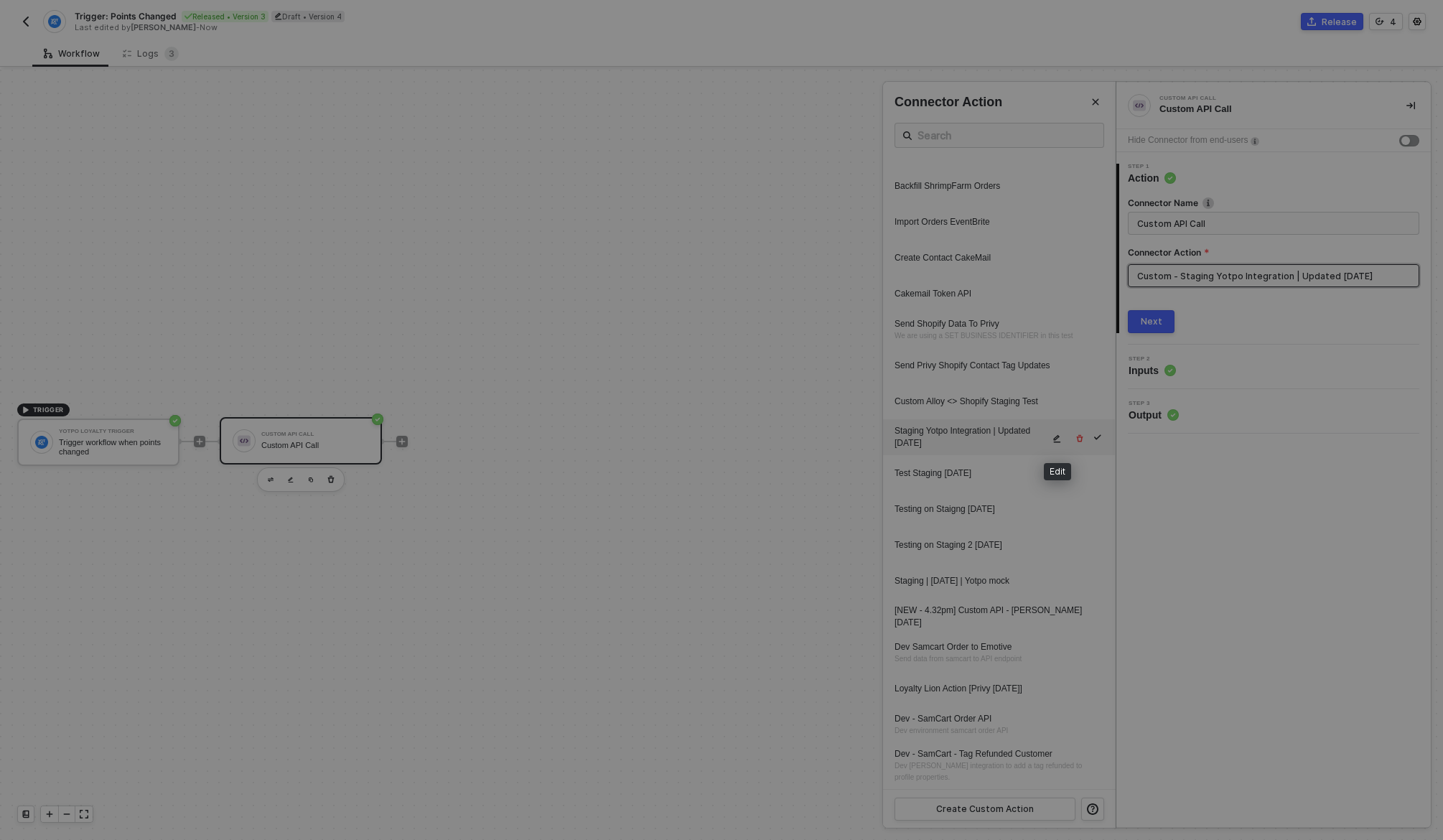
type textarea "HTTP/1.1 404 Not Found { "data": "{\"message\":\"Request failed with status cod…"
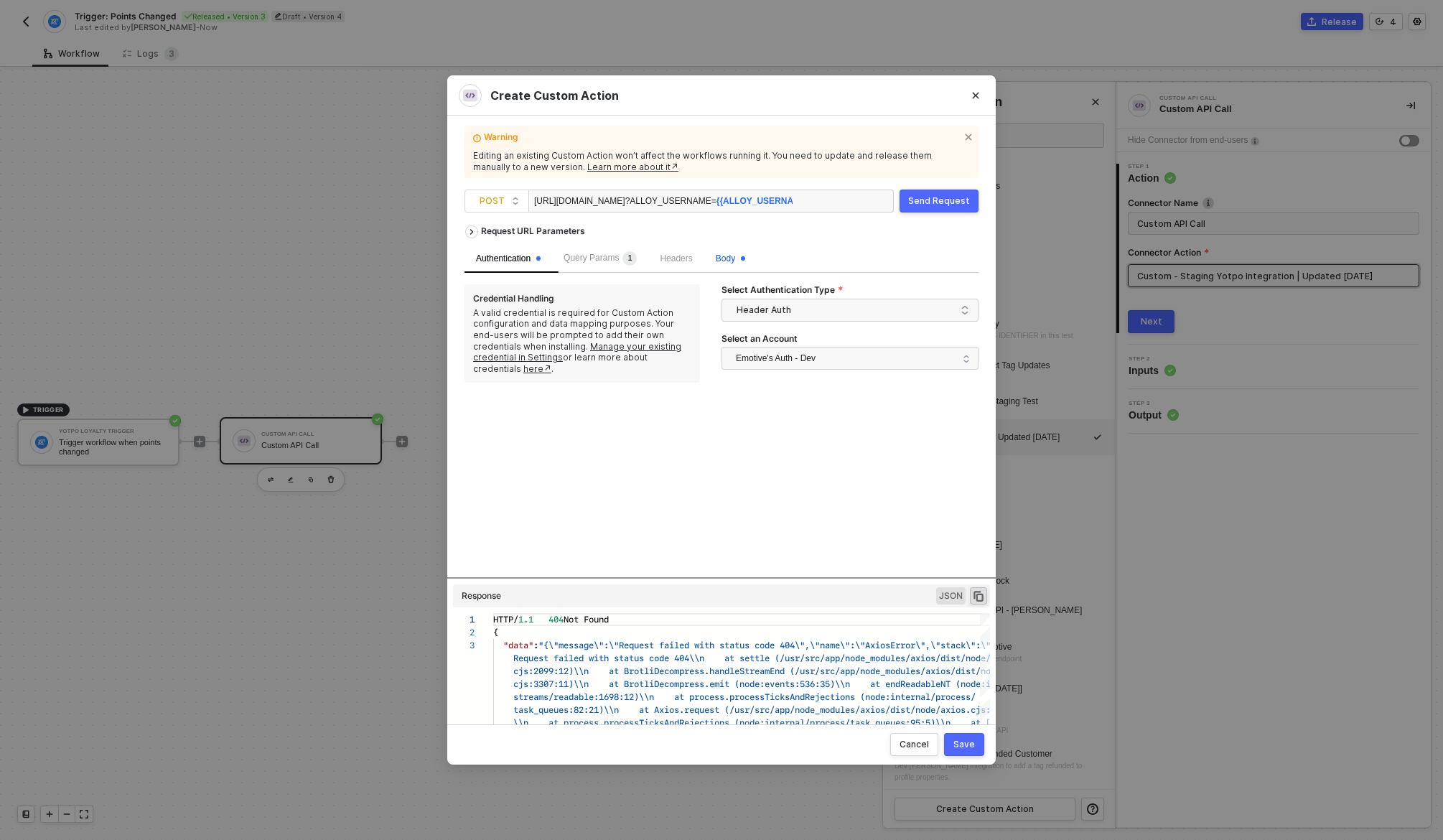
click at [731, 260] on span "Body" at bounding box center [730, 258] width 30 height 10
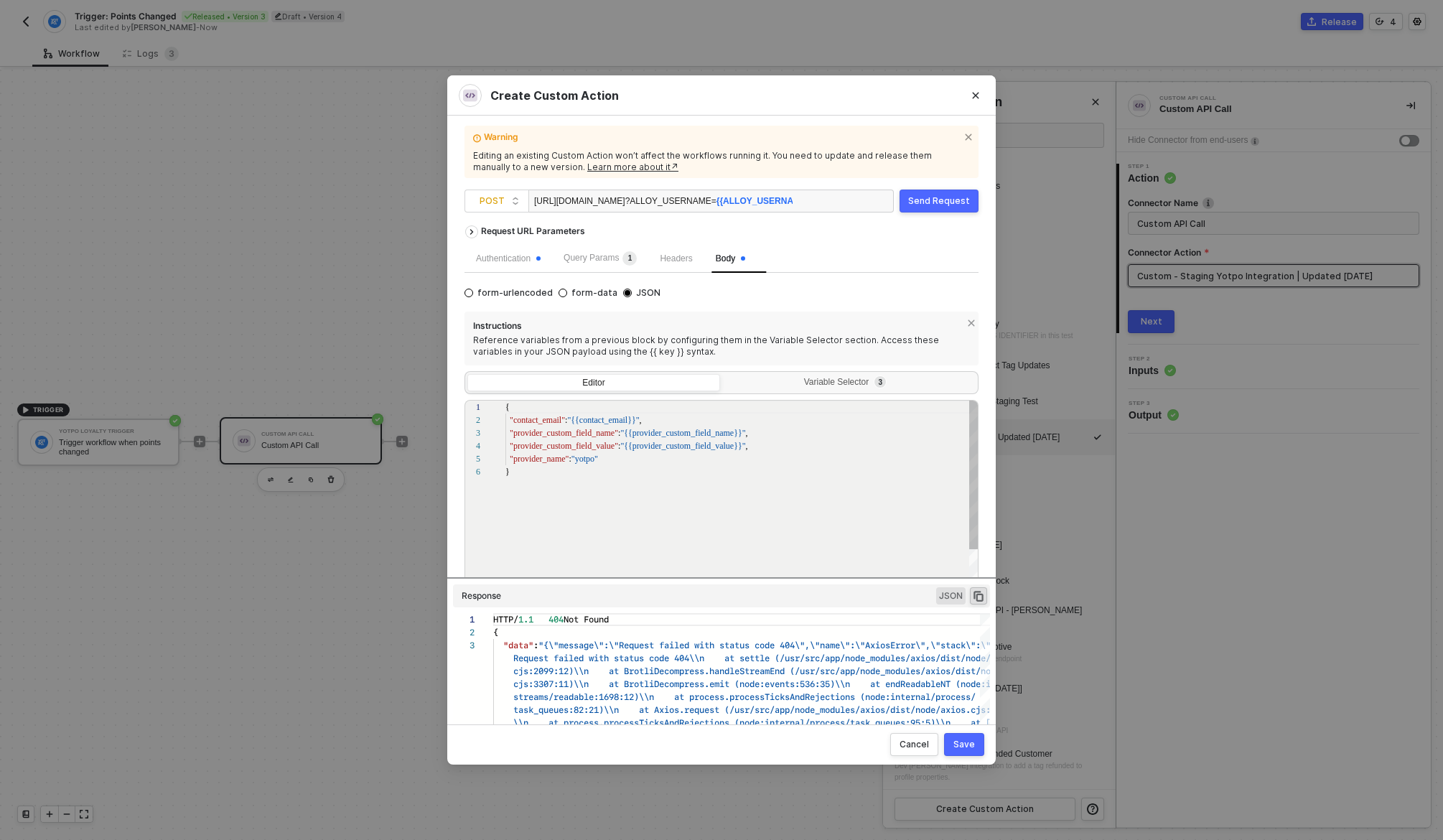
scroll to position [64, 0]
click at [859, 383] on div "Variable Selector 3" at bounding box center [847, 383] width 234 height 11
click at [723, 374] on input "Variable Selector 3" at bounding box center [723, 374] width 0 height 0
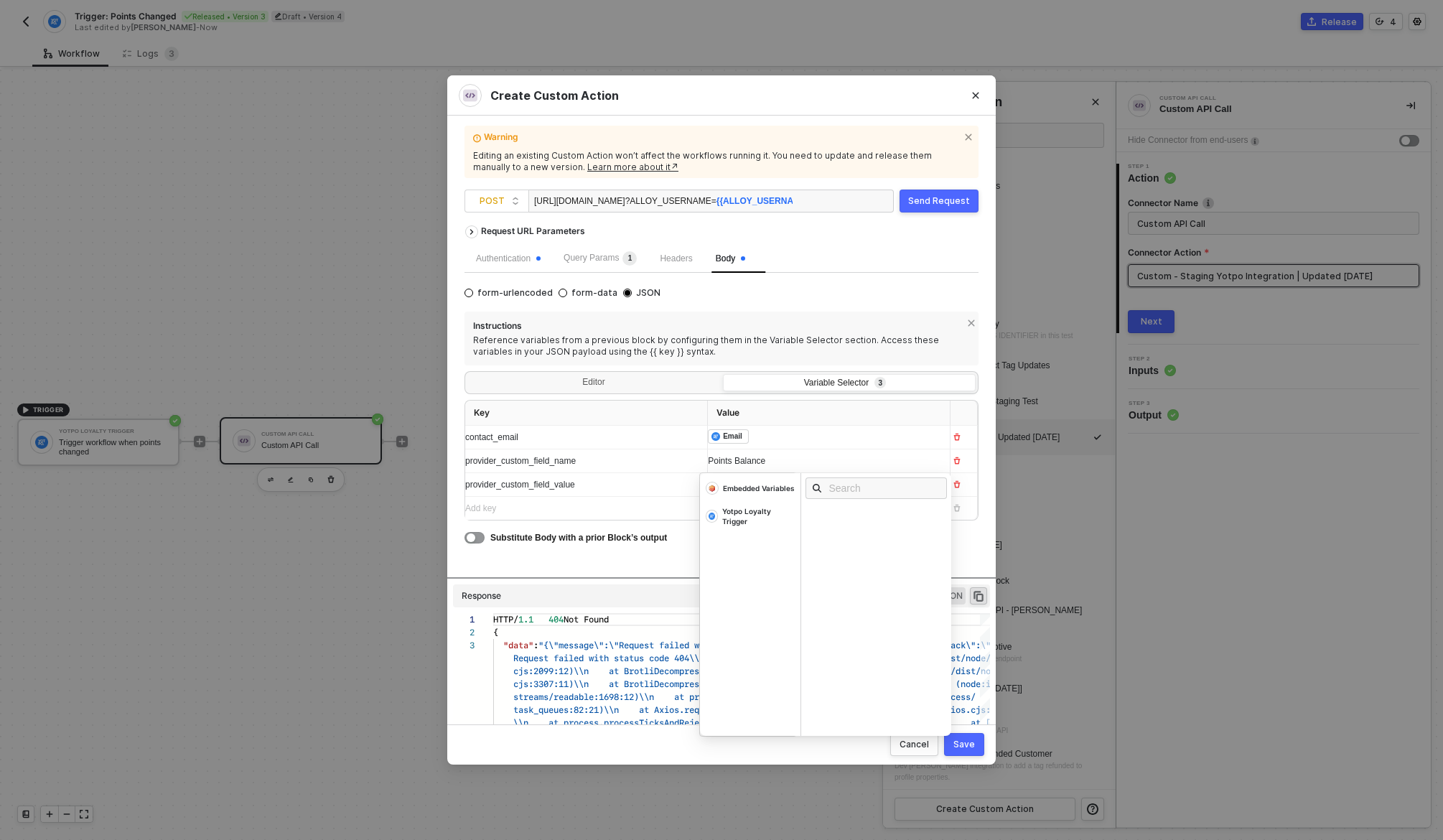
click at [785, 465] on div "Points Balance" at bounding box center [816, 461] width 216 height 14
copy span "Points Balance"
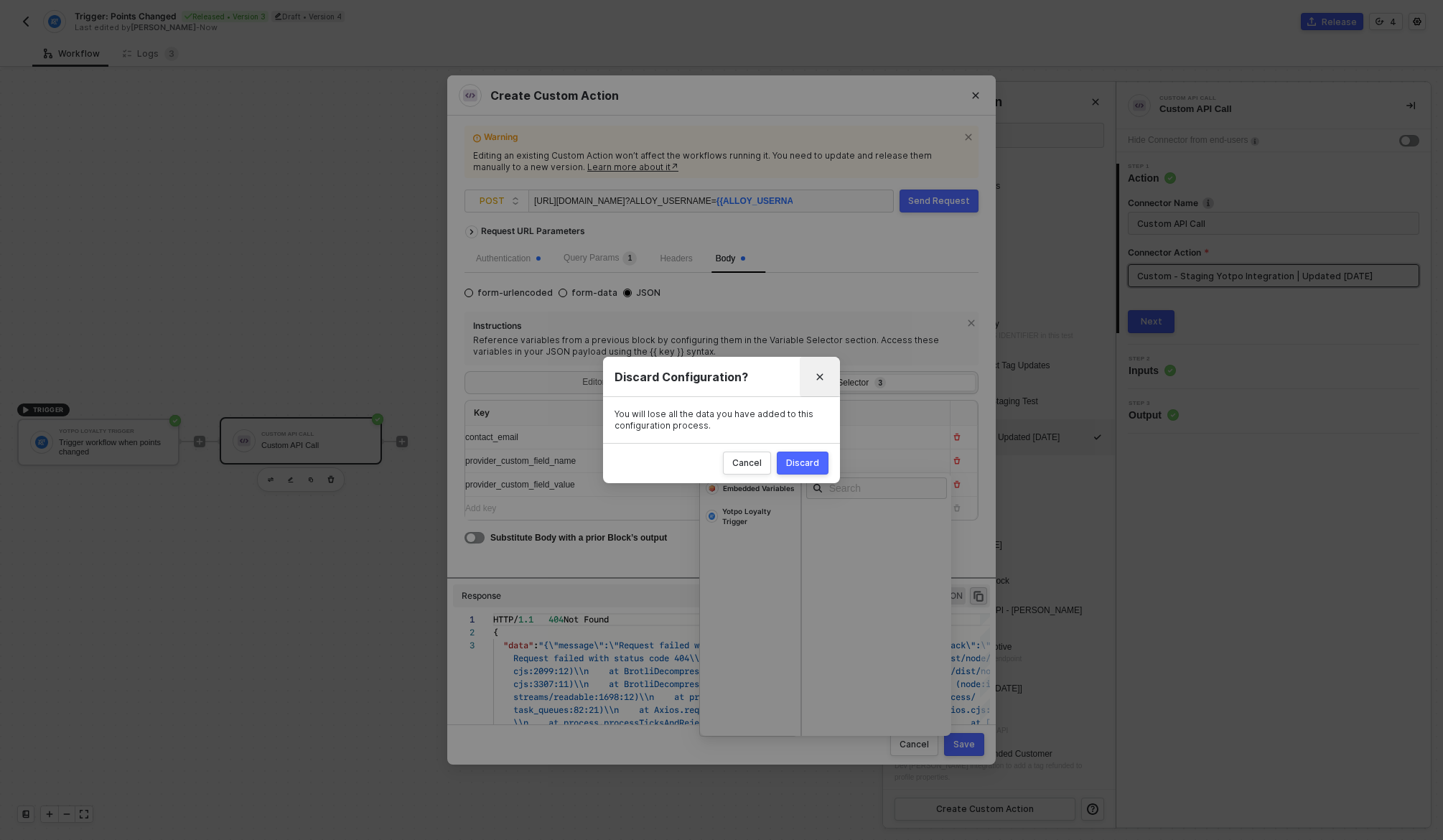
click at [828, 378] on button "Close" at bounding box center [820, 377] width 23 height 23
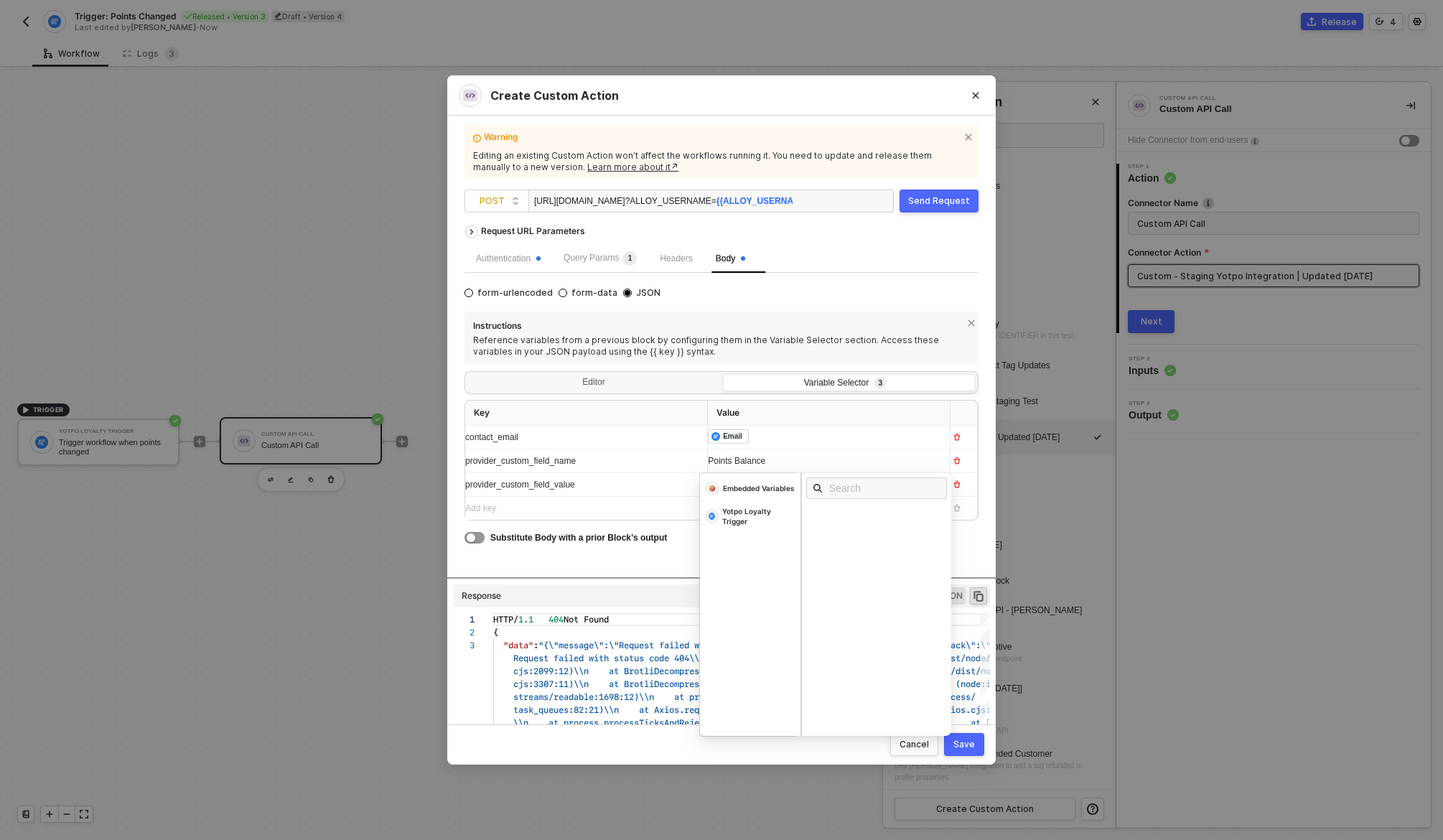
click at [978, 552] on div "Warning Editing an existing Custom Action won’t affect the workflows running it…" at bounding box center [721, 420] width 548 height 608
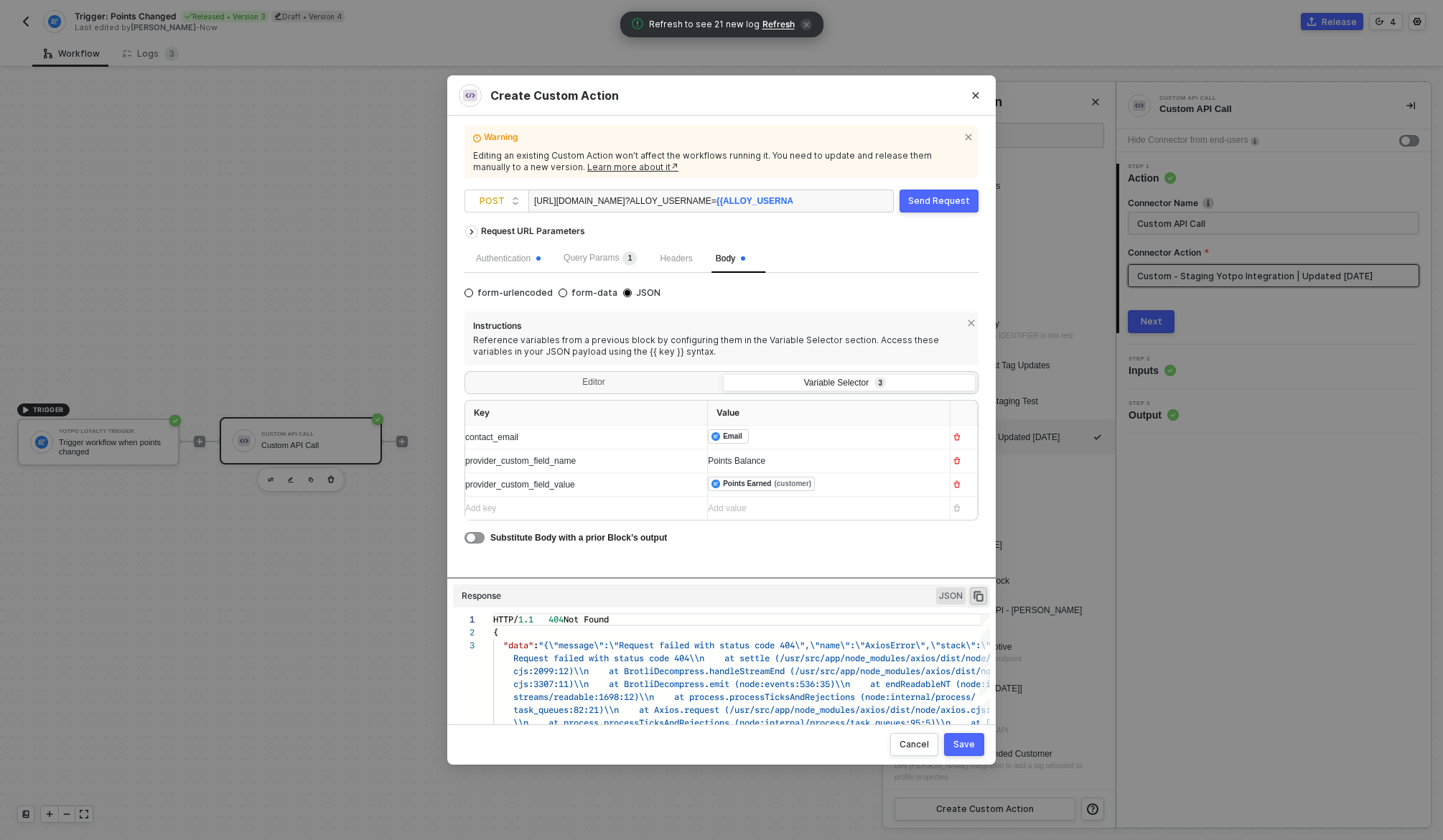
click at [974, 745] on div "Save" at bounding box center [964, 744] width 22 height 11
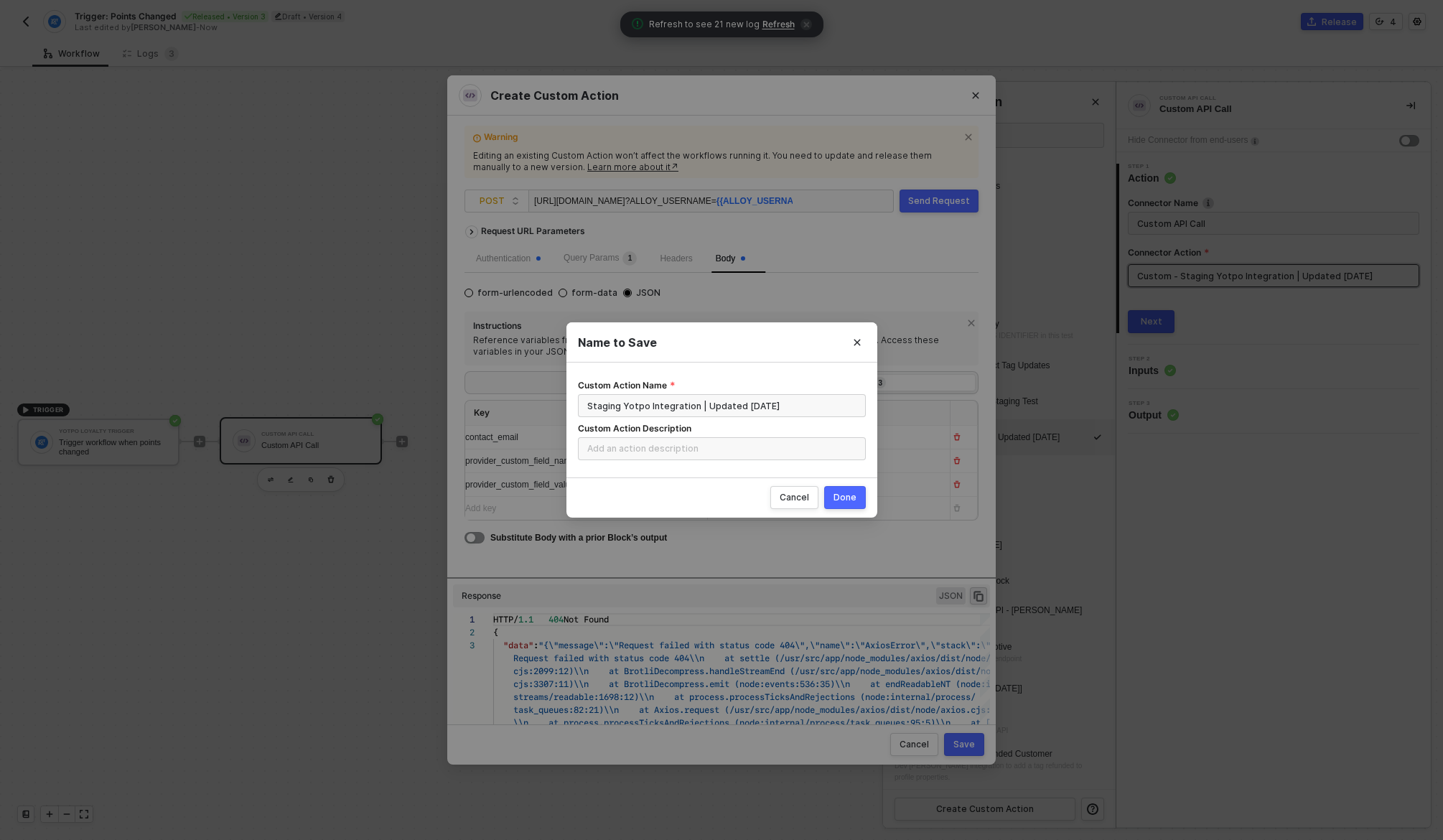
click at [851, 488] on button "Done" at bounding box center [845, 498] width 42 height 23
radio input "true"
radio input "false"
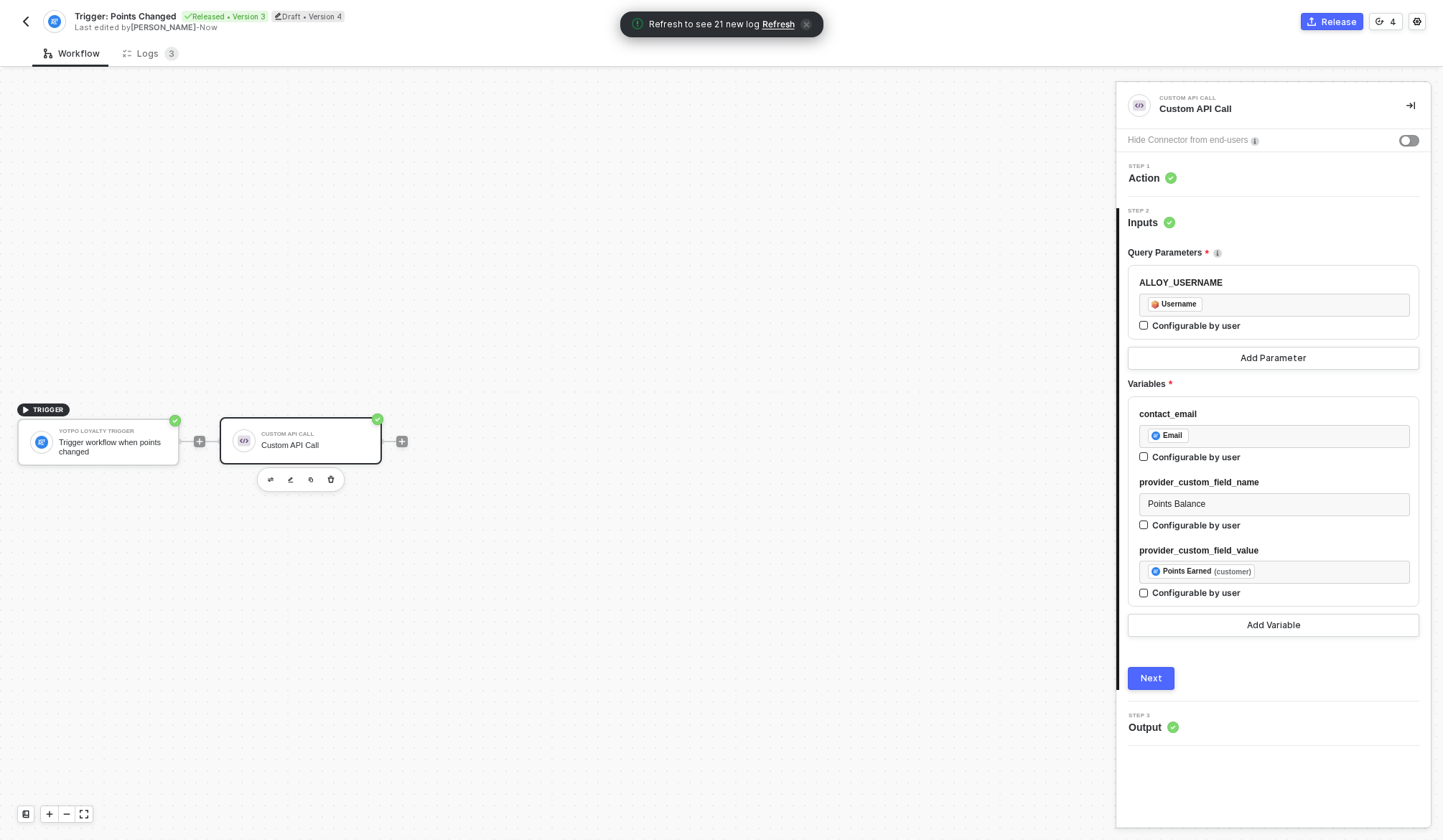
click at [1285, 537] on div "contact_email ﻿ ﻿ Email ﻿ Configurable by user provider_custom_field_name Point…" at bounding box center [1273, 502] width 292 height 211
click at [1206, 191] on div "Step 1 Action" at bounding box center [1273, 174] width 314 height 44
click at [1191, 215] on div "Step 2 Inputs" at bounding box center [1275, 219] width 312 height 22
click at [1194, 175] on div "Step 1 Action" at bounding box center [1275, 174] width 311 height 22
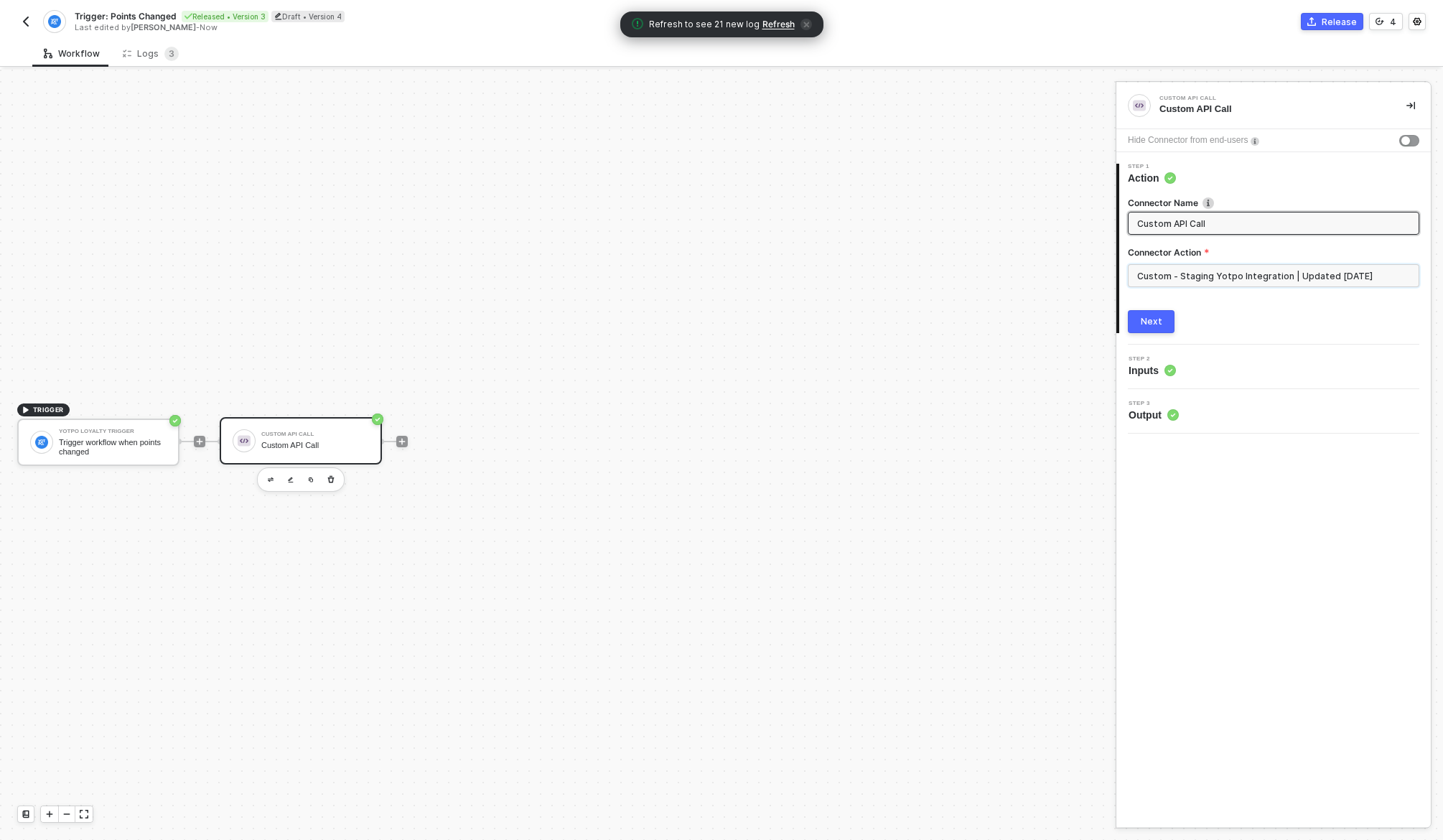
click at [1183, 267] on input "Custom - Staging Yotpo Integration | Updated [DATE]" at bounding box center [1273, 276] width 292 height 23
click at [966, 176] on div "Custom Actions" at bounding box center [999, 173] width 209 height 12
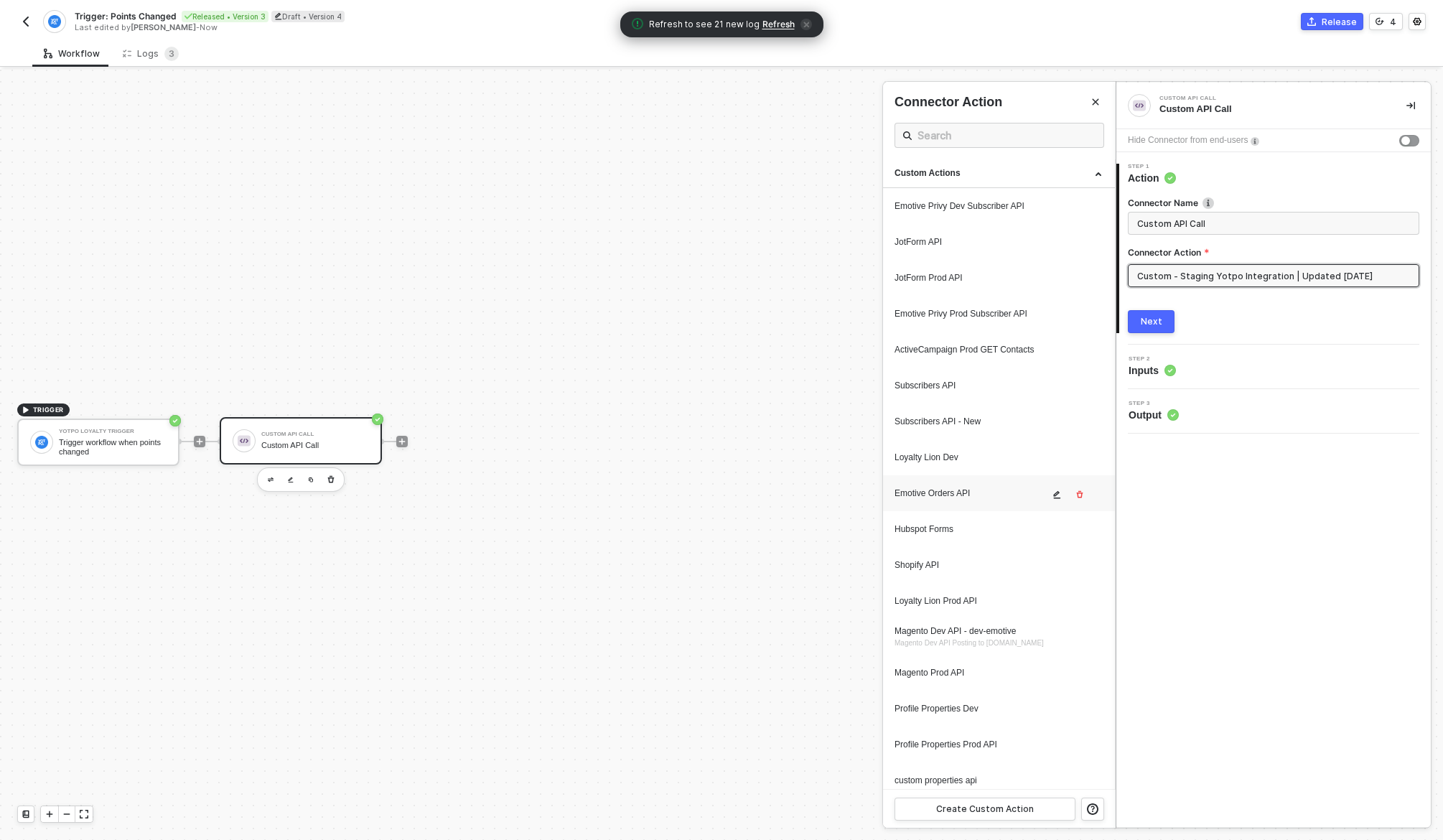
scroll to position [1420, 0]
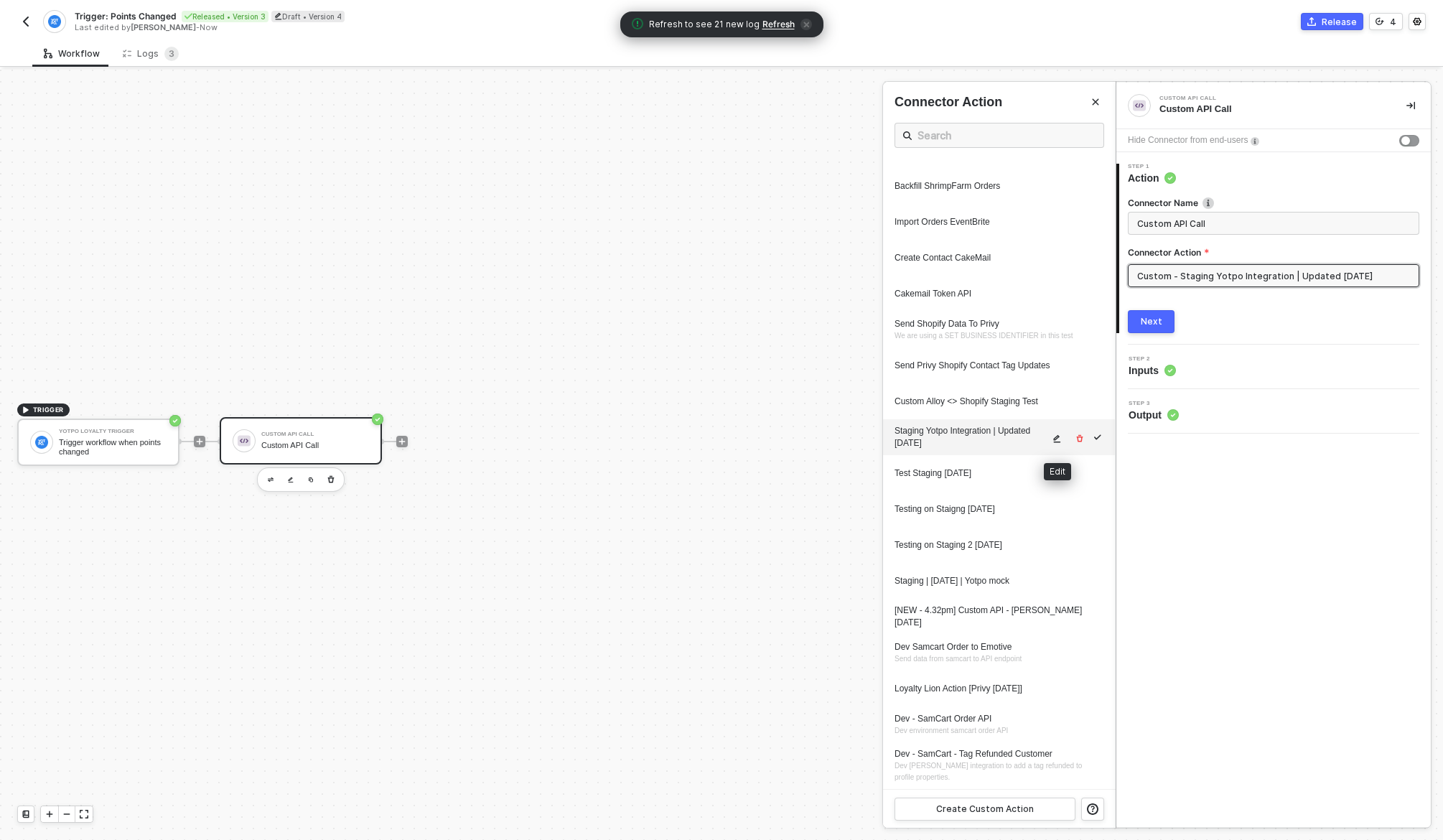
click at [1058, 437] on icon "icon-edit" at bounding box center [1057, 439] width 7 height 8
type textarea "HTTP/1.1 404 Not Found { "data": "{\"message\":\"Request failed with status cod…"
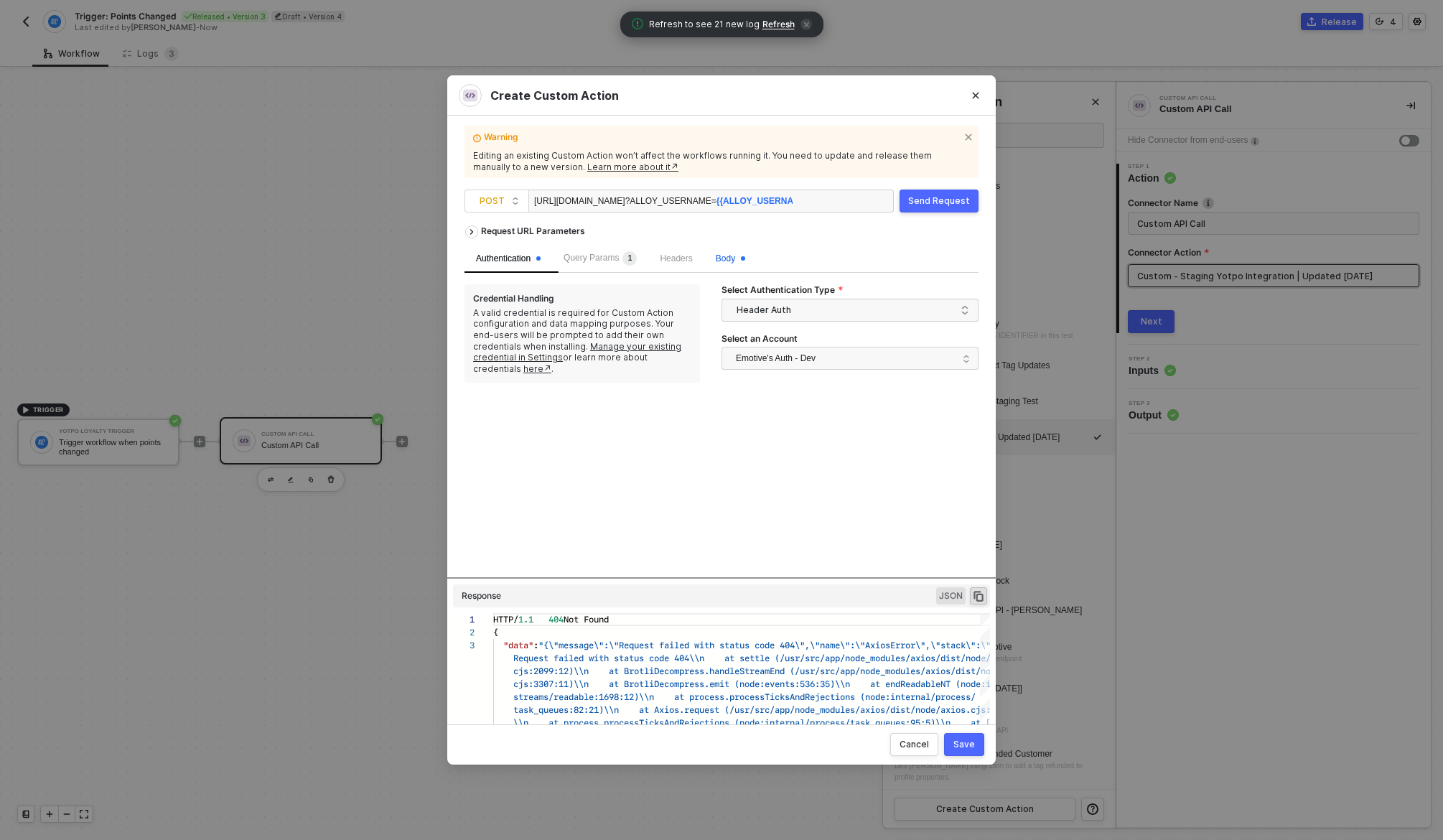
click at [741, 252] on div "Body" at bounding box center [730, 258] width 30 height 14
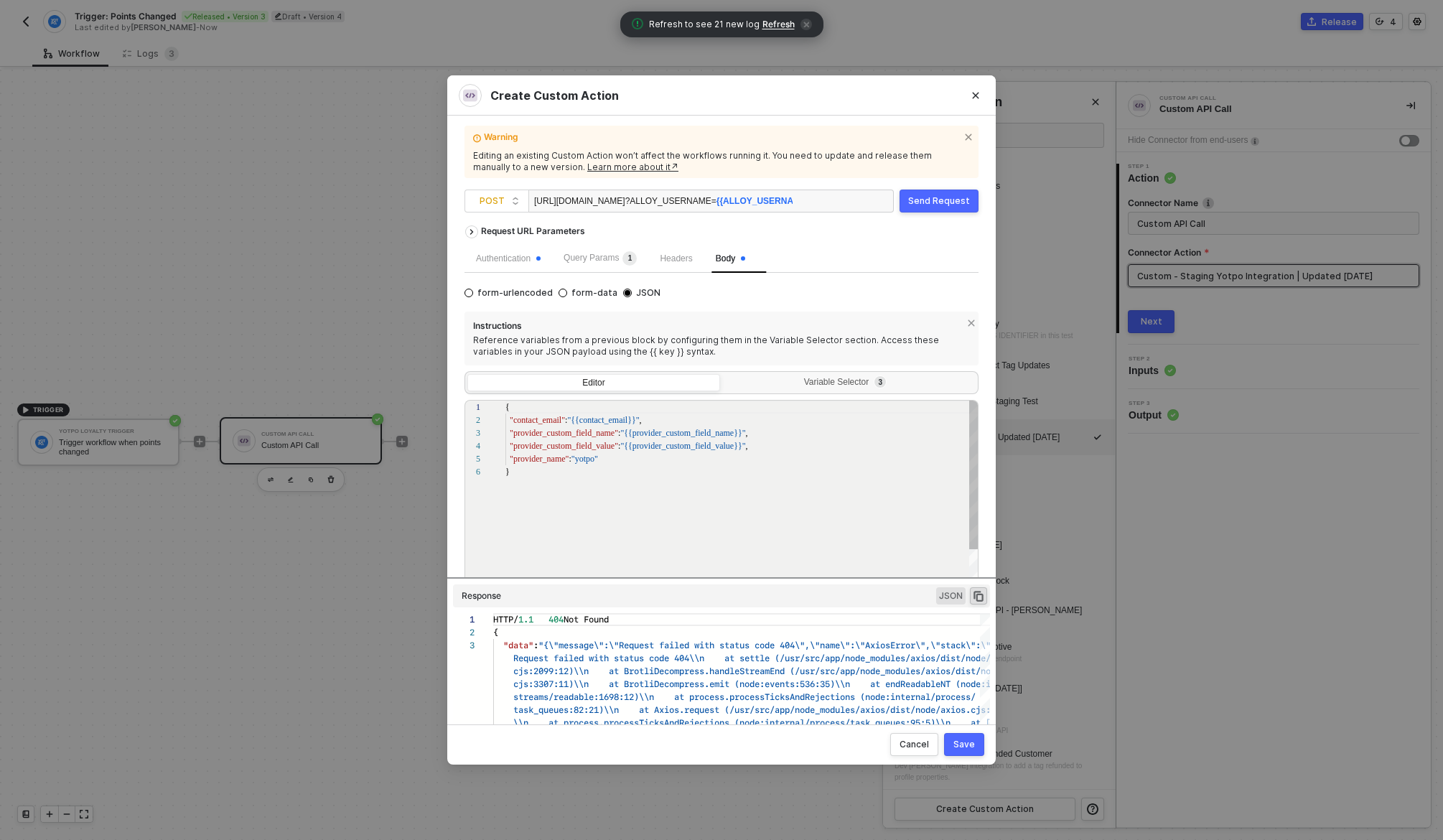
scroll to position [64, 0]
click at [814, 382] on div "Variable Selector 3" at bounding box center [847, 383] width 234 height 11
click at [723, 374] on input "Variable Selector 3" at bounding box center [723, 374] width 0 height 0
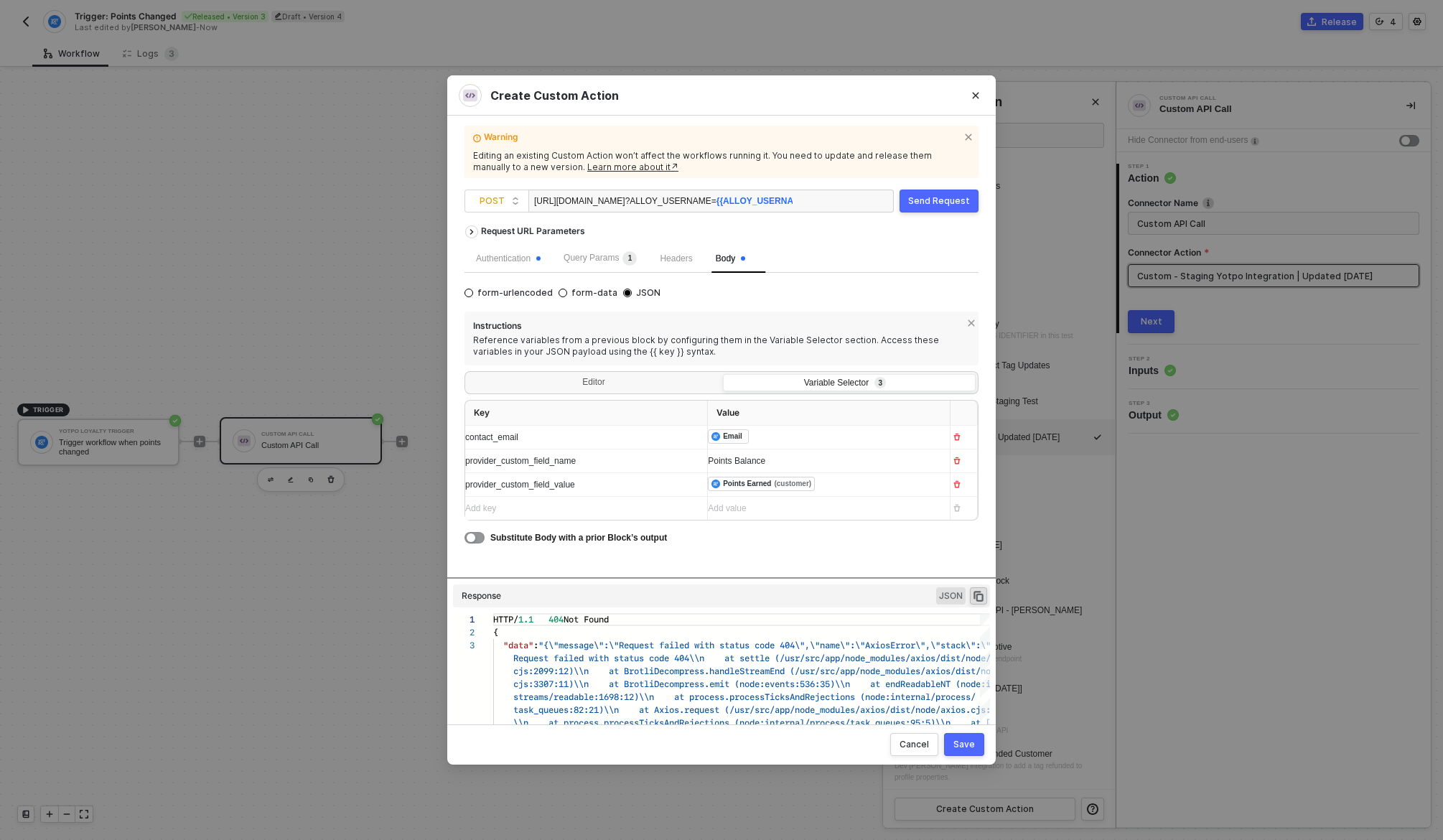
click at [863, 491] on div "﻿ ﻿ Points Earned (customer) ﻿" at bounding box center [823, 485] width 231 height 16
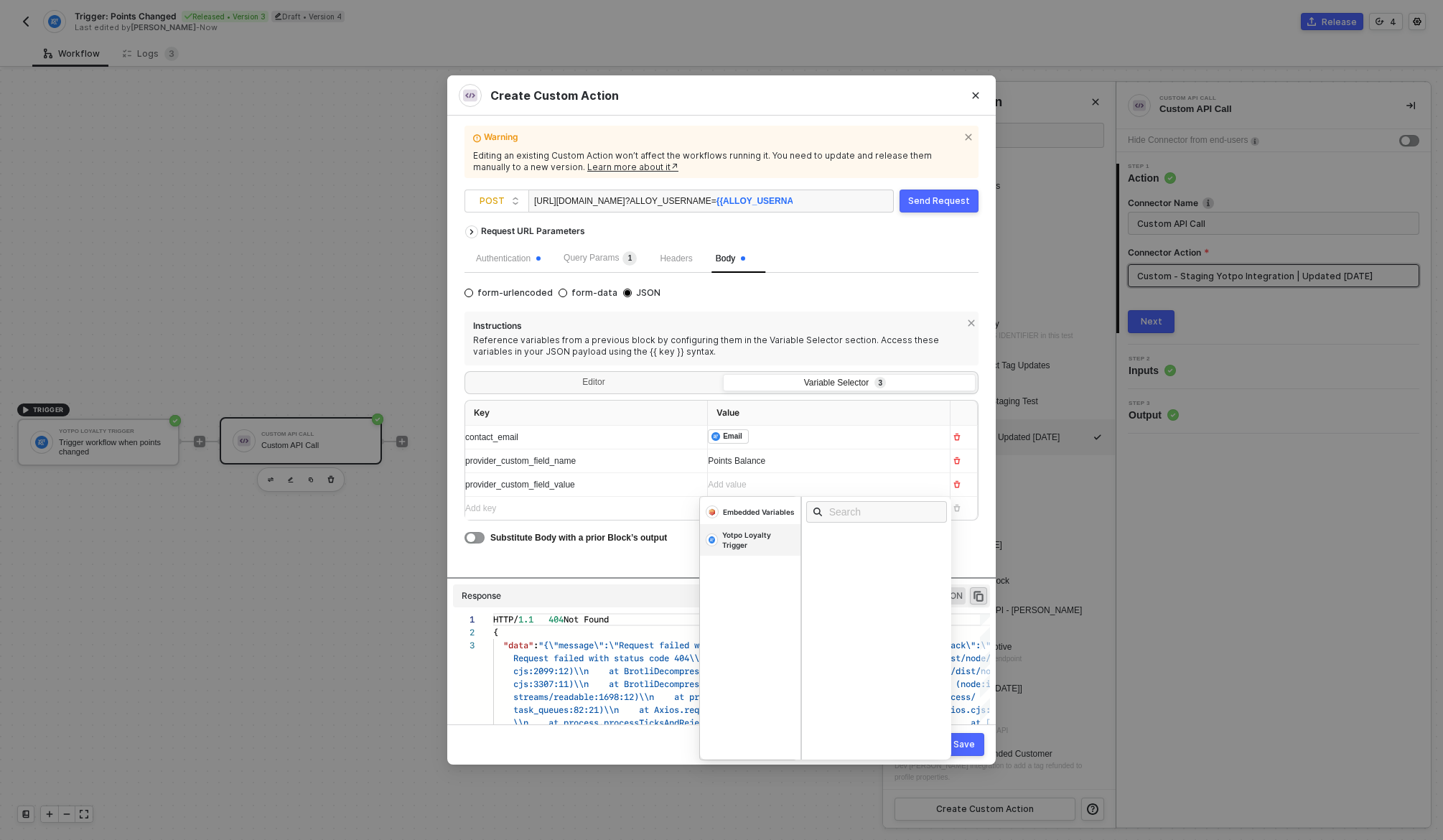
click at [755, 542] on div "Yotpo Loyalty Trigger" at bounding box center [758, 539] width 72 height 20
click at [857, 509] on input "text" at bounding box center [882, 512] width 105 height 16
type input "balanc"
click at [850, 542] on div "Points Balance" at bounding box center [846, 539] width 64 height 10
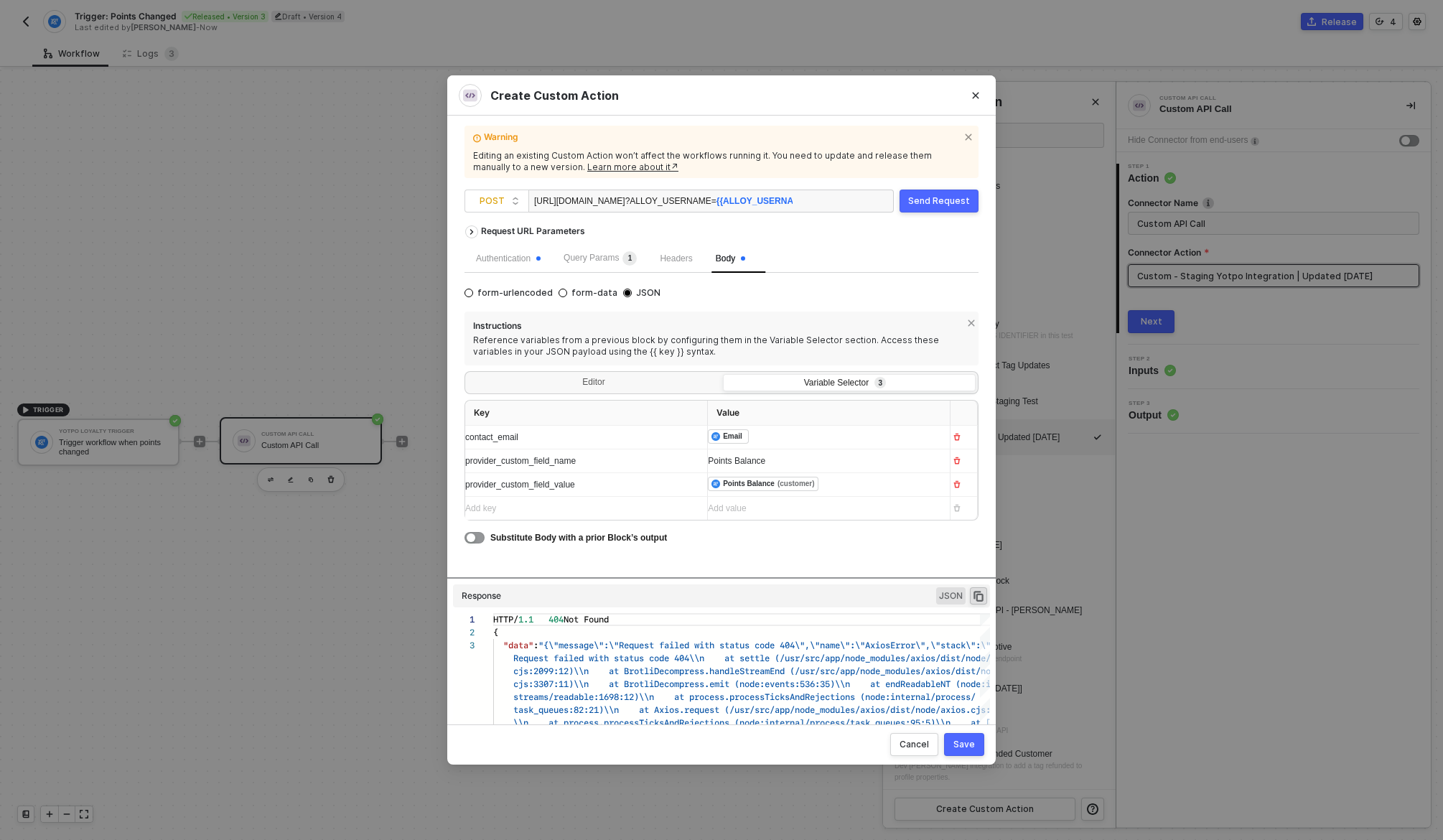
click at [982, 550] on div "Warning Editing an existing Custom Action won’t affect the workflows running it…" at bounding box center [721, 420] width 548 height 608
click at [961, 739] on div "Save" at bounding box center [964, 744] width 22 height 11
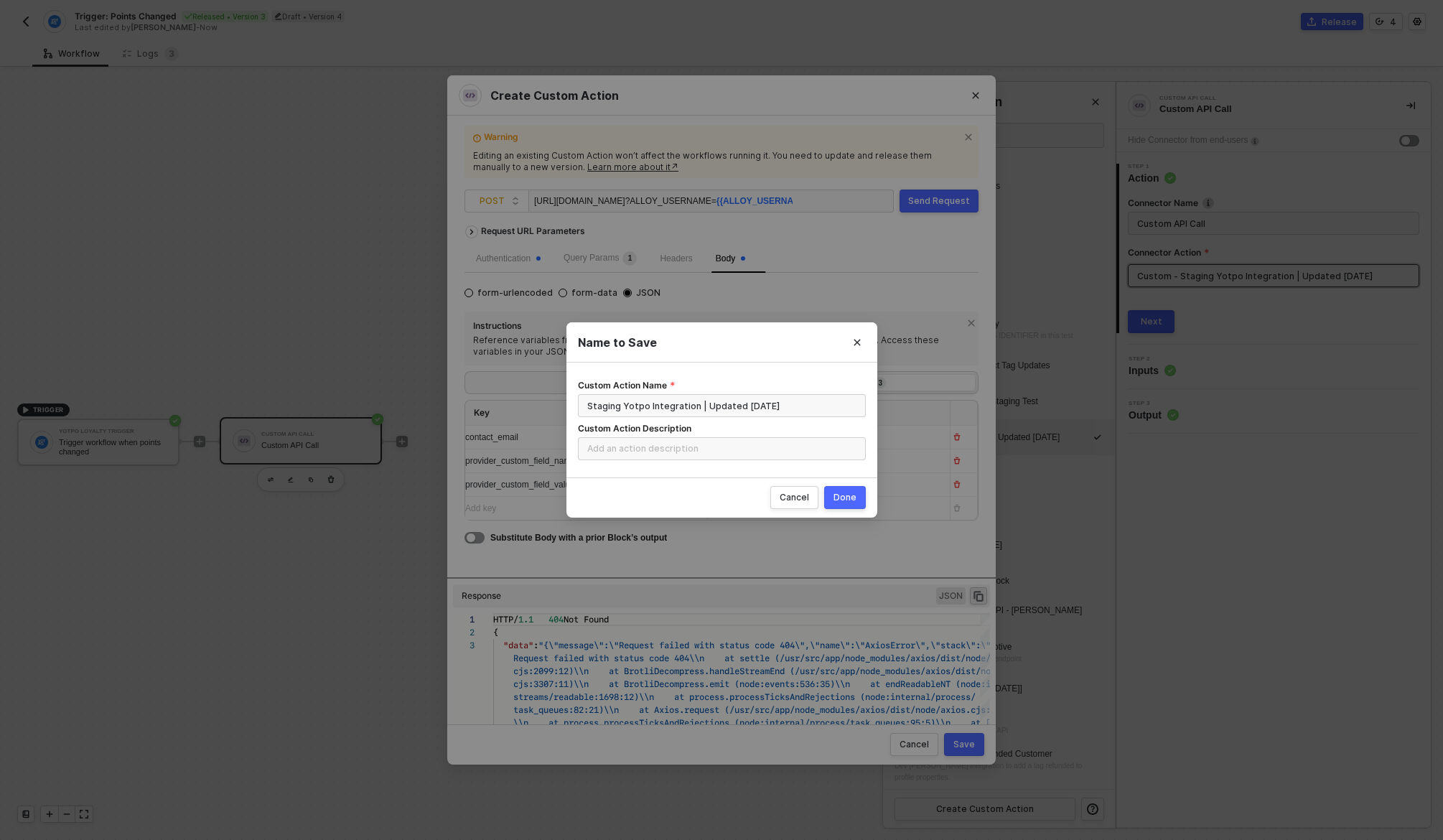
click at [852, 496] on div "Done" at bounding box center [845, 498] width 23 height 11
radio input "true"
radio input "false"
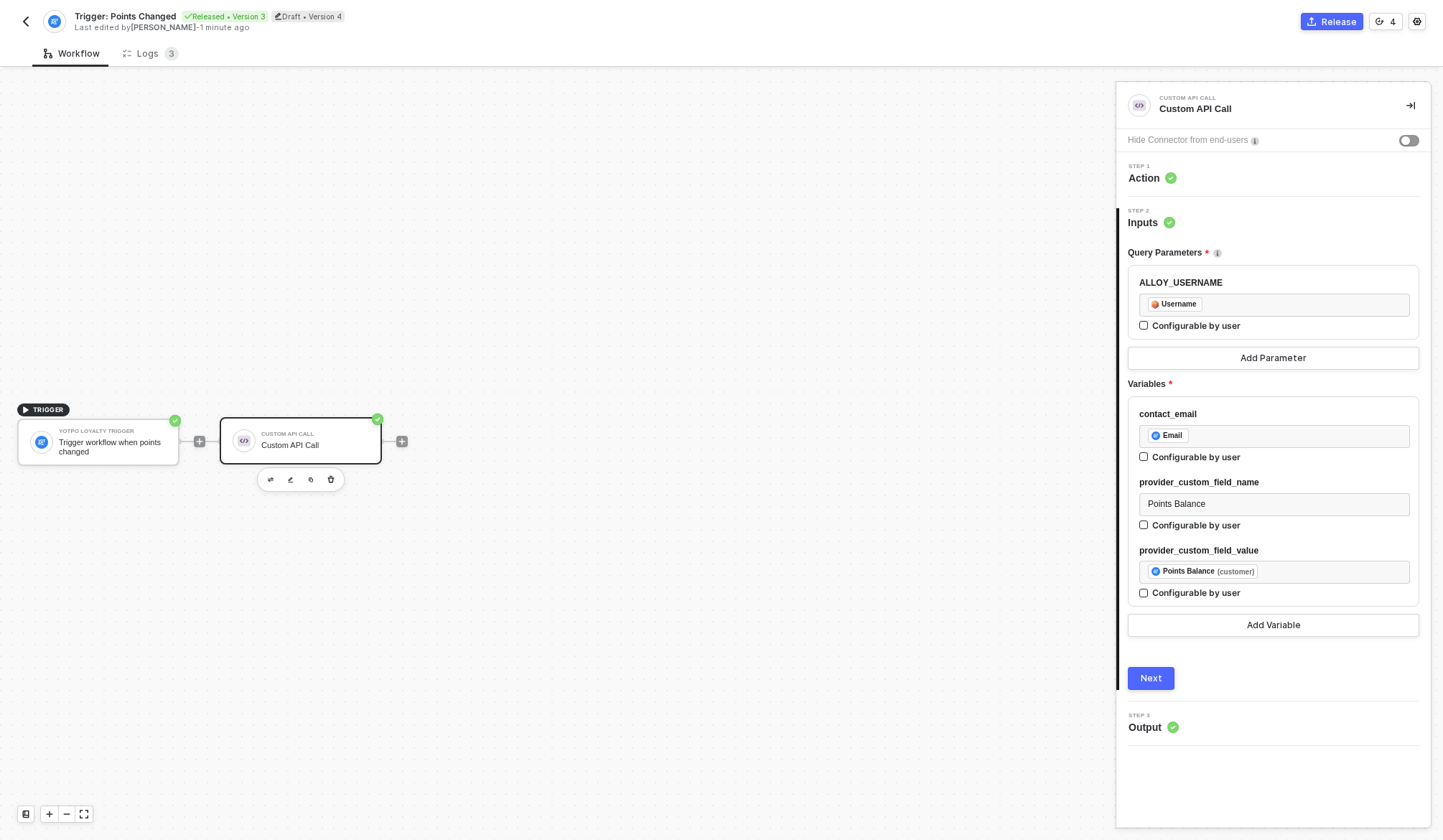
click at [1158, 673] on div "Next" at bounding box center [1151, 678] width 22 height 11
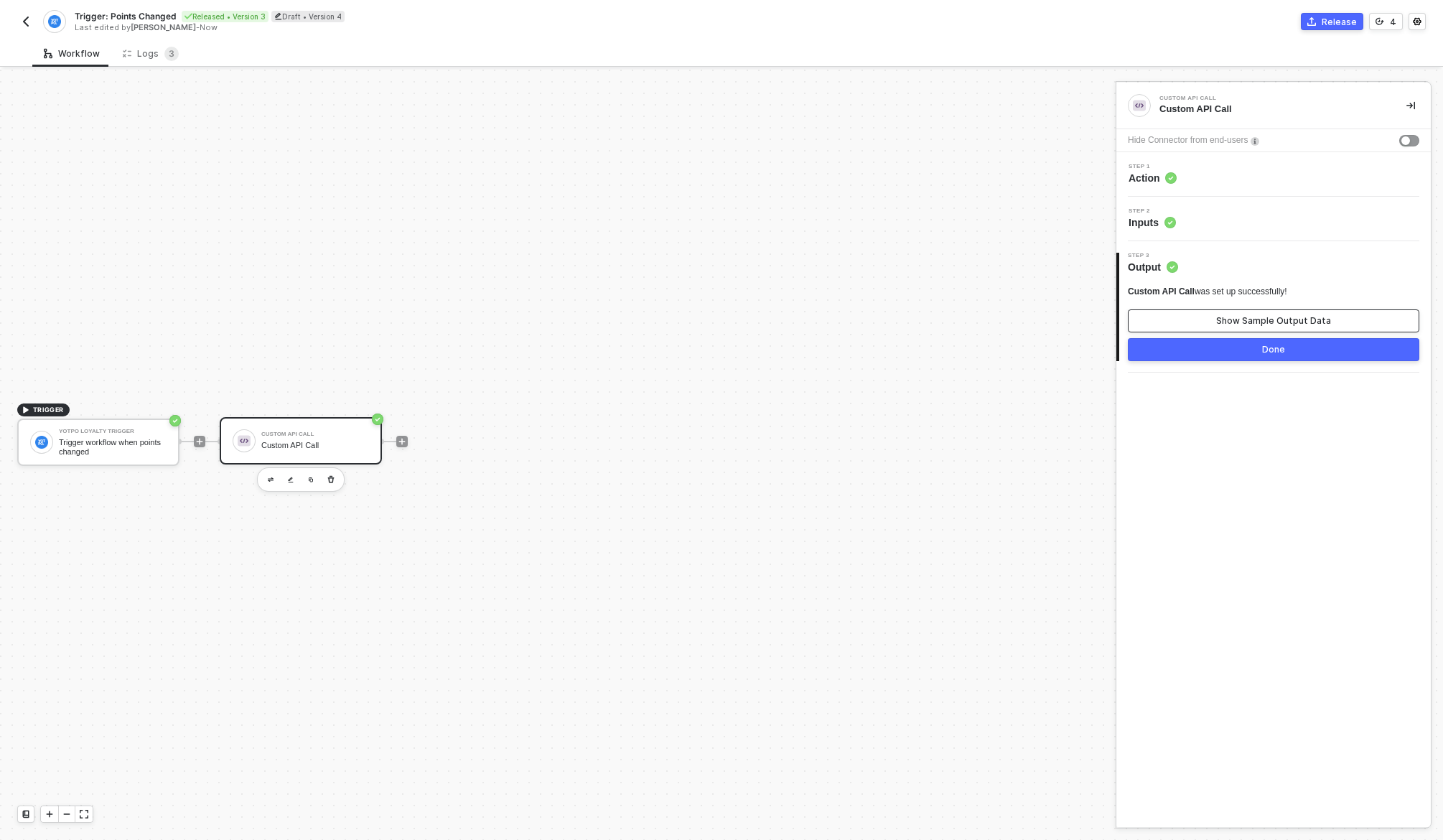
click at [1265, 316] on div "Show Sample Output Data" at bounding box center [1273, 321] width 115 height 11
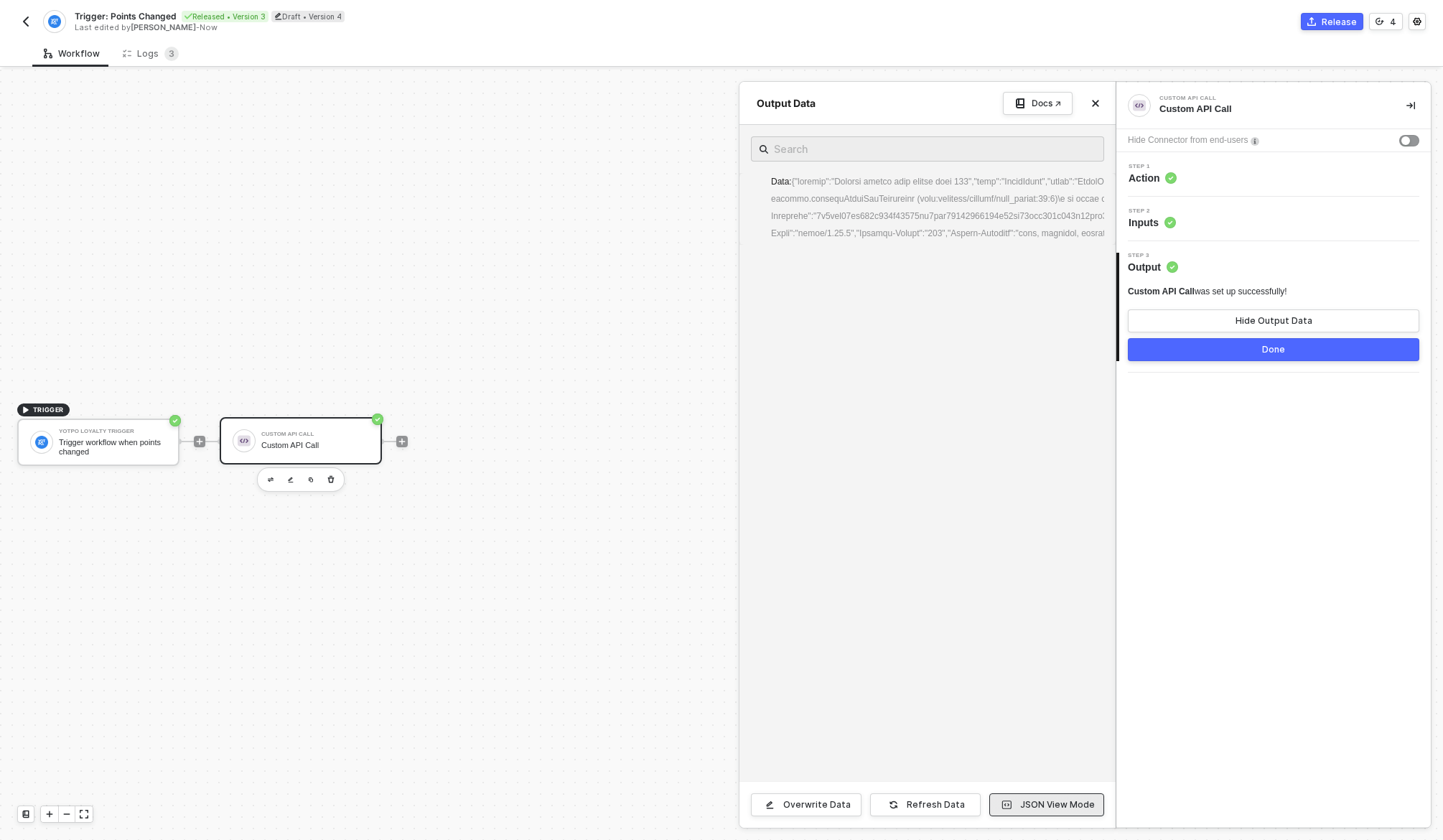
click at [1089, 810] on button "JSON View Mode" at bounding box center [1047, 805] width 115 height 23
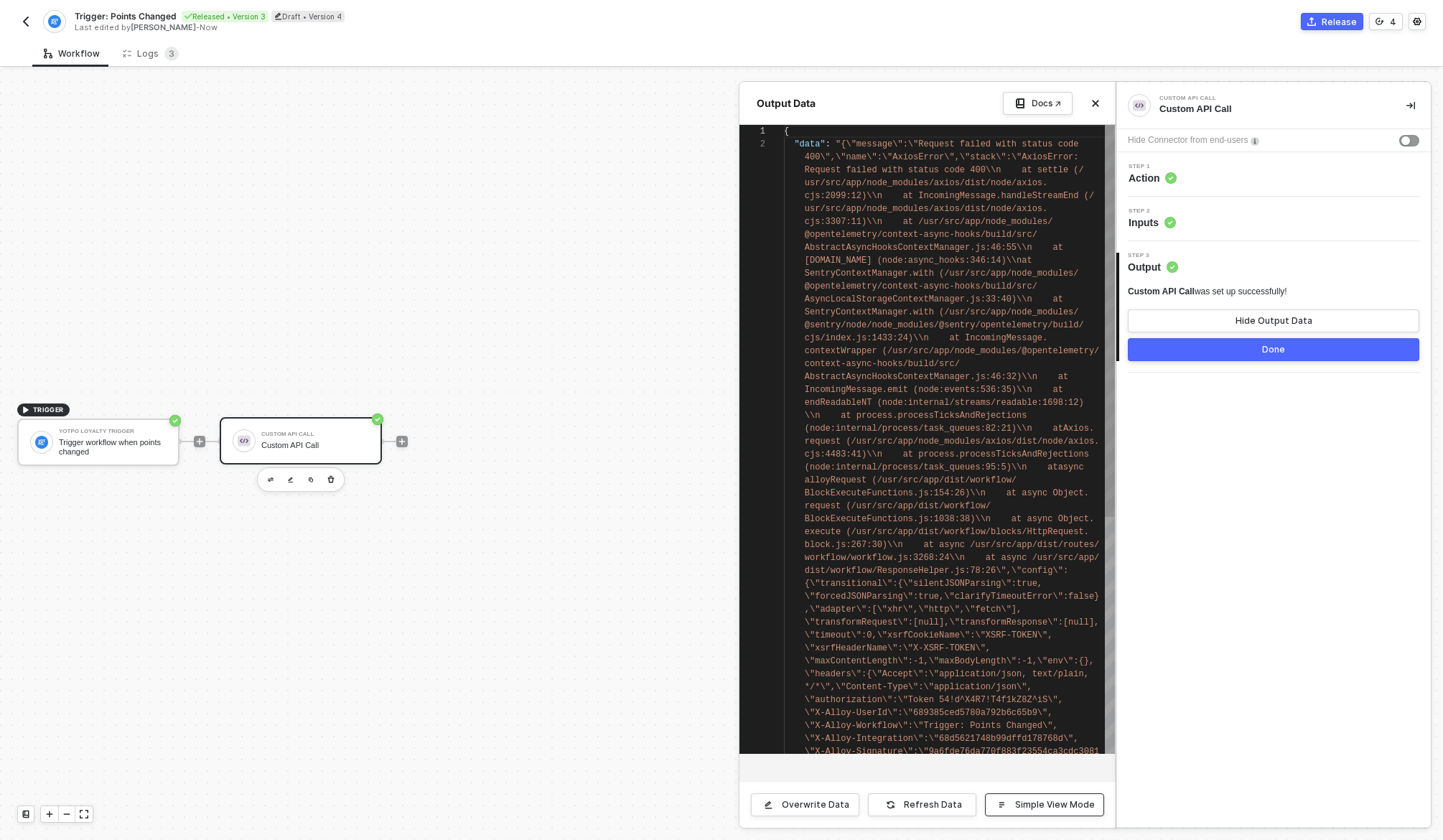
scroll to position [12, 0]
click at [1272, 353] on div "Done" at bounding box center [1273, 350] width 23 height 11
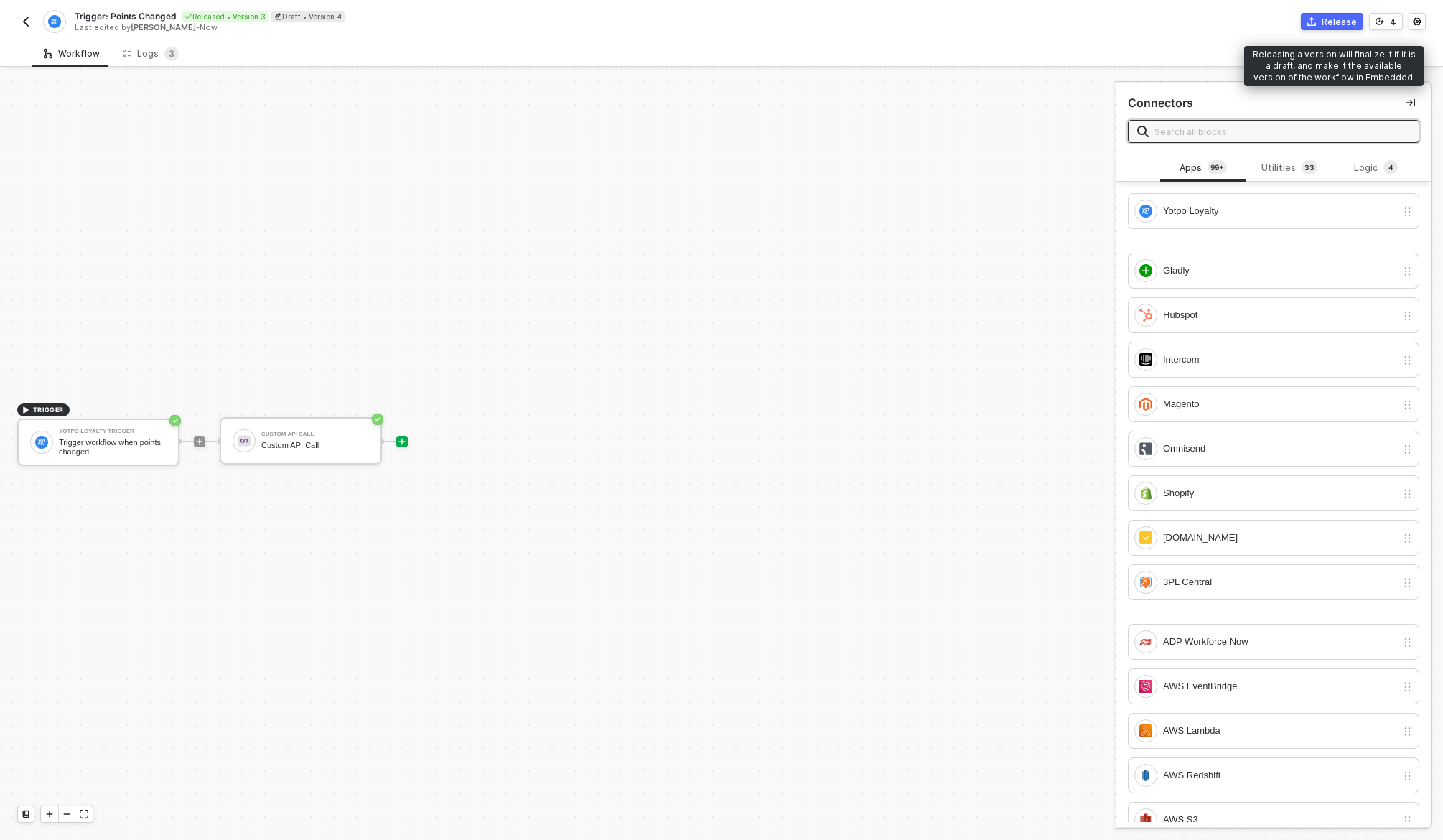
click at [1334, 24] on div "Release" at bounding box center [1339, 22] width 35 height 12
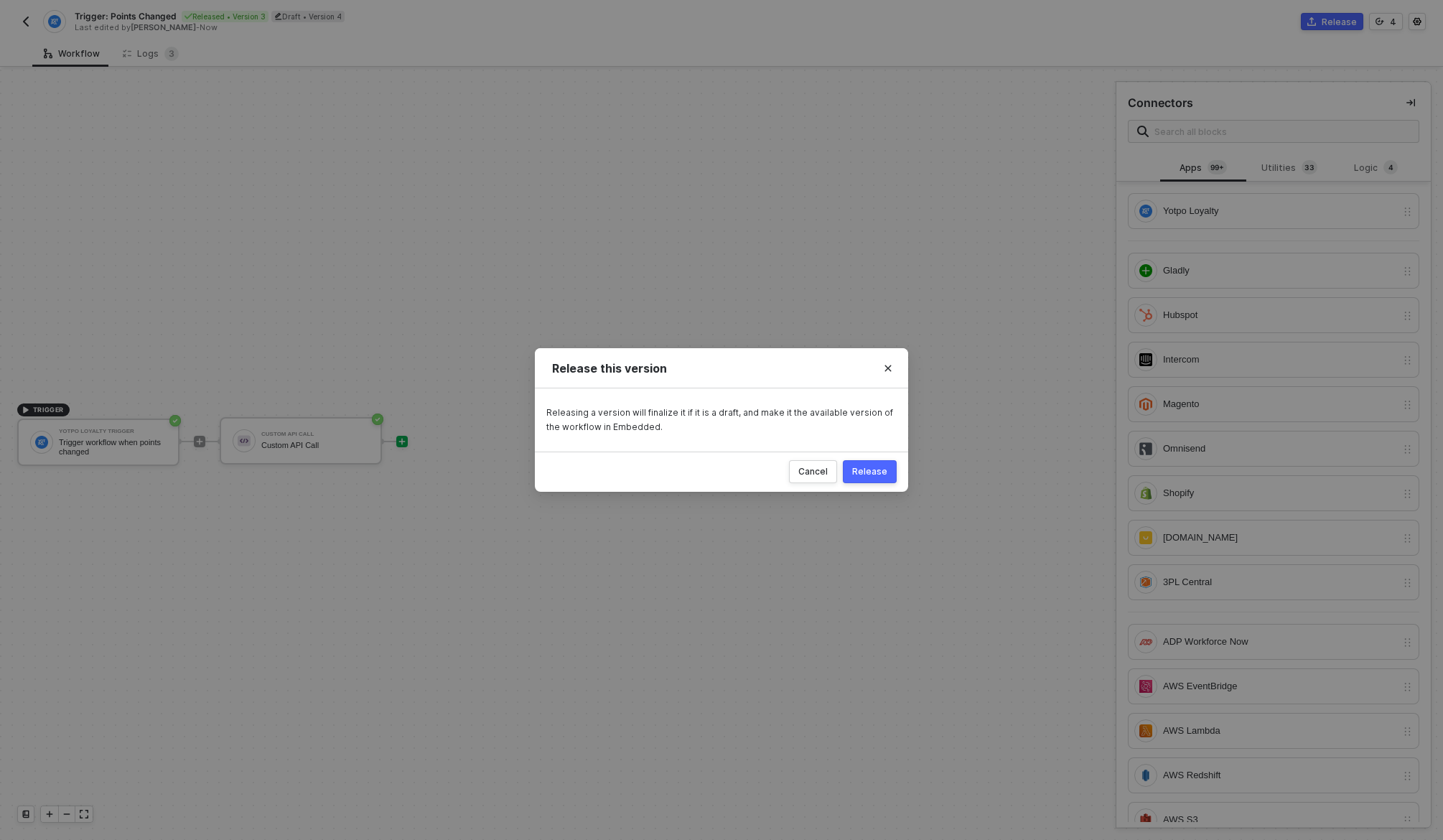
click at [879, 465] on button "Release" at bounding box center [870, 471] width 54 height 23
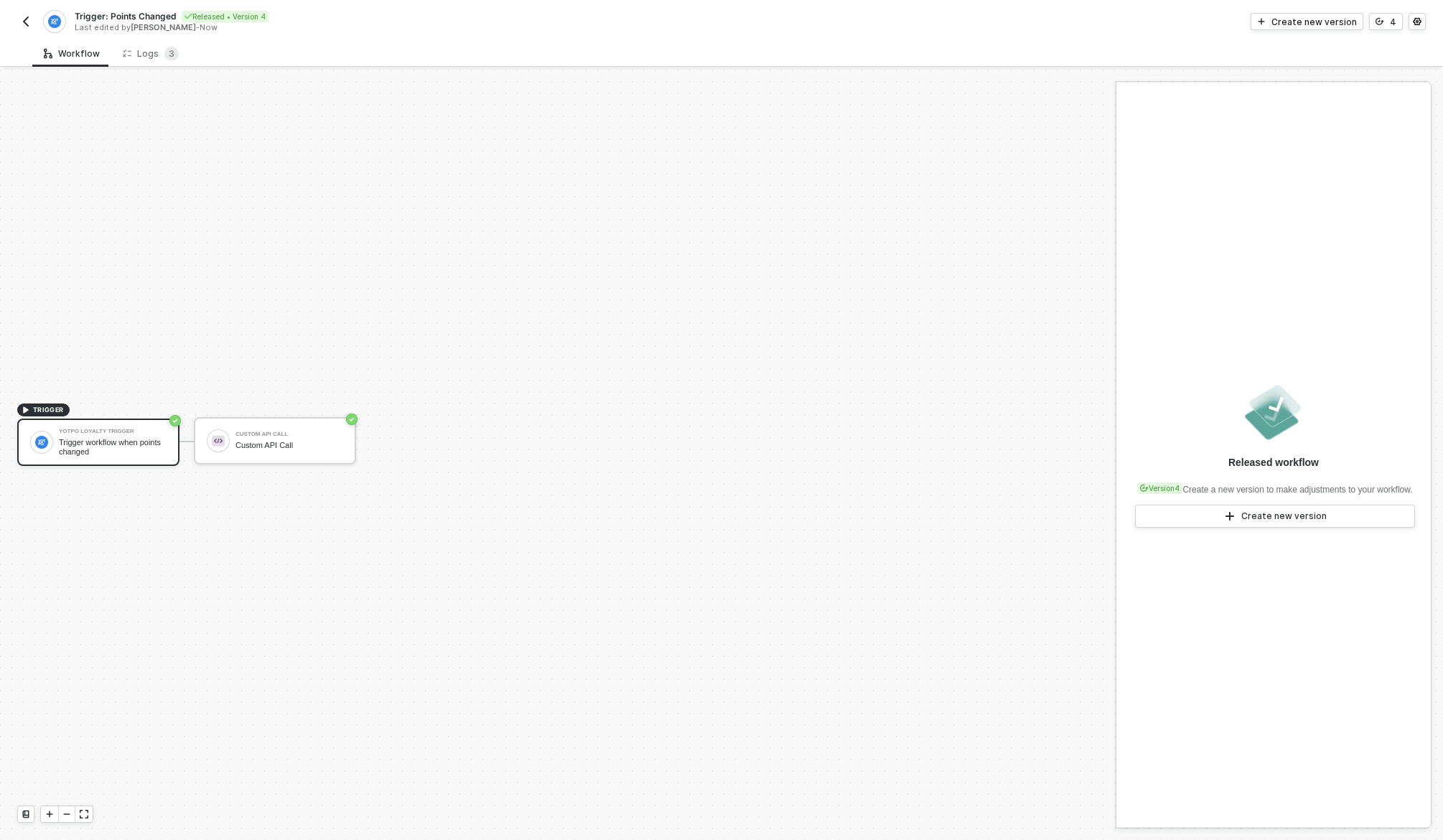
click at [30, 21] on img "button" at bounding box center [26, 22] width 11 height 11
